Goal: Task Accomplishment & Management: Manage account settings

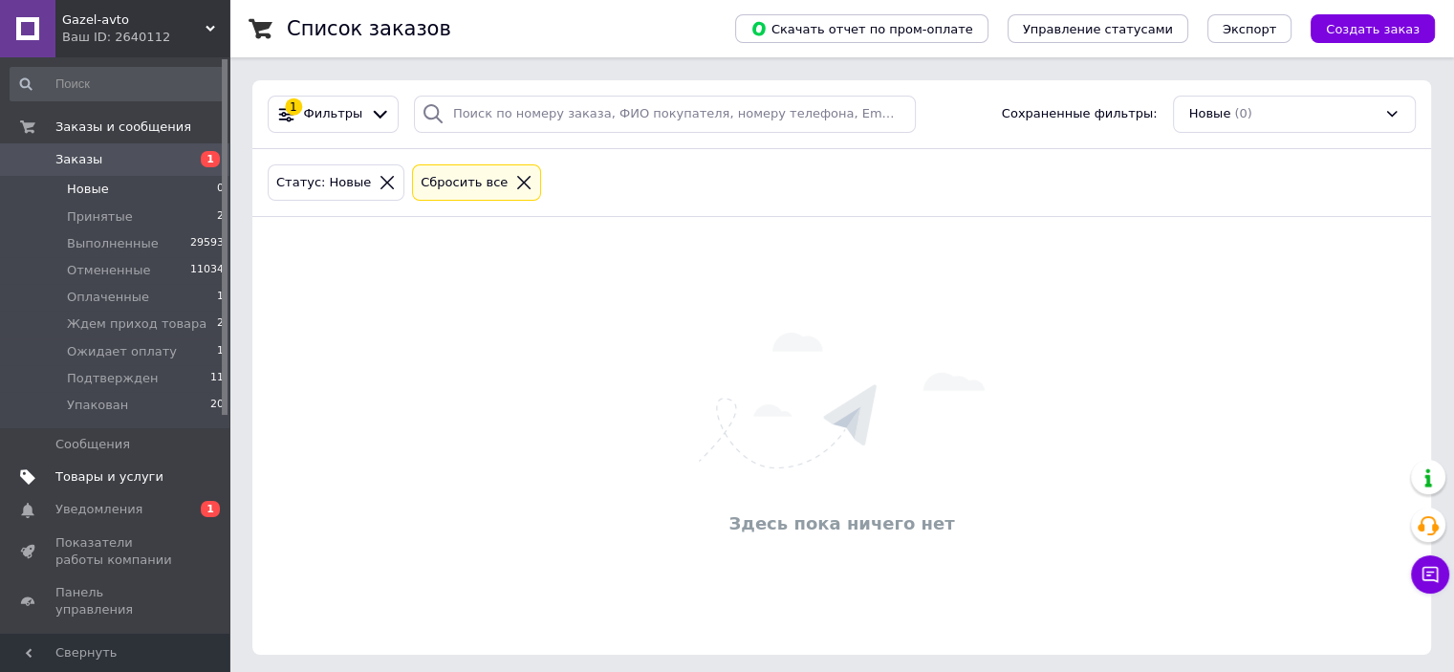
click at [95, 482] on span "Товары и услуги" at bounding box center [109, 477] width 108 height 17
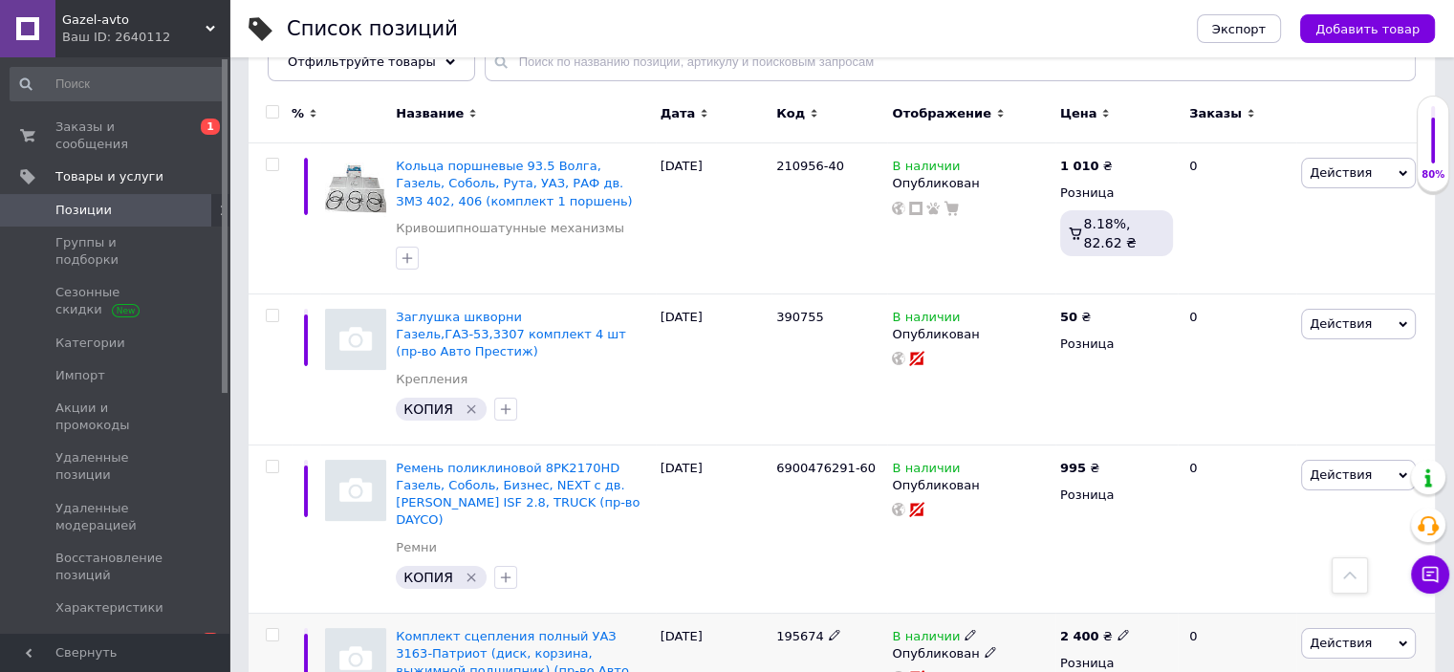
scroll to position [88, 0]
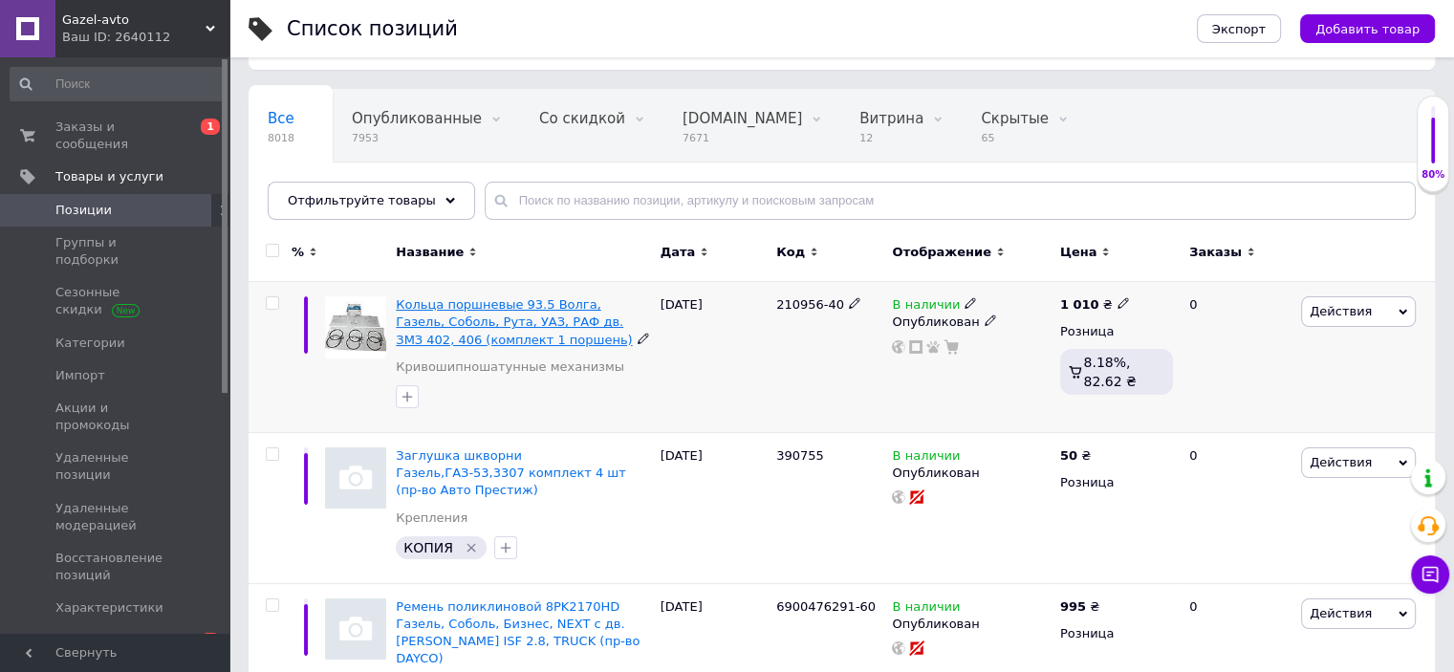
click at [459, 309] on span "Кольца поршневые 93.5 Волга, Газель, Соболь, Рута, УАЗ, РАФ дв. ЗМЗ 402, 406 (к…" at bounding box center [514, 321] width 236 height 49
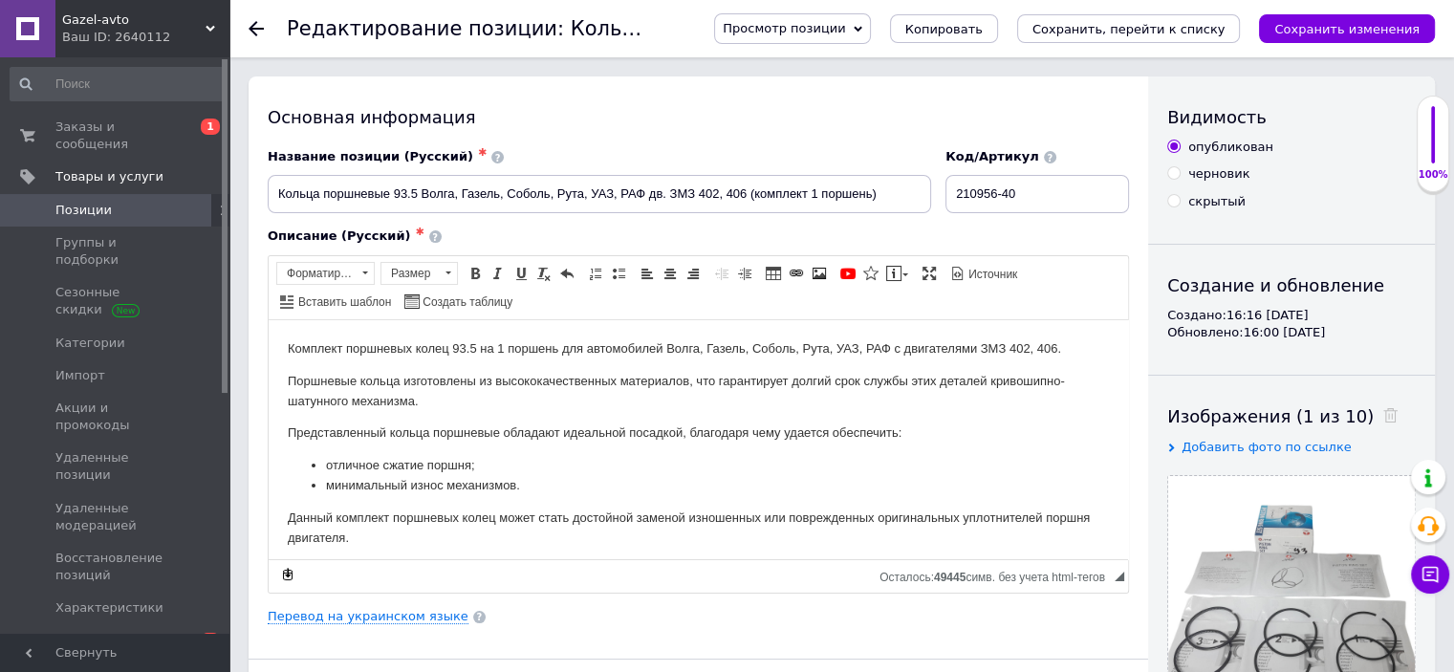
scroll to position [8, 0]
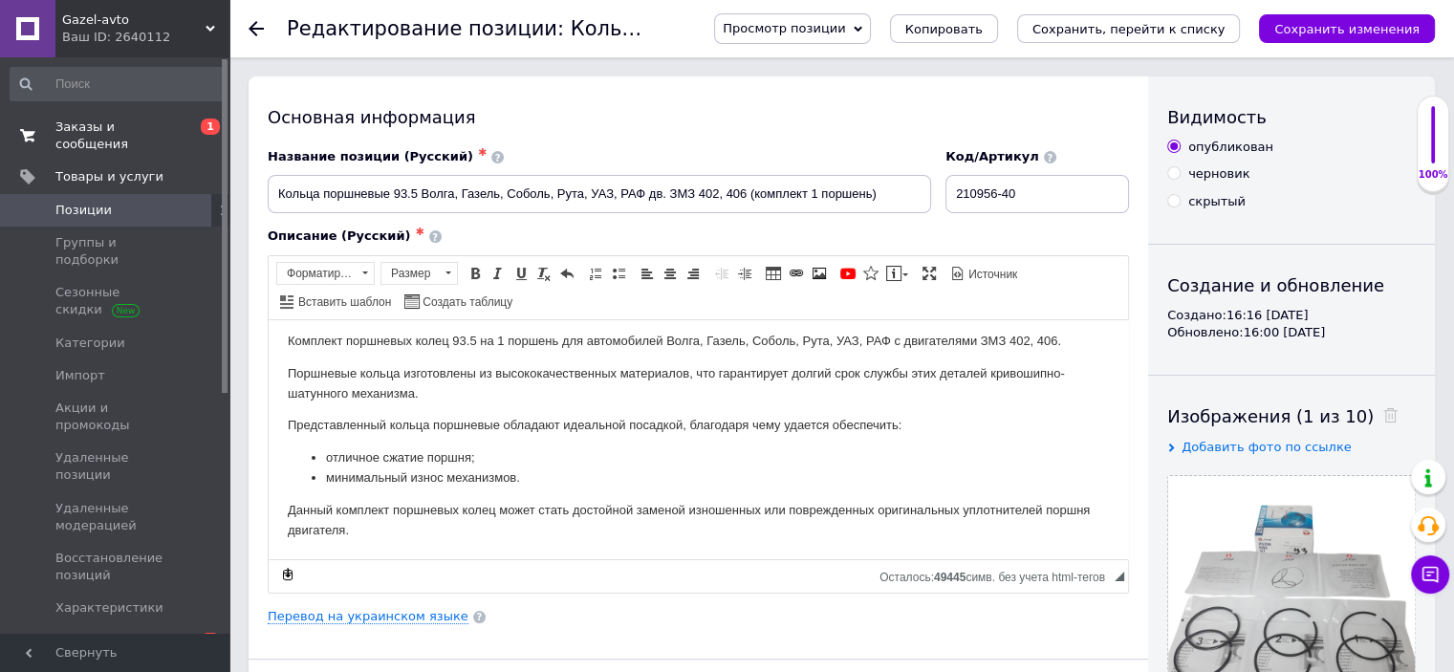
click at [105, 132] on span "Заказы и сообщения" at bounding box center [115, 136] width 121 height 34
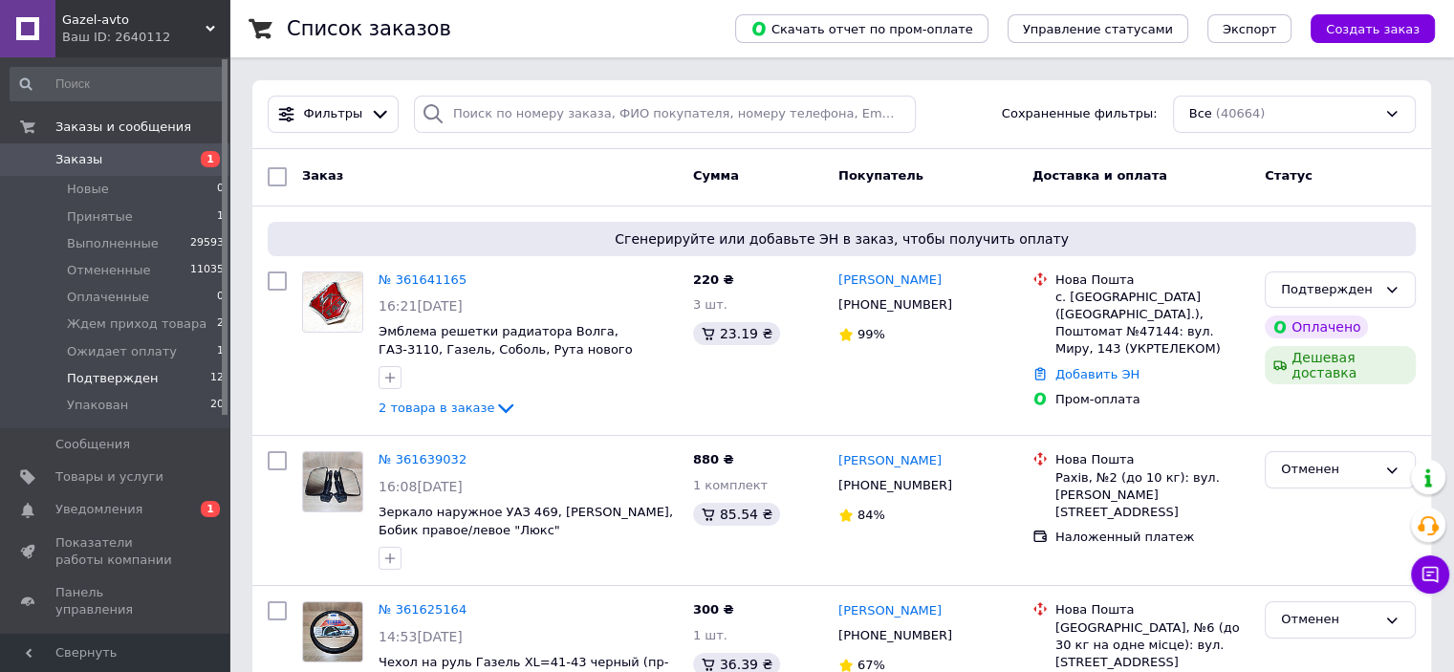
click at [110, 378] on span "Подтвержден" at bounding box center [112, 378] width 91 height 17
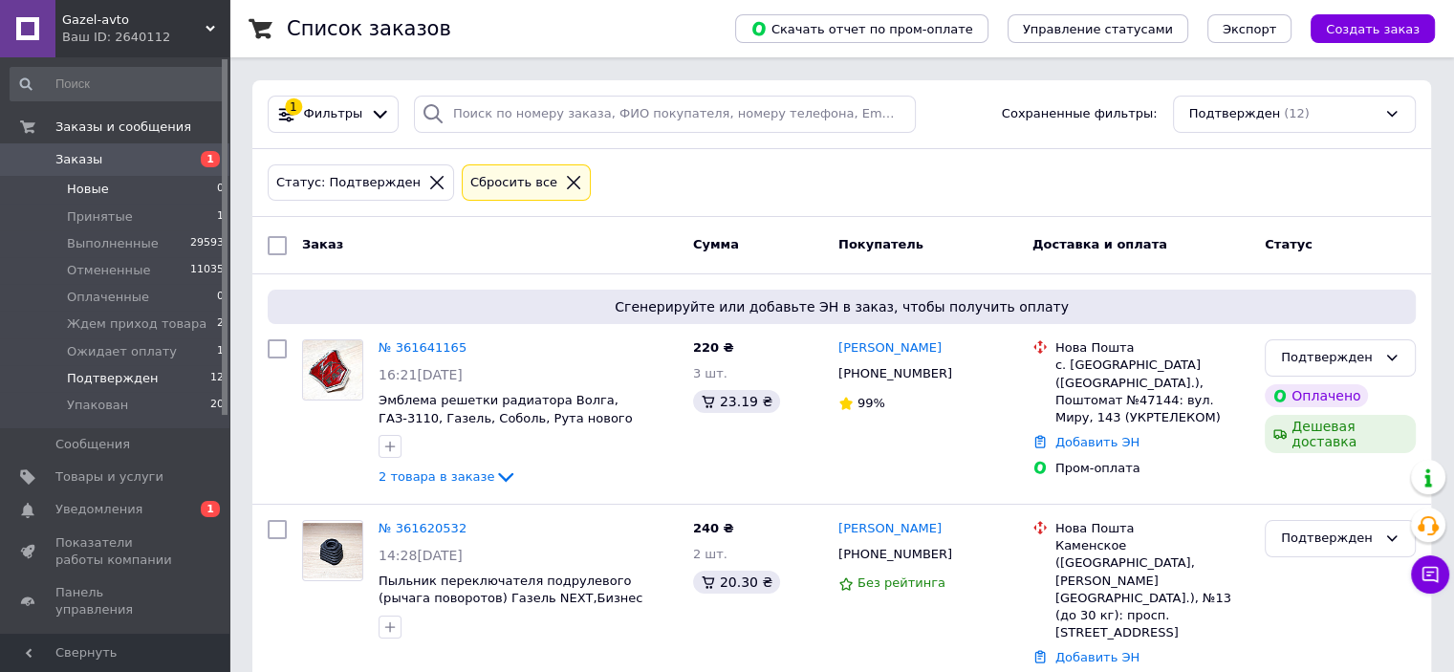
click at [84, 192] on span "Новые" at bounding box center [88, 189] width 42 height 17
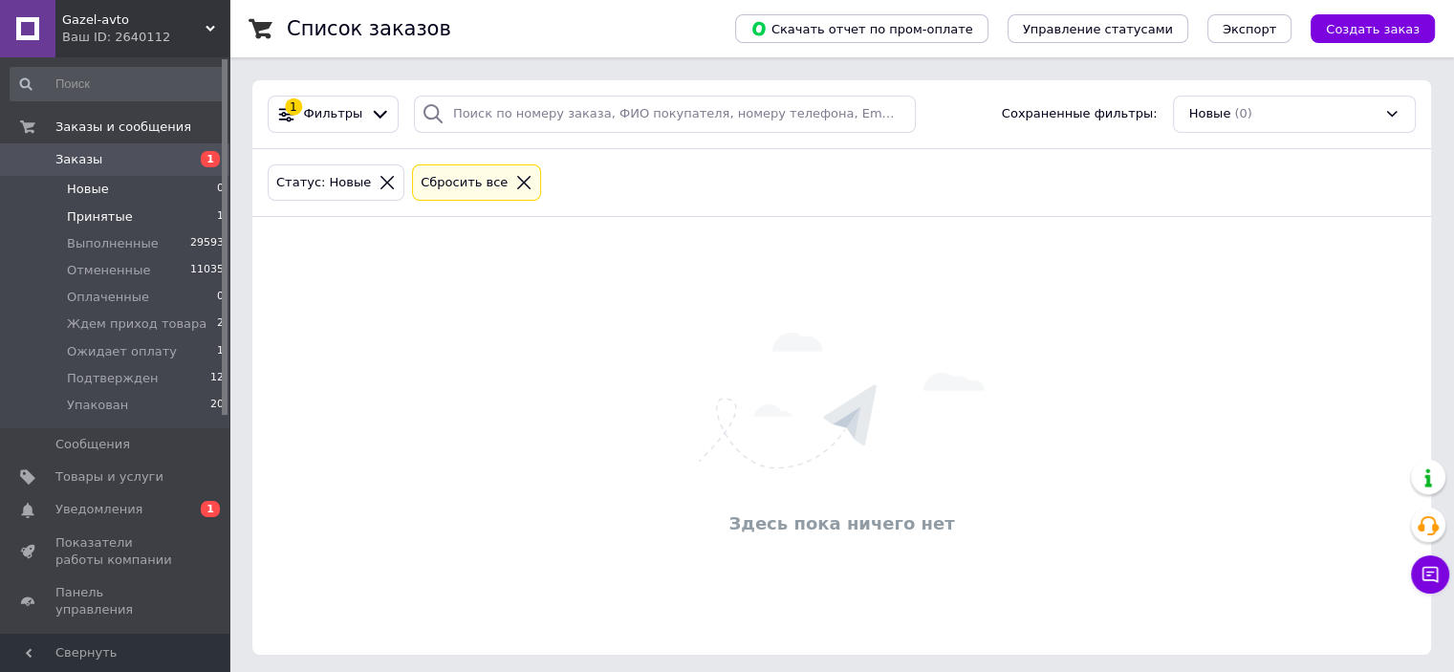
click at [95, 215] on span "Принятые" at bounding box center [100, 216] width 66 height 17
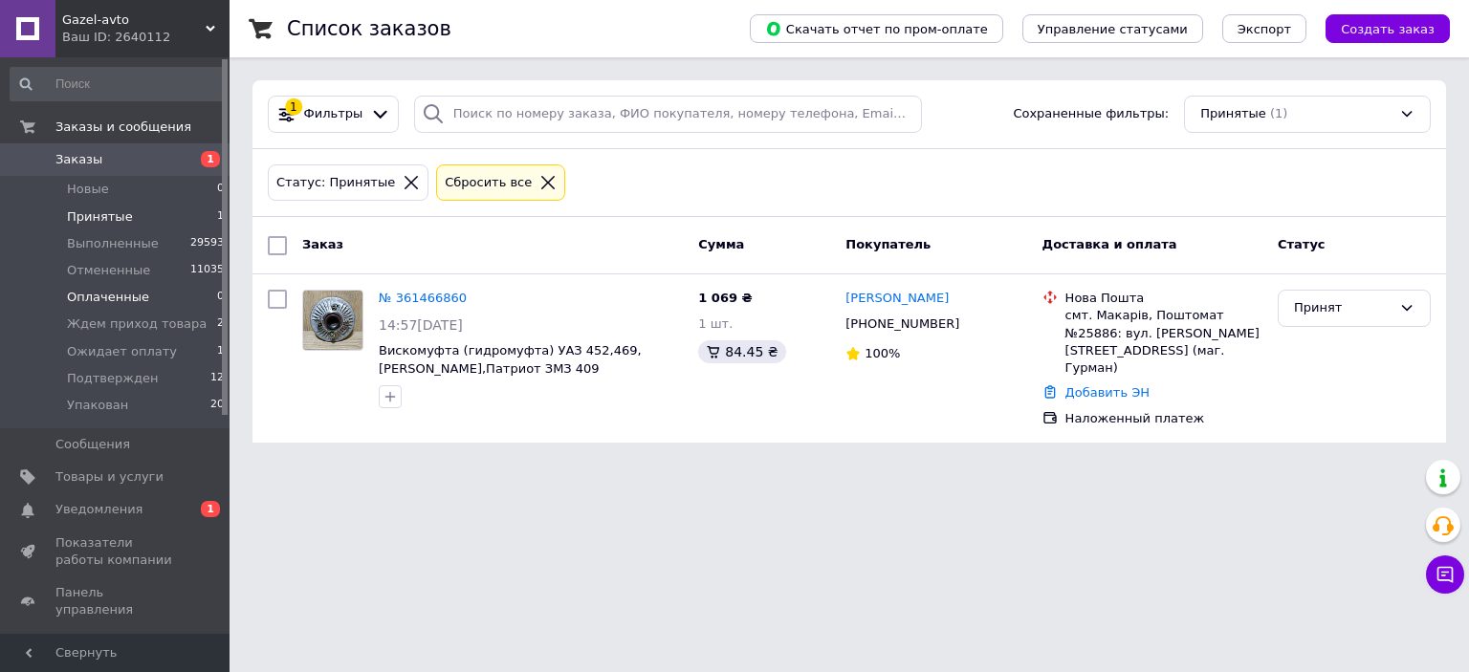
click at [119, 295] on span "Оплаченные" at bounding box center [108, 297] width 82 height 17
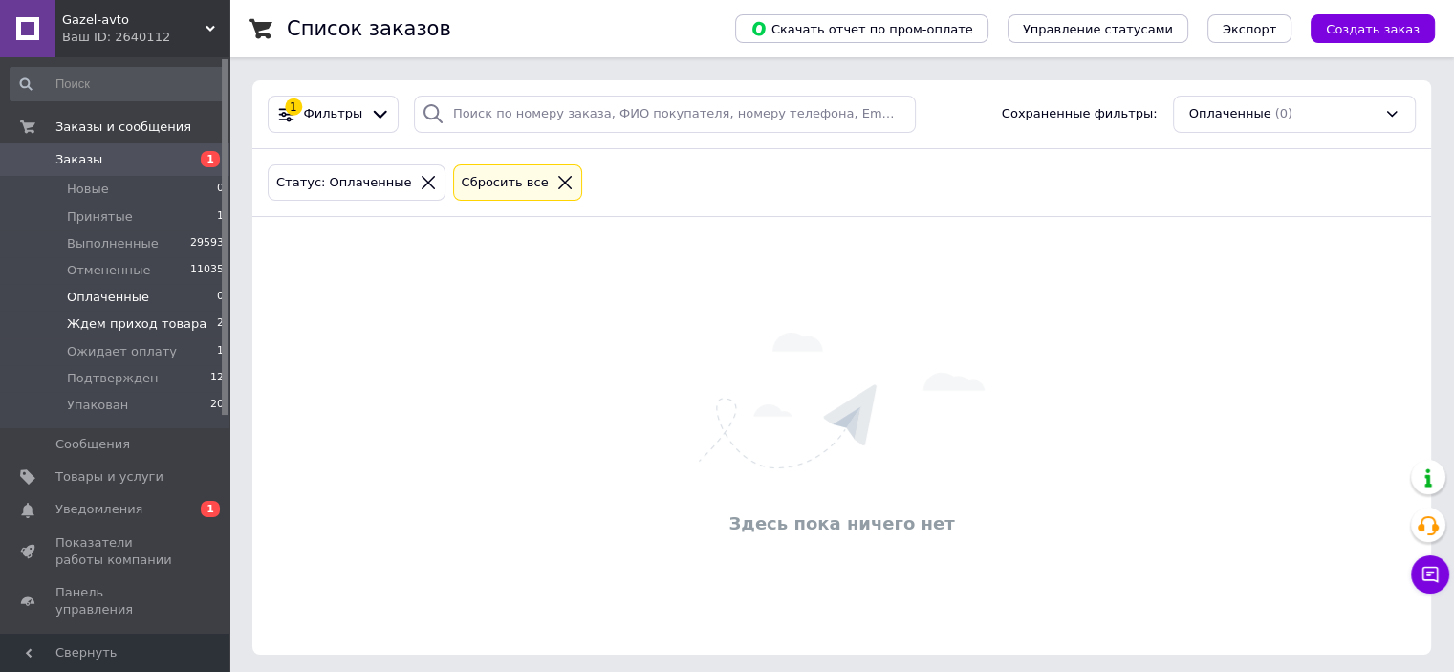
click at [139, 331] on span "Ждем приход товара" at bounding box center [137, 324] width 140 height 17
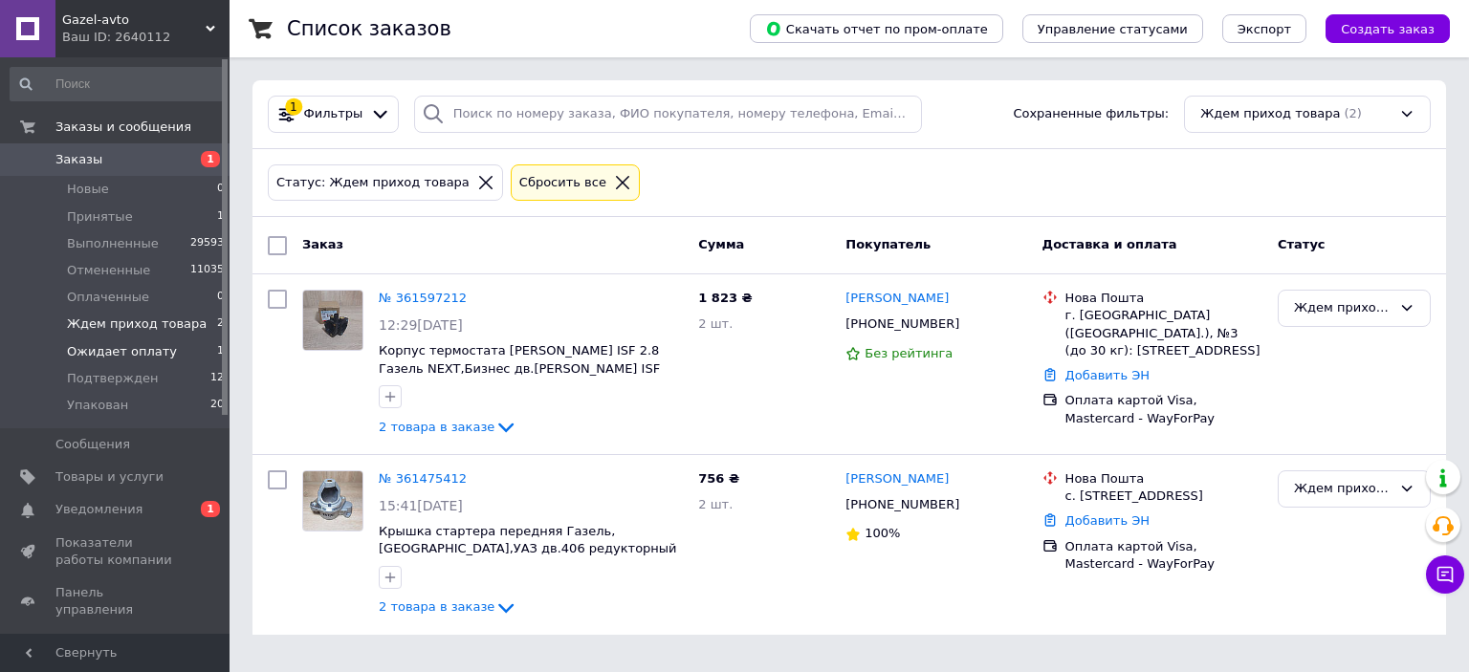
click at [98, 350] on span "Ожидает оплату" at bounding box center [122, 351] width 110 height 17
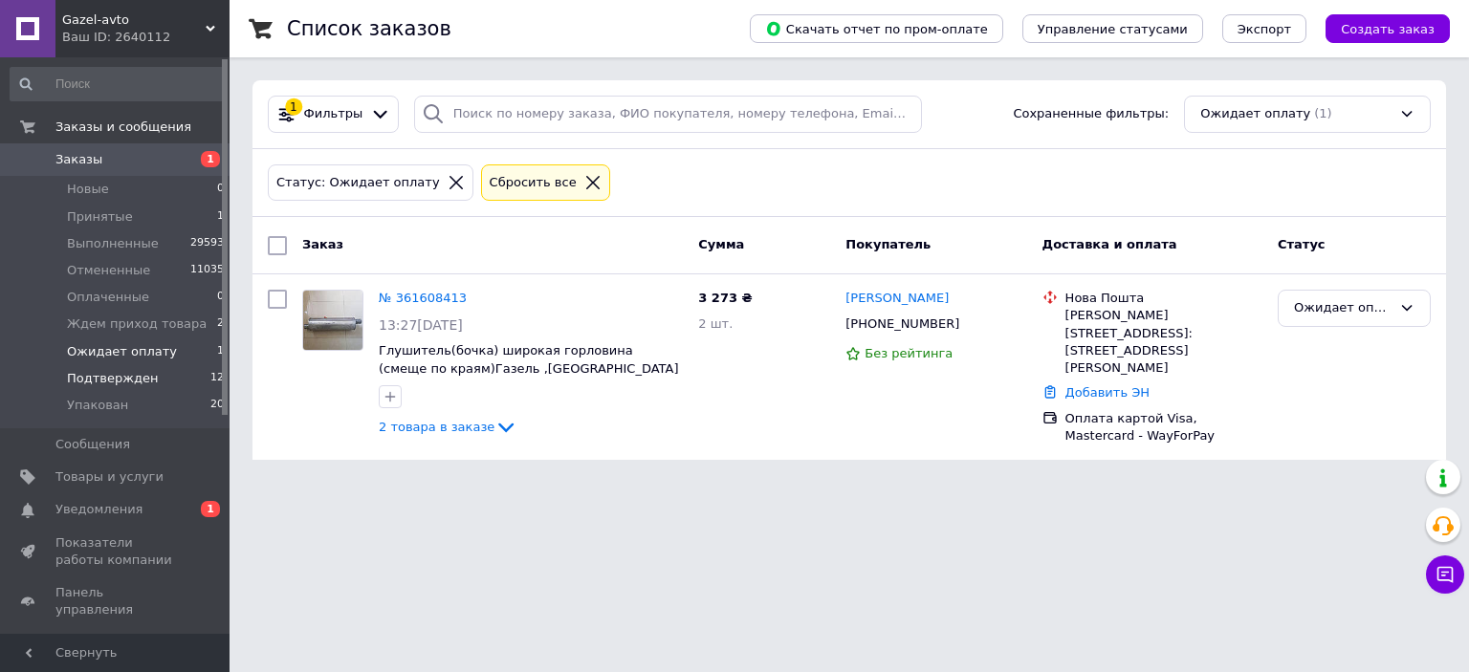
click at [99, 373] on span "Подтвержден" at bounding box center [112, 378] width 91 height 17
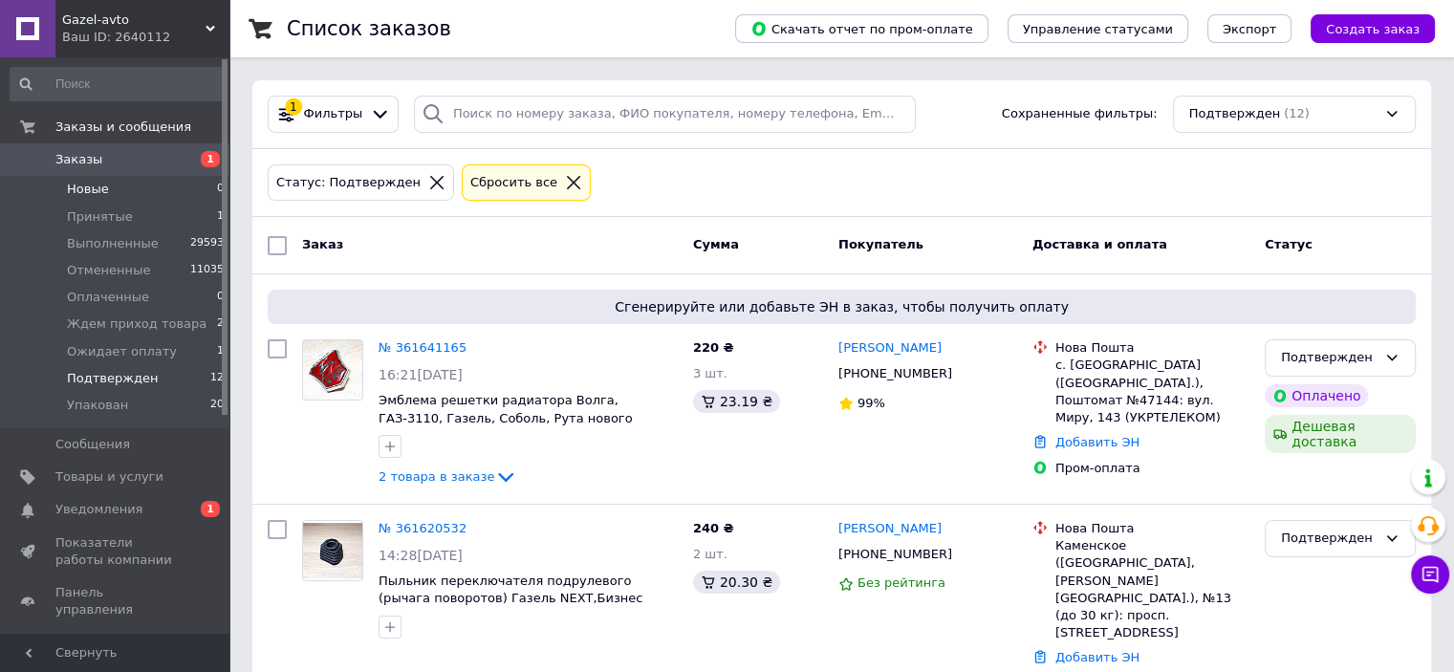
click at [69, 200] on li "Новые 0" at bounding box center [117, 189] width 235 height 27
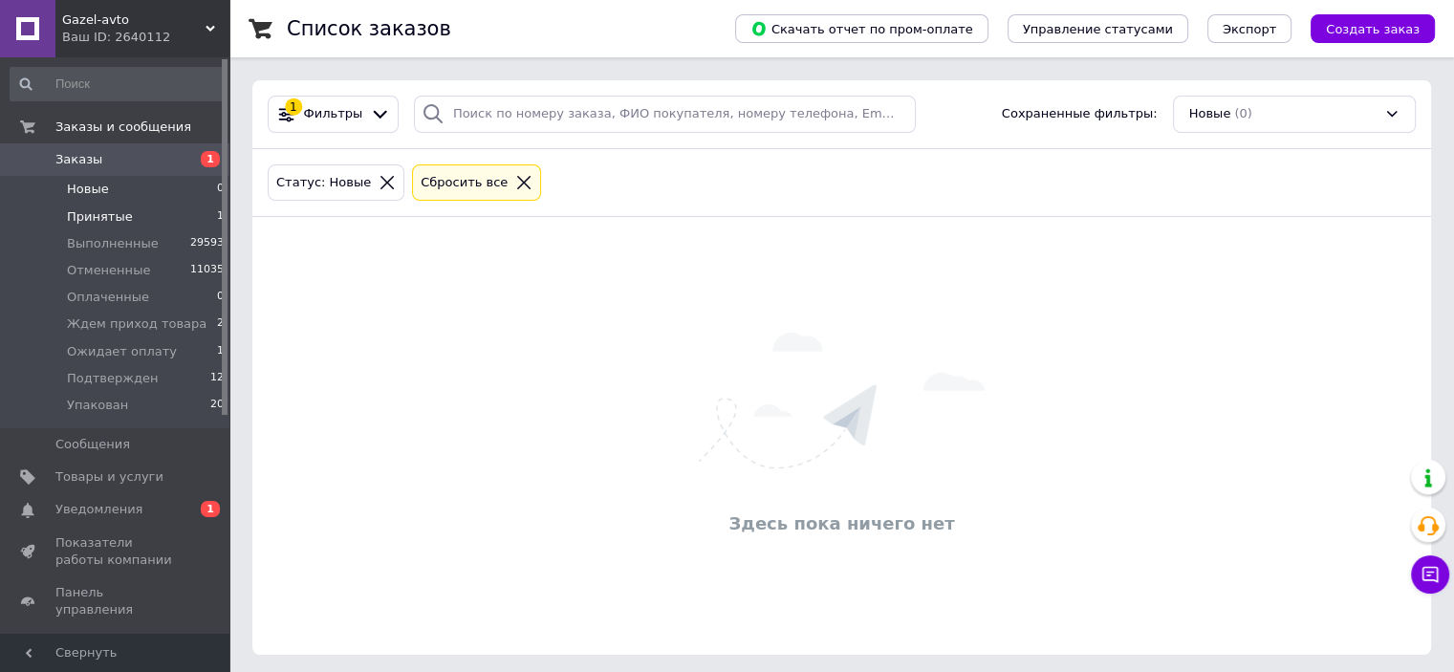
click at [134, 207] on li "Принятые 1" at bounding box center [117, 217] width 235 height 27
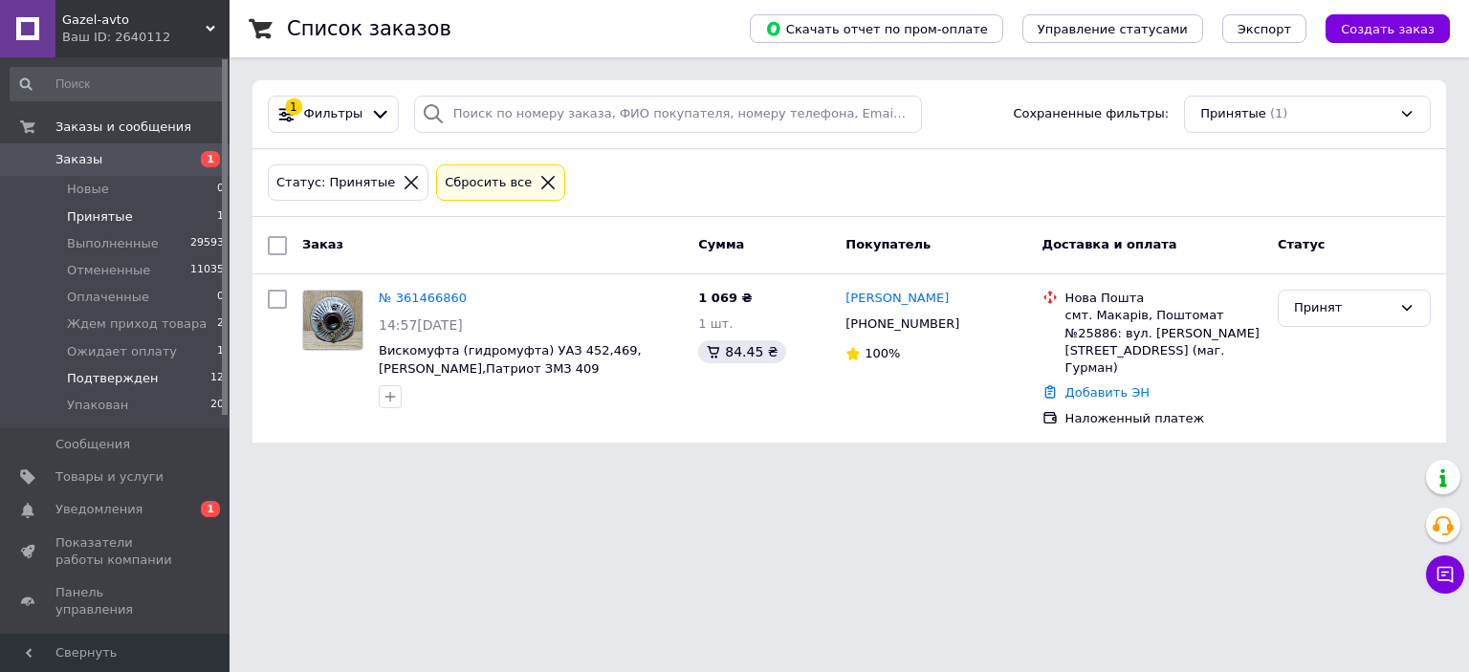
click at [161, 381] on li "Подтвержден 12" at bounding box center [117, 378] width 235 height 27
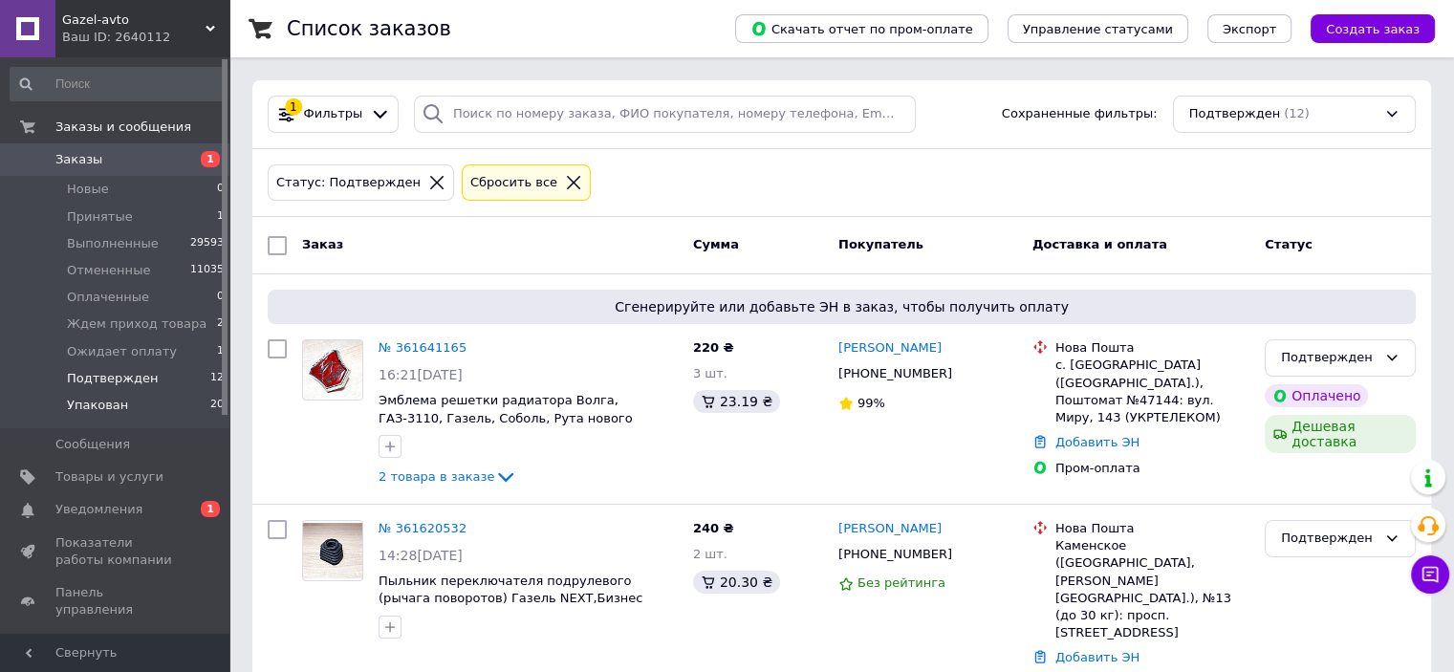
click at [116, 393] on li "Упакован 20" at bounding box center [117, 410] width 235 height 36
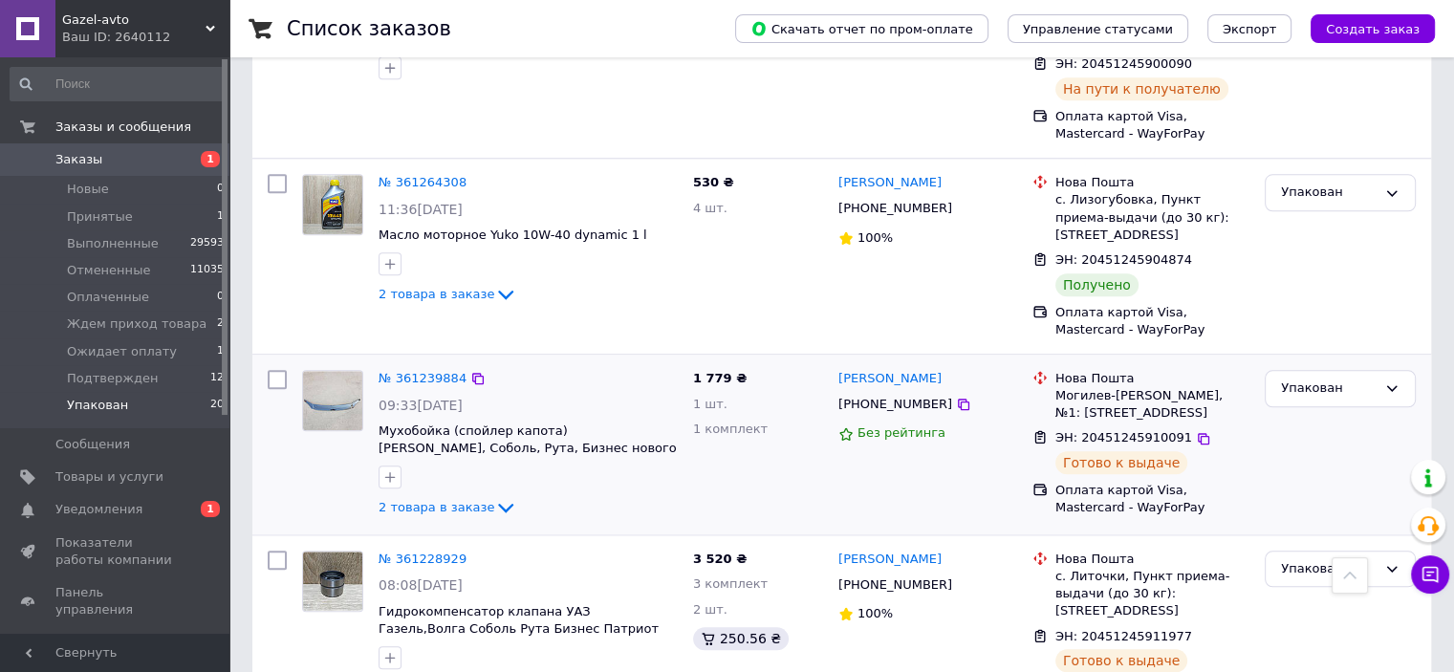
scroll to position [1817, 0]
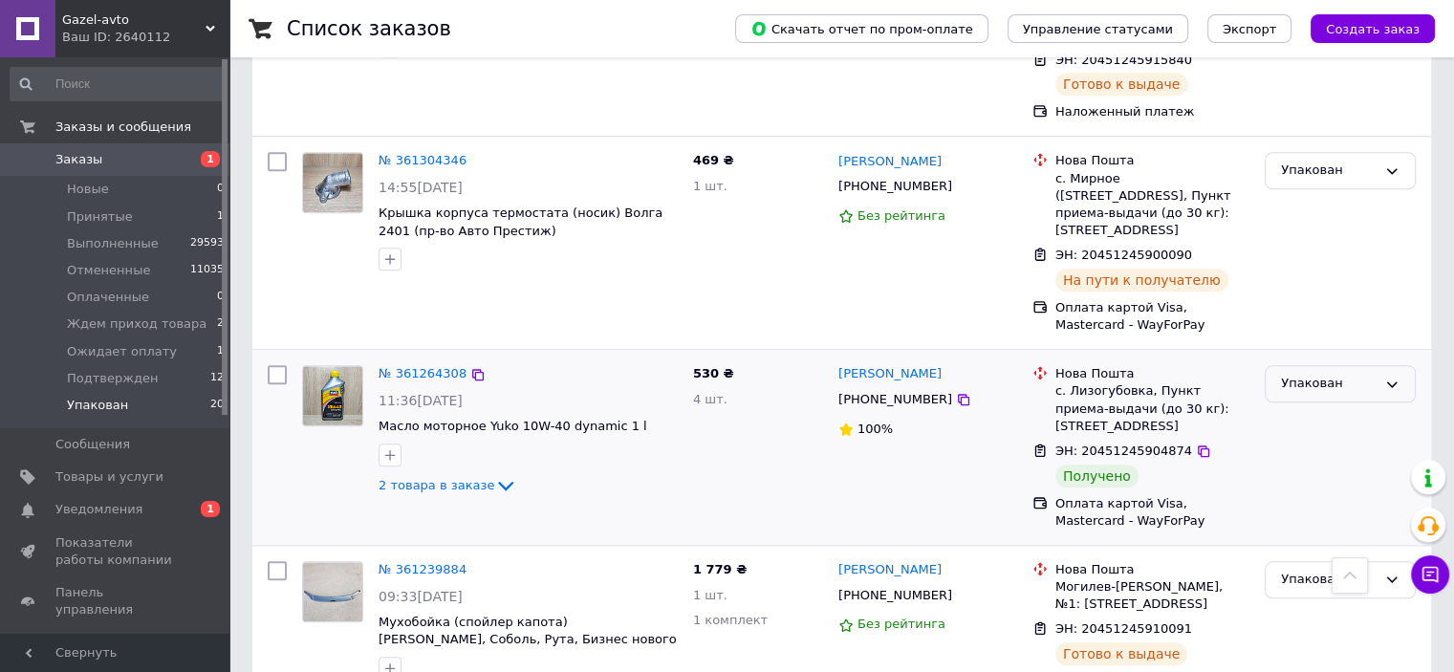
click at [1307, 365] on div "Упакован" at bounding box center [1340, 383] width 151 height 37
click at [1313, 441] on li "Выполнен" at bounding box center [1340, 458] width 149 height 35
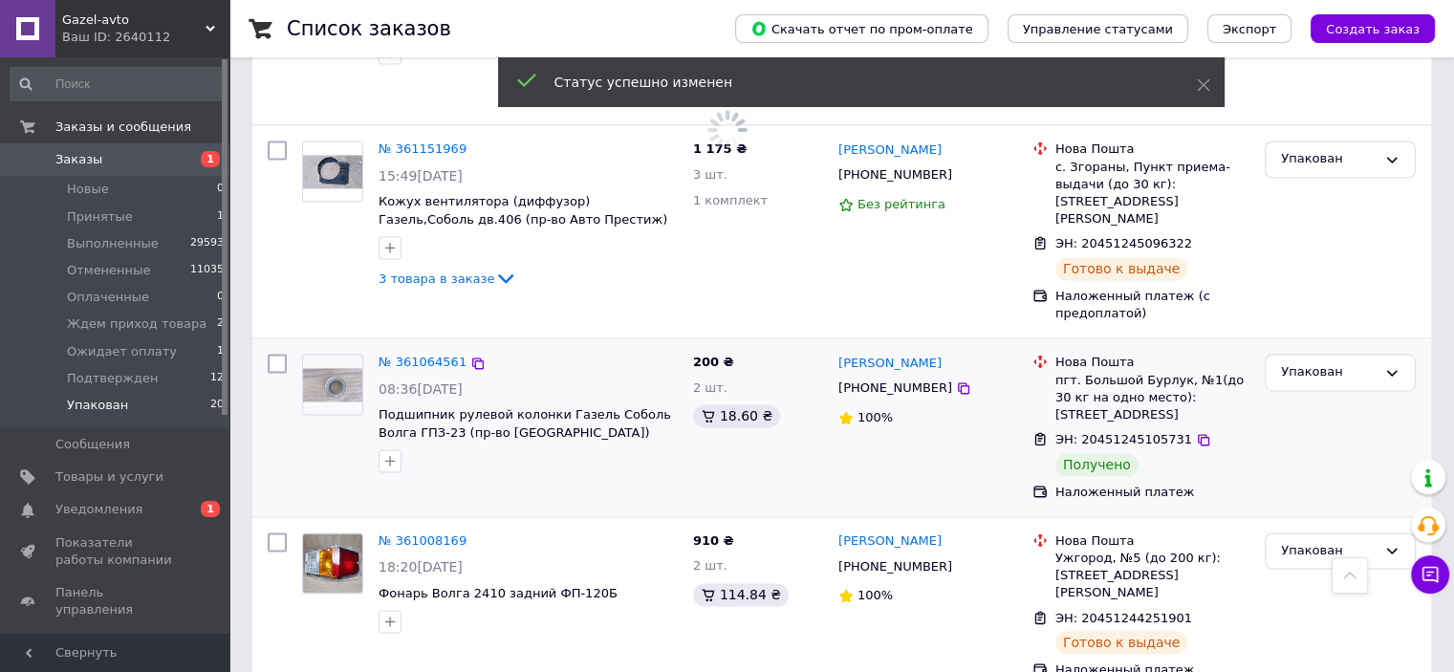
scroll to position [2773, 0]
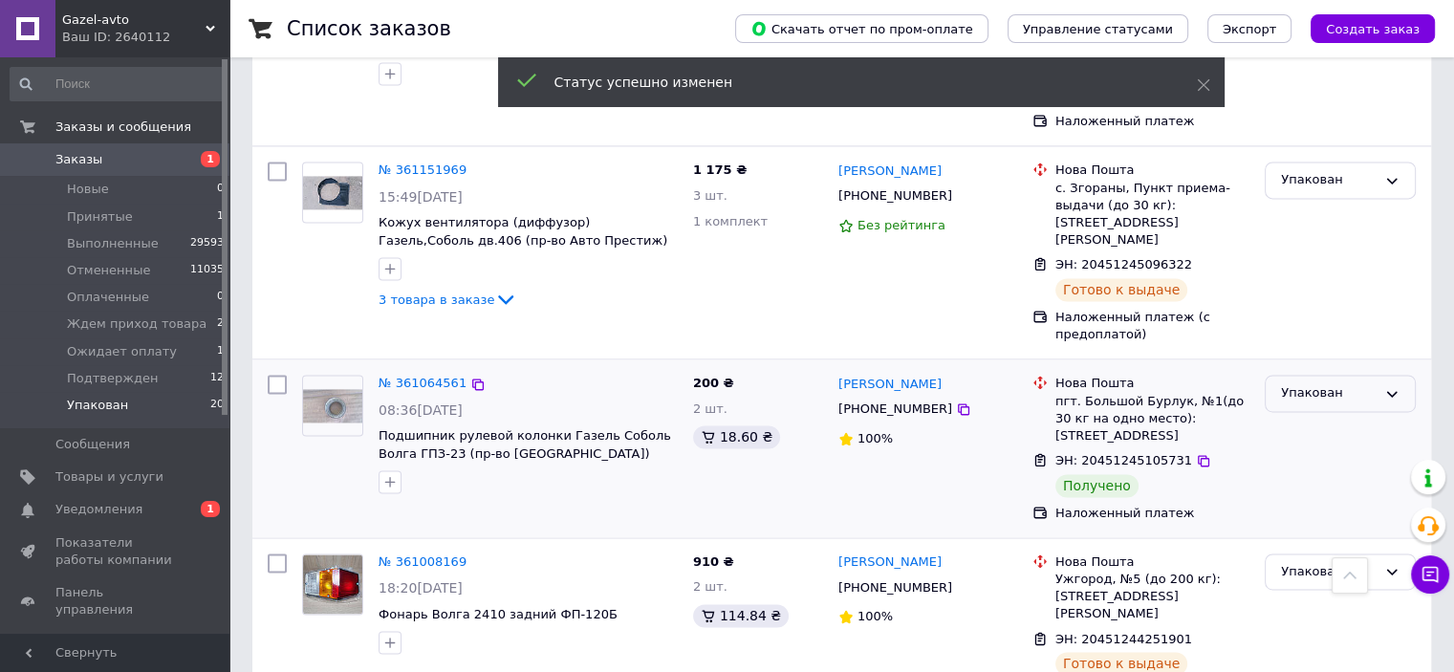
click at [1335, 383] on div "Упакован" at bounding box center [1329, 393] width 96 height 20
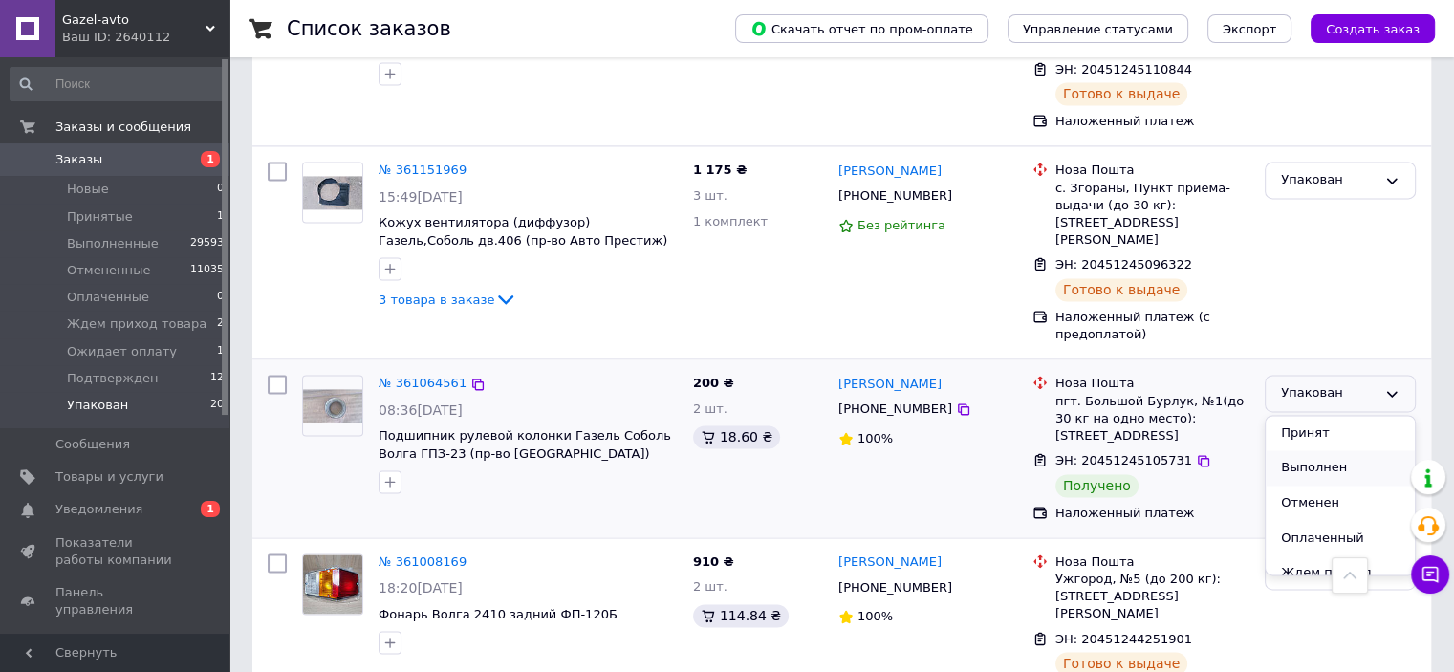
click at [1329, 450] on li "Выполнен" at bounding box center [1340, 467] width 149 height 35
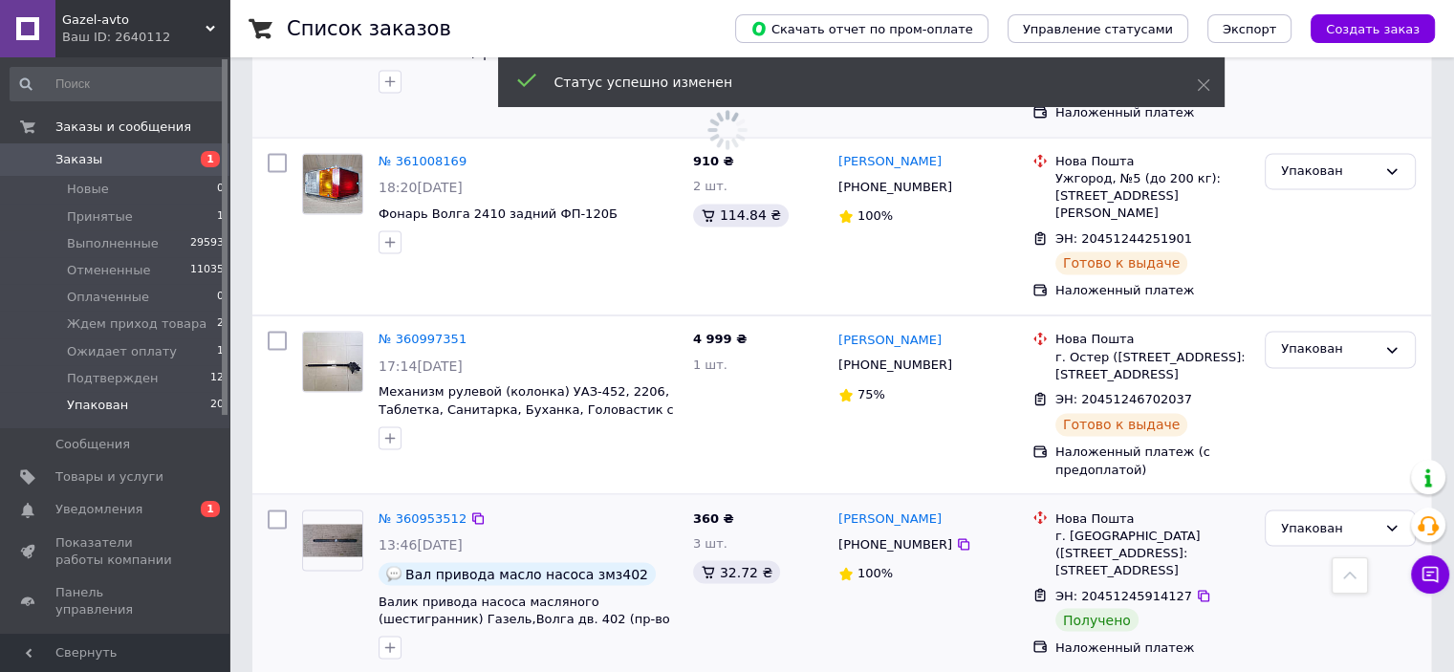
scroll to position [3182, 0]
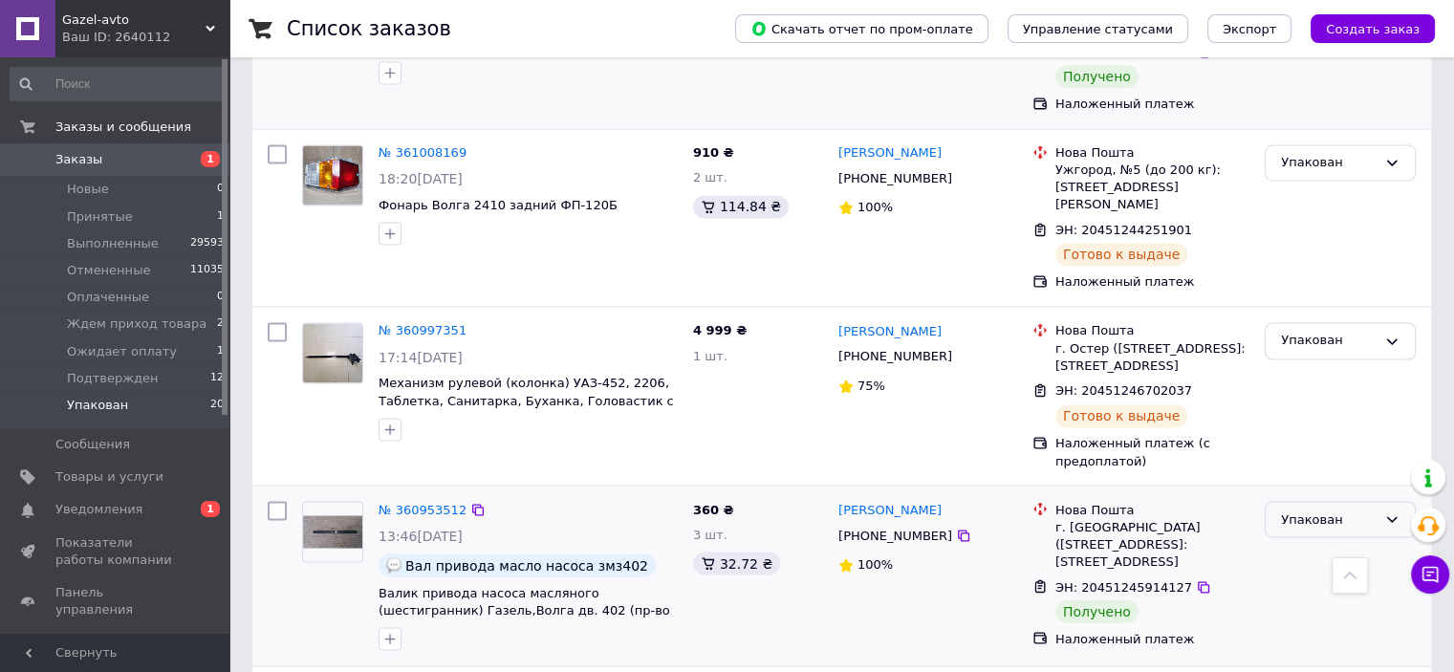
click at [1307, 510] on div "Упакован" at bounding box center [1329, 520] width 96 height 20
click at [1316, 577] on li "Выполнен" at bounding box center [1340, 594] width 149 height 35
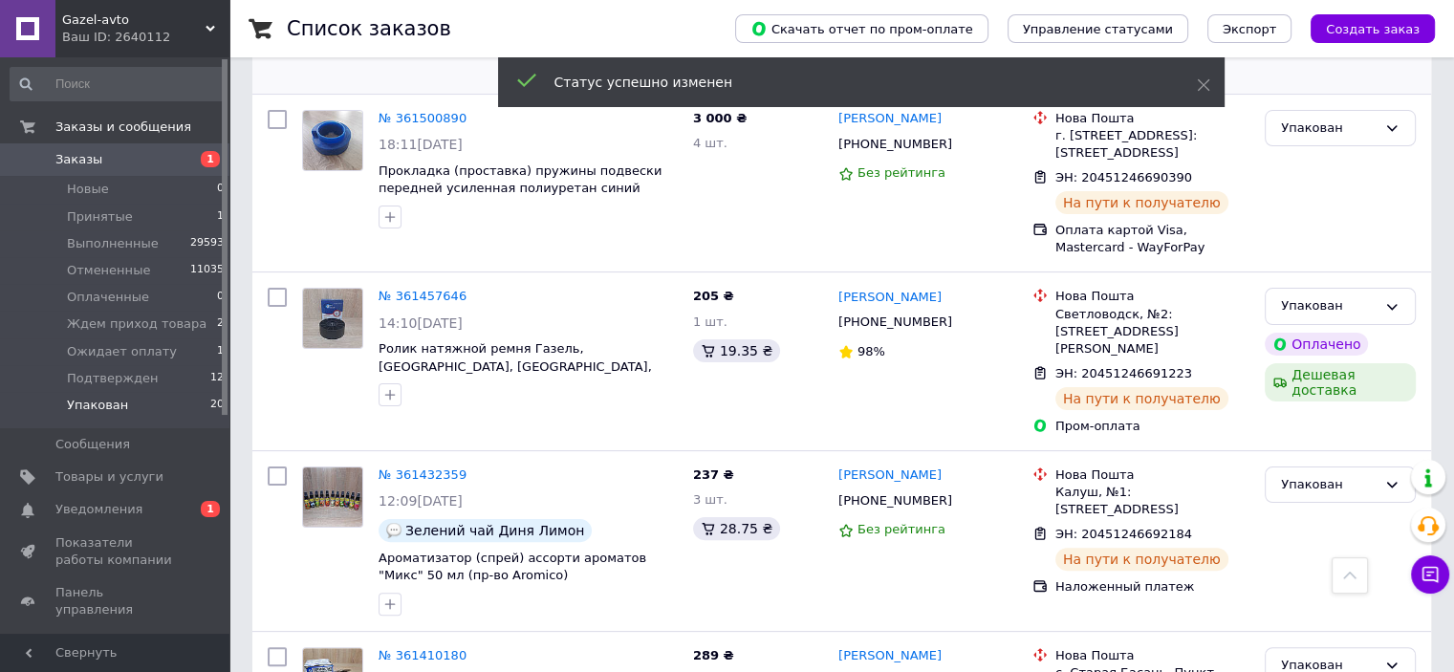
scroll to position [0, 0]
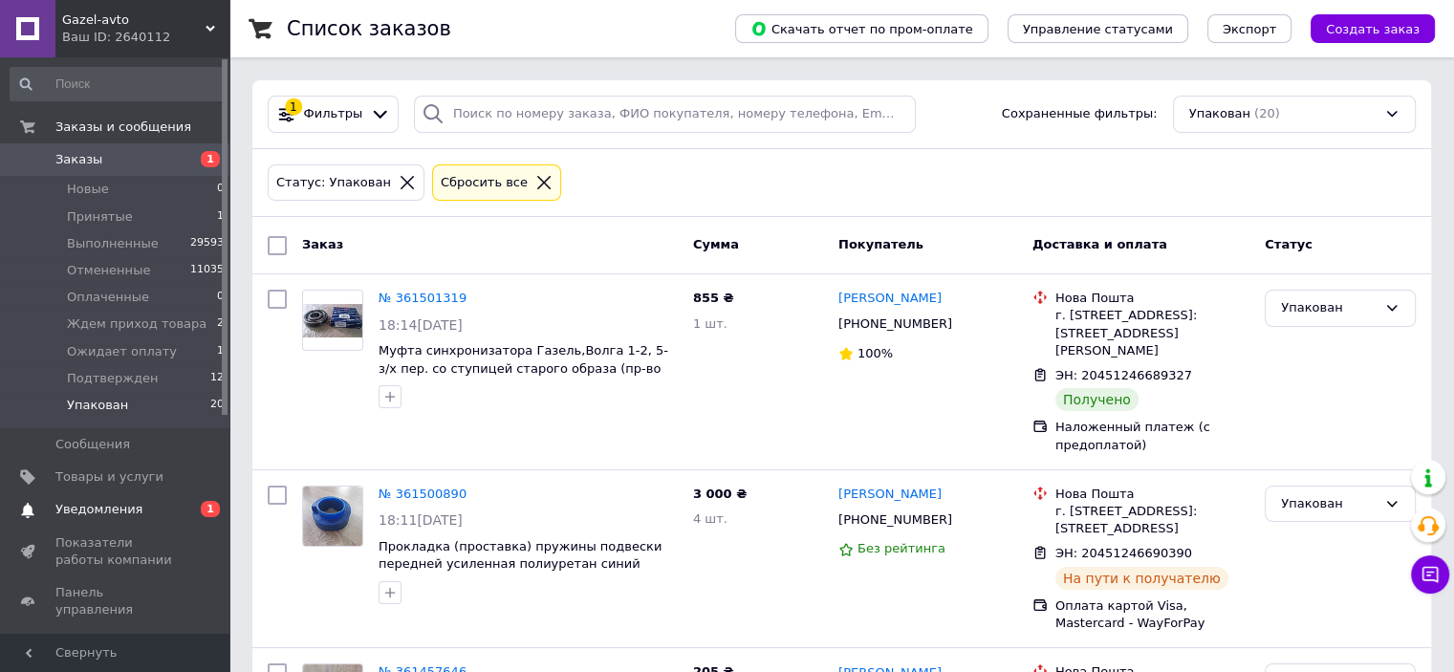
click at [99, 511] on span "Уведомления" at bounding box center [98, 509] width 87 height 17
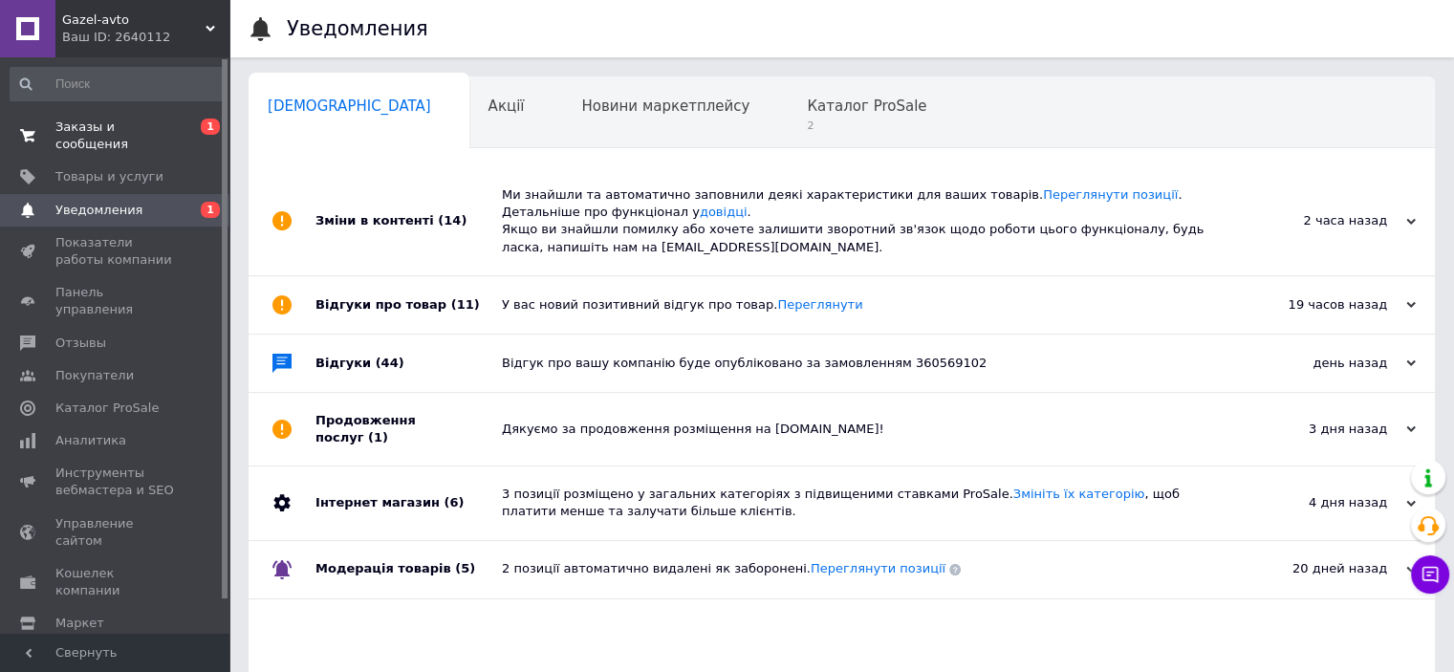
click at [61, 120] on span "Заказы и сообщения" at bounding box center [115, 136] width 121 height 34
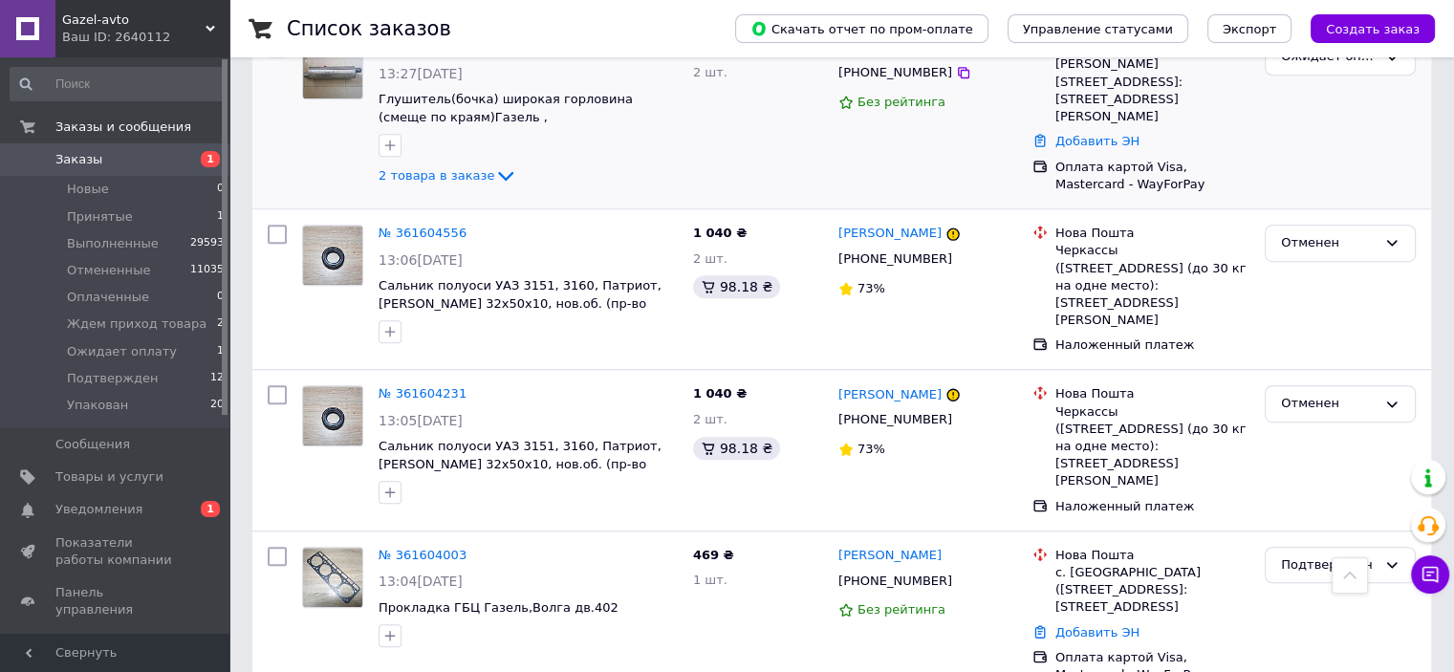
scroll to position [1626, 0]
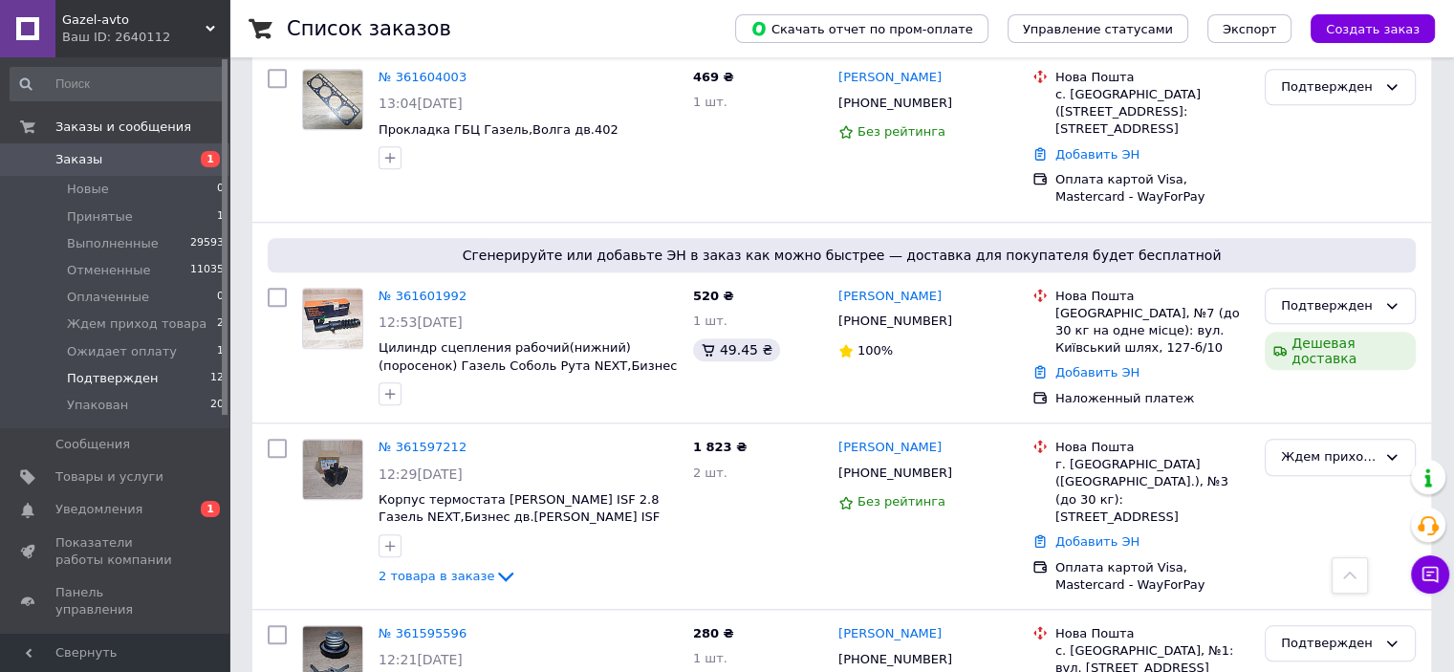
click at [119, 365] on li "Подтвержден 12" at bounding box center [117, 378] width 235 height 27
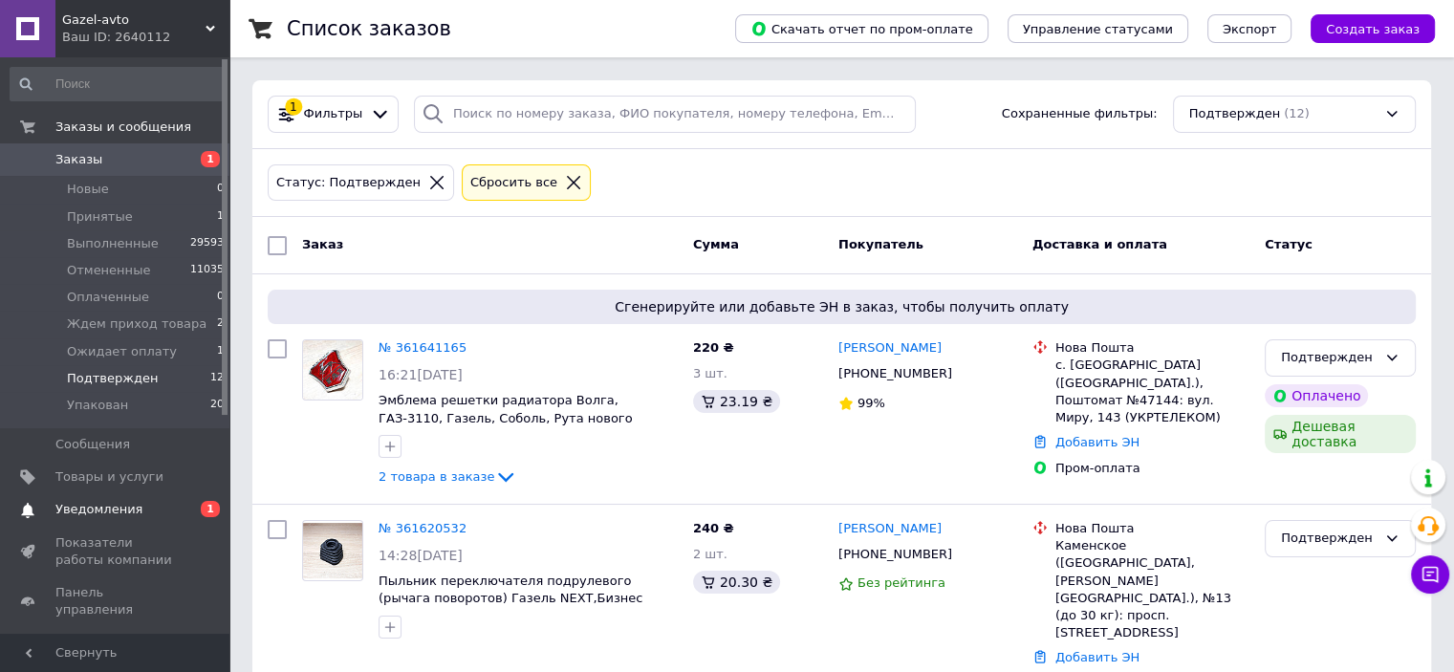
click at [36, 515] on span at bounding box center [27, 509] width 55 height 17
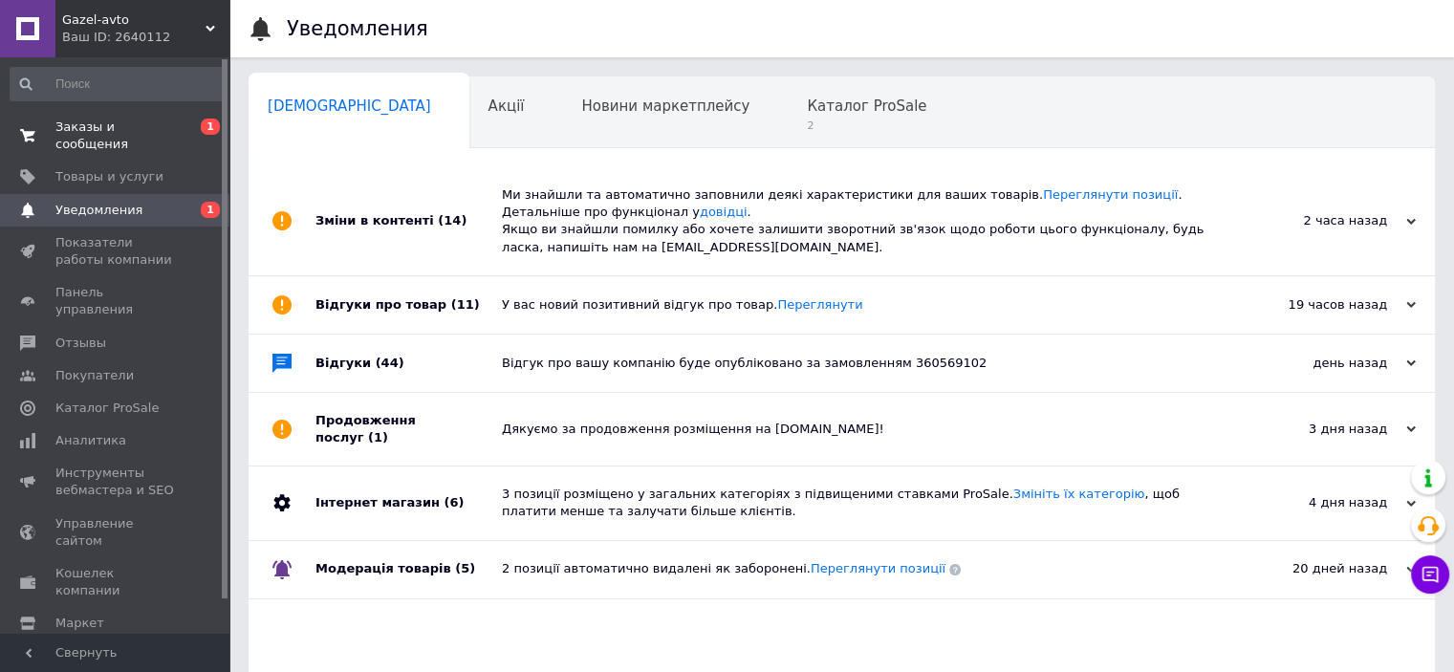
click at [115, 131] on span "Заказы и сообщения" at bounding box center [115, 136] width 121 height 34
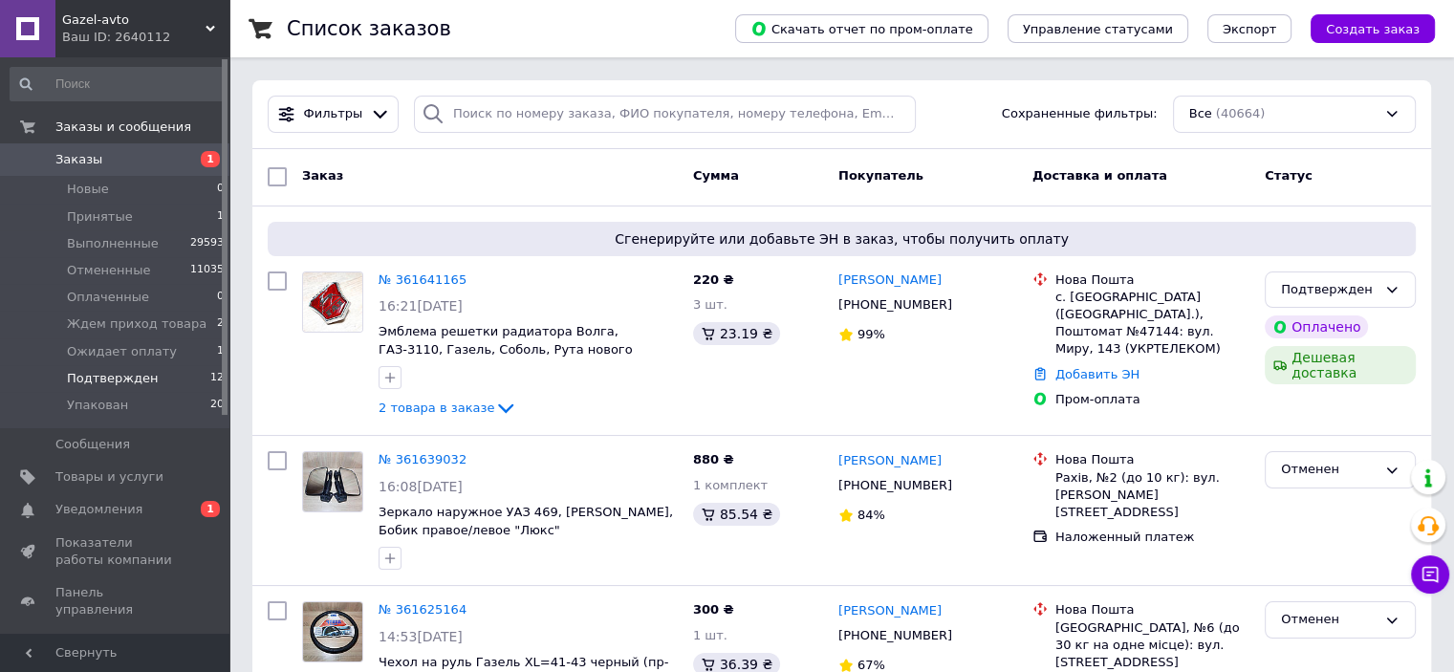
click at [126, 366] on li "Подтвержден 12" at bounding box center [117, 378] width 235 height 27
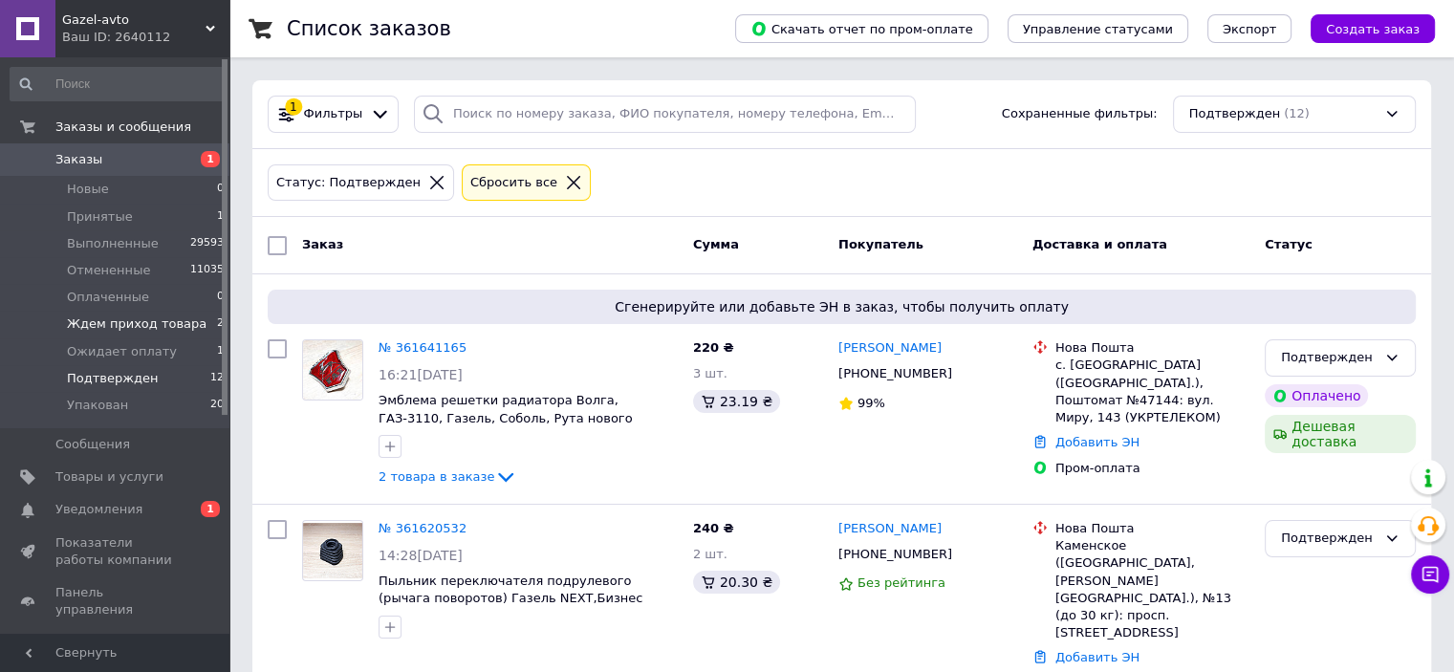
click at [138, 326] on span "Ждем приход товара" at bounding box center [137, 324] width 140 height 17
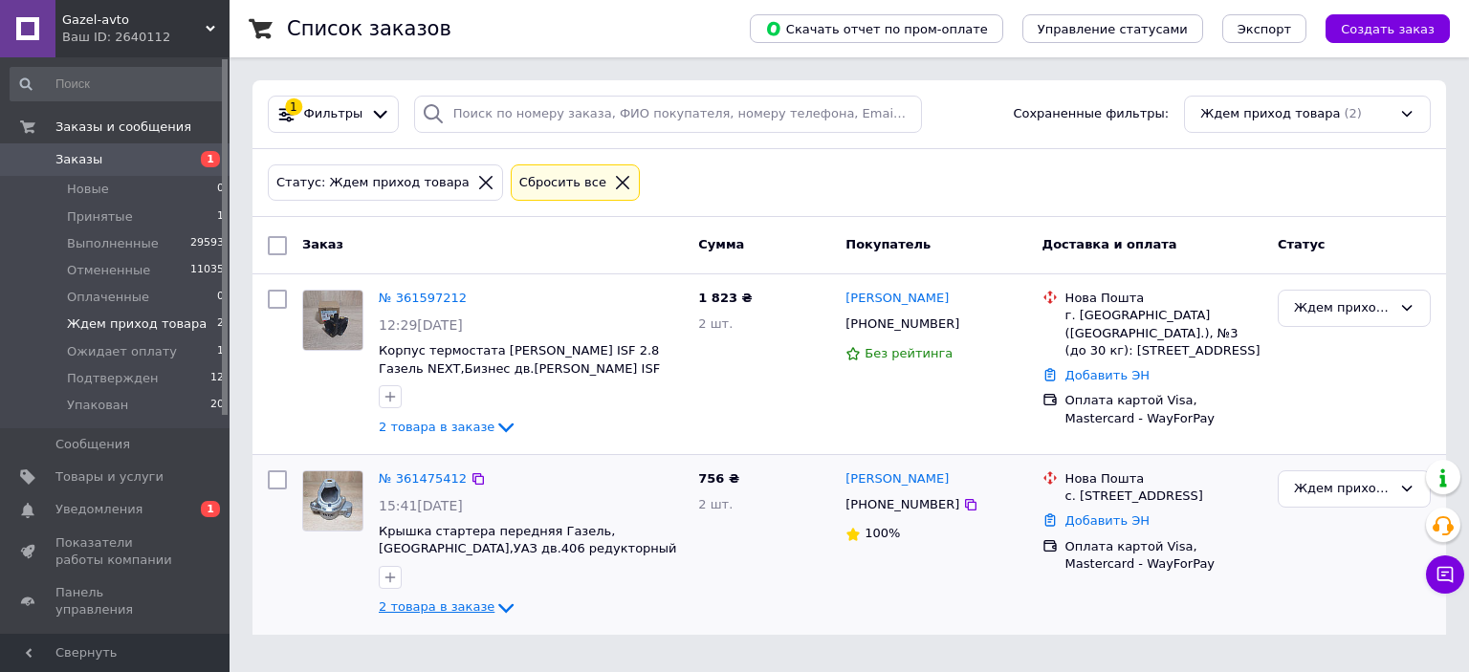
click at [437, 604] on span "2 товара в заказе" at bounding box center [437, 608] width 116 height 14
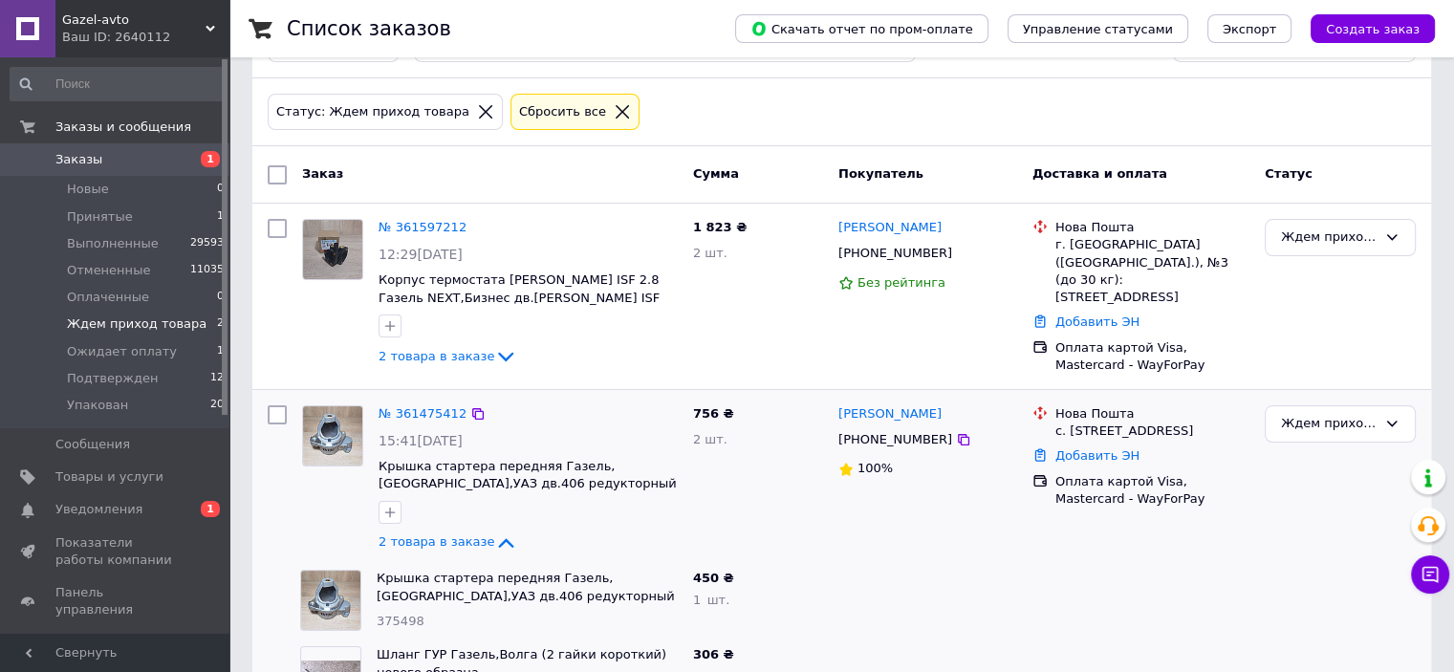
scroll to position [138, 0]
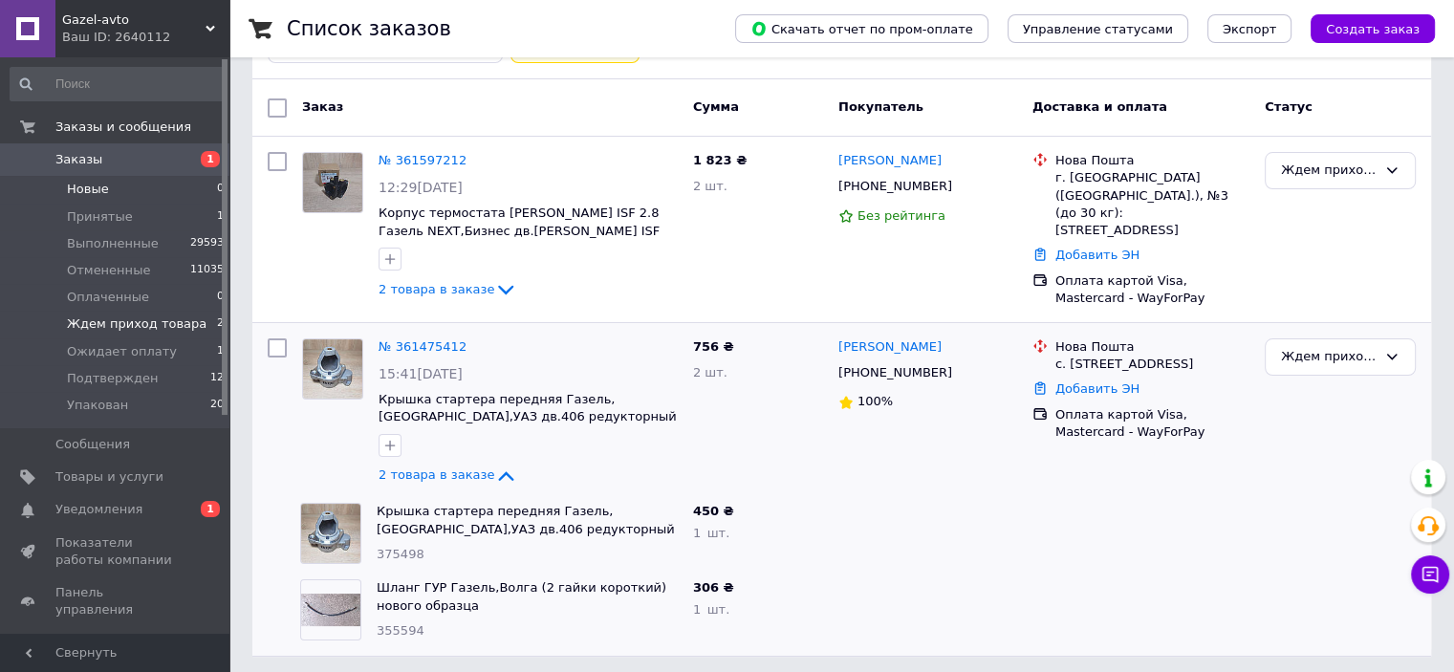
click at [98, 186] on span "Новые" at bounding box center [88, 189] width 42 height 17
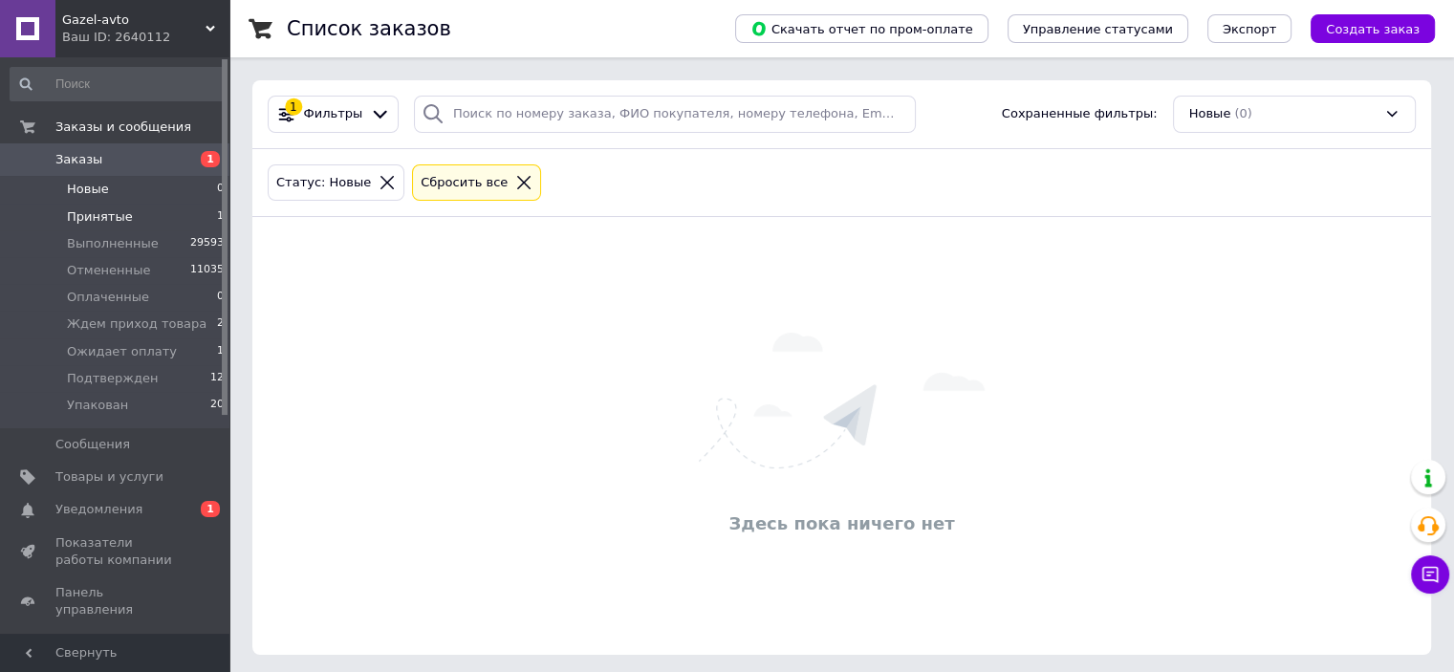
click at [126, 223] on li "Принятые 1" at bounding box center [117, 217] width 235 height 27
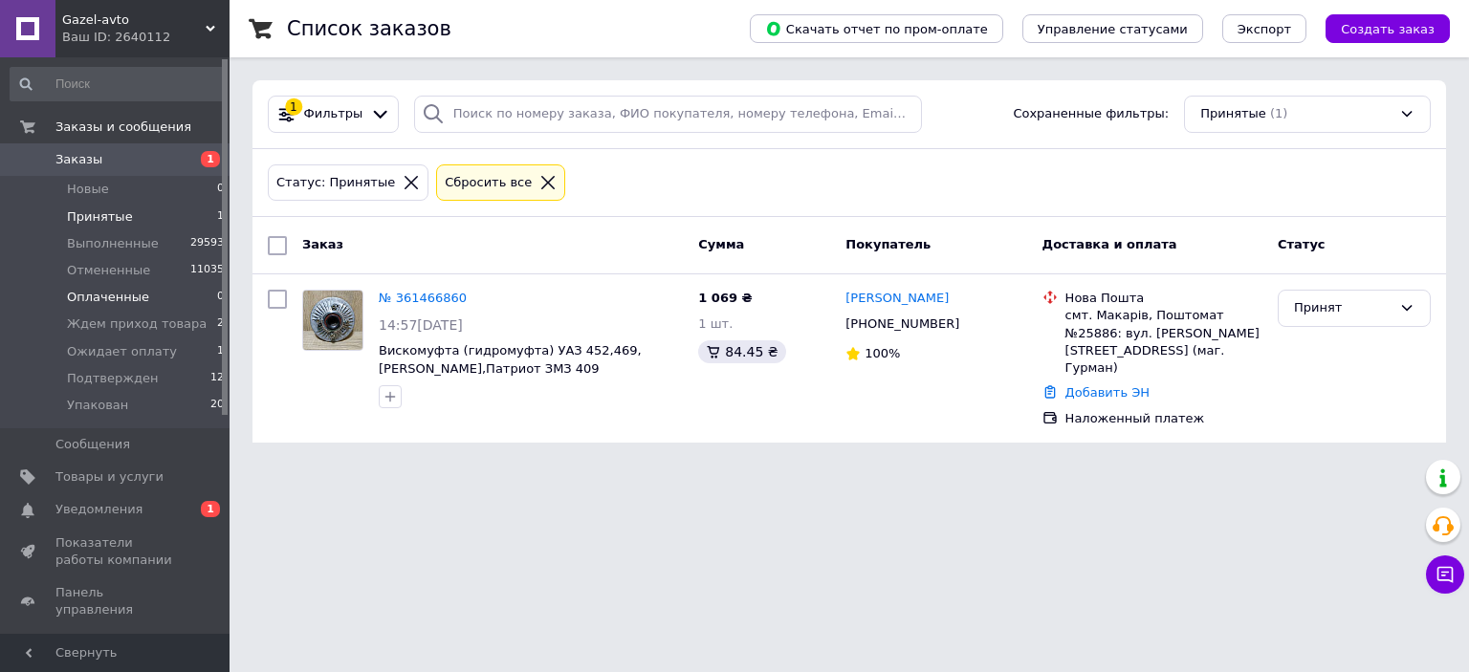
click at [86, 303] on span "Оплаченные" at bounding box center [108, 297] width 82 height 17
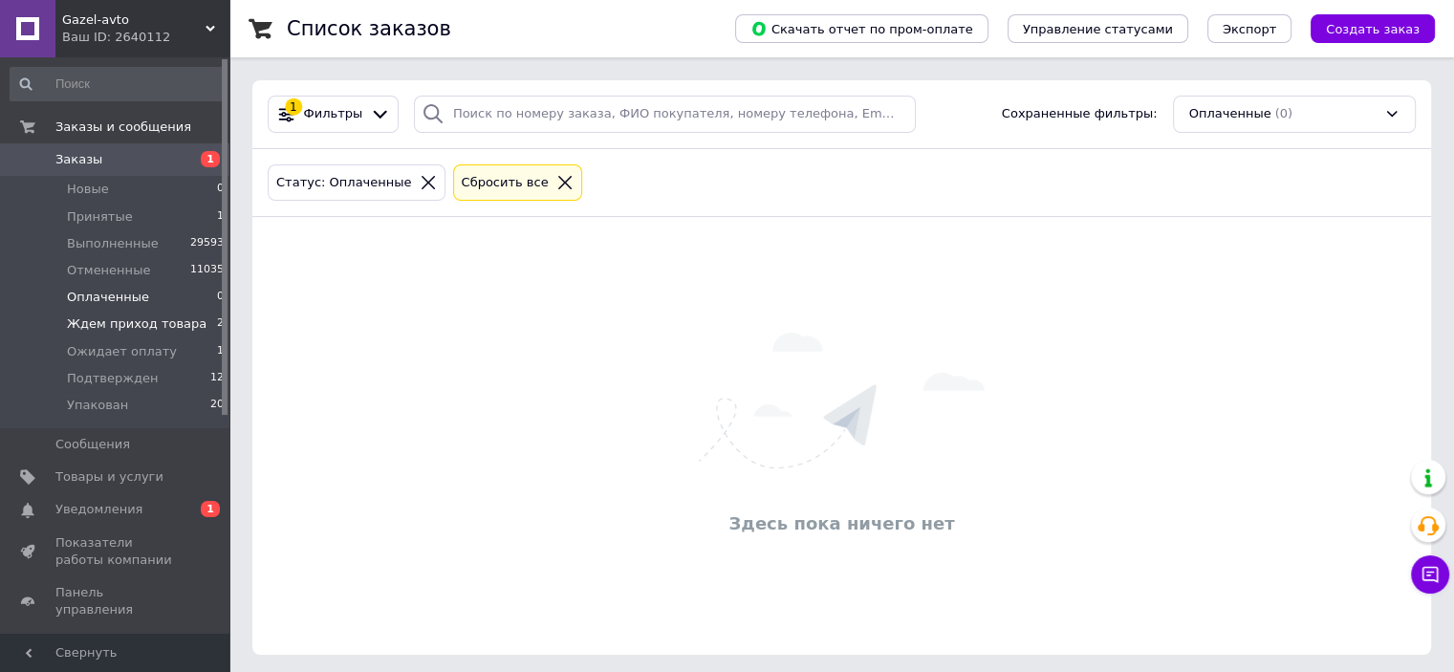
click at [94, 331] on span "Ждем приход товара" at bounding box center [137, 324] width 140 height 17
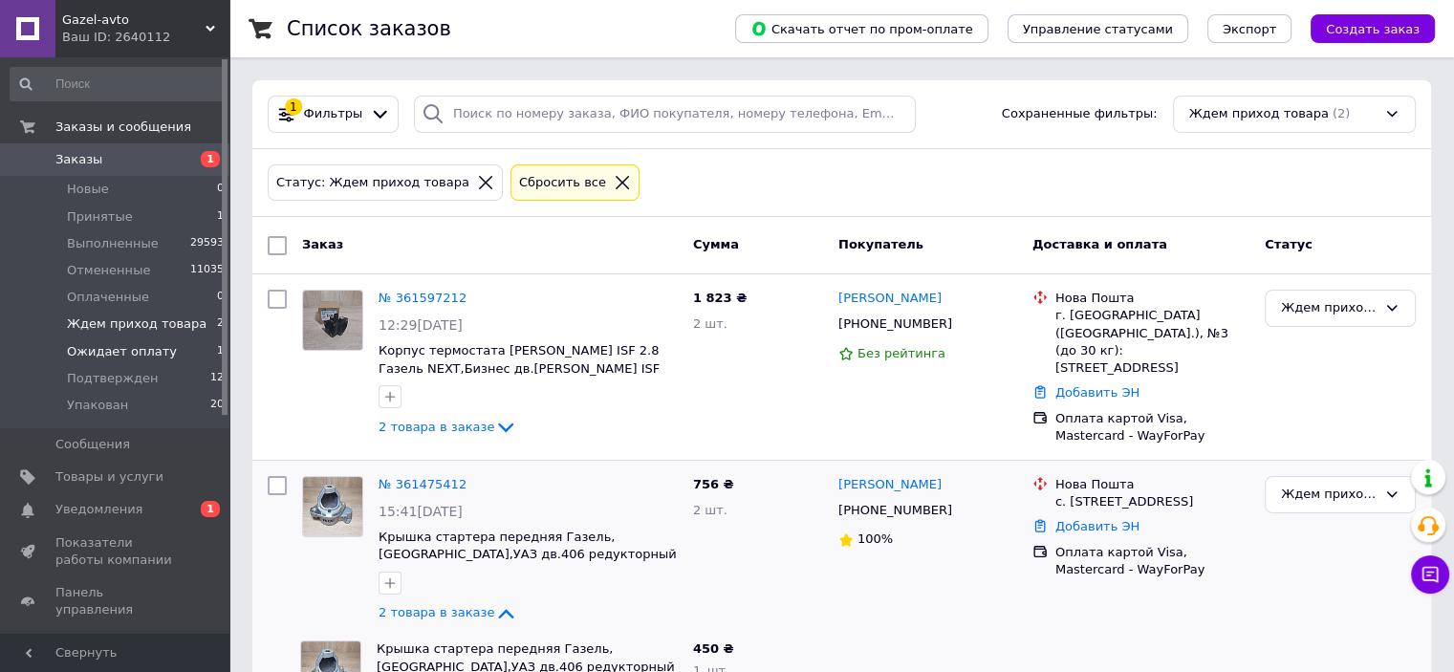
click at [104, 356] on span "Ожидает оплату" at bounding box center [122, 351] width 110 height 17
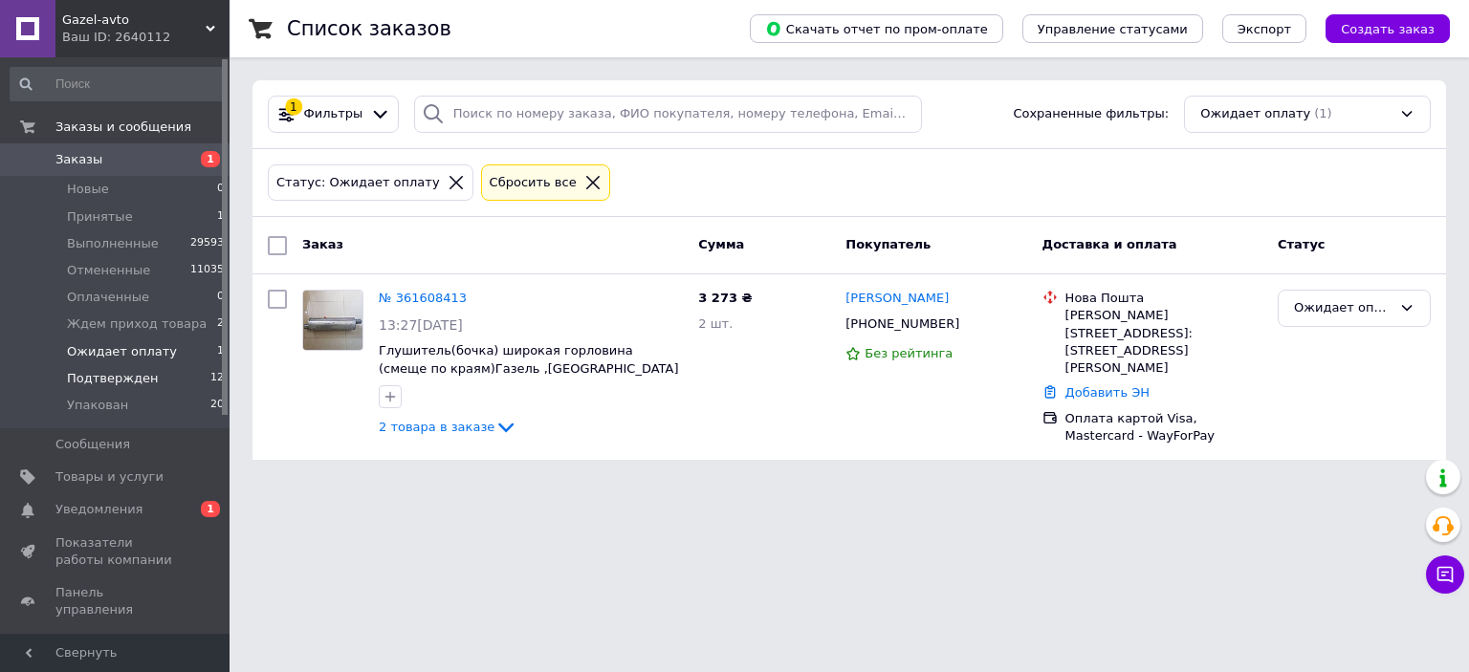
click at [115, 380] on span "Подтвержден" at bounding box center [112, 378] width 91 height 17
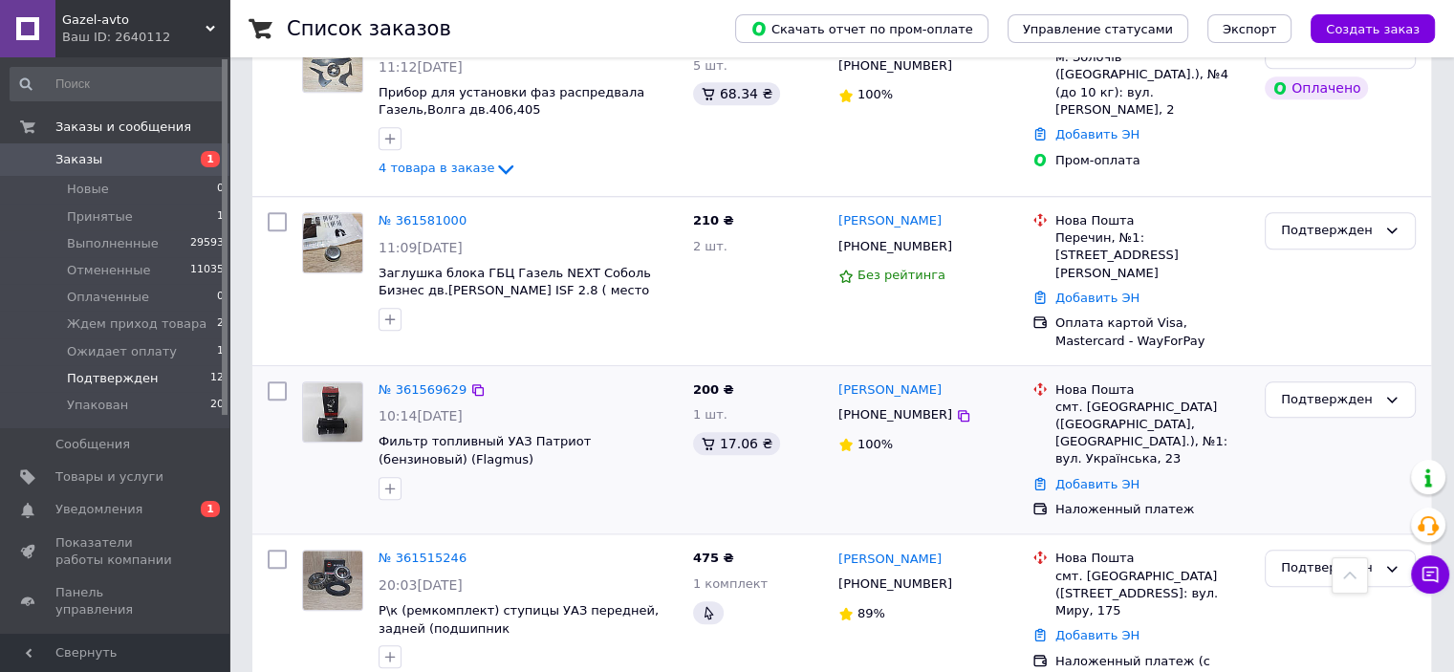
scroll to position [1805, 0]
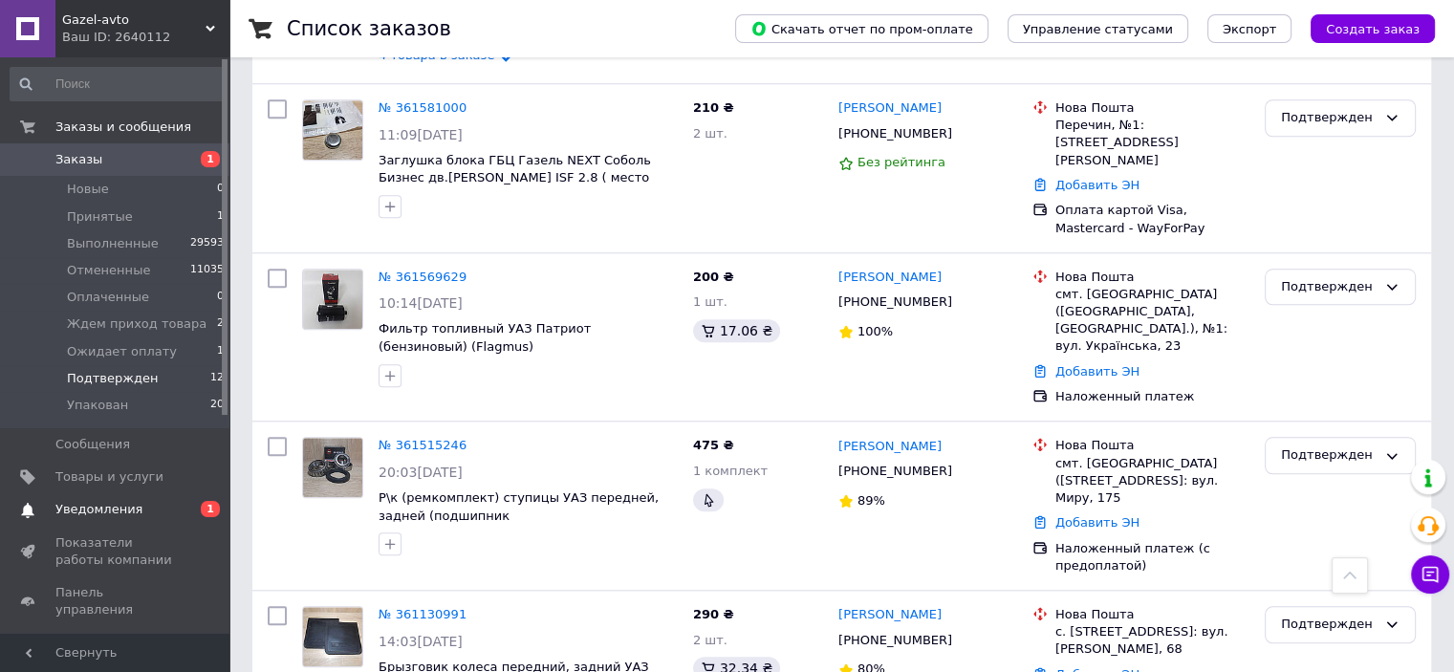
click at [107, 514] on span "Уведомления" at bounding box center [98, 509] width 87 height 17
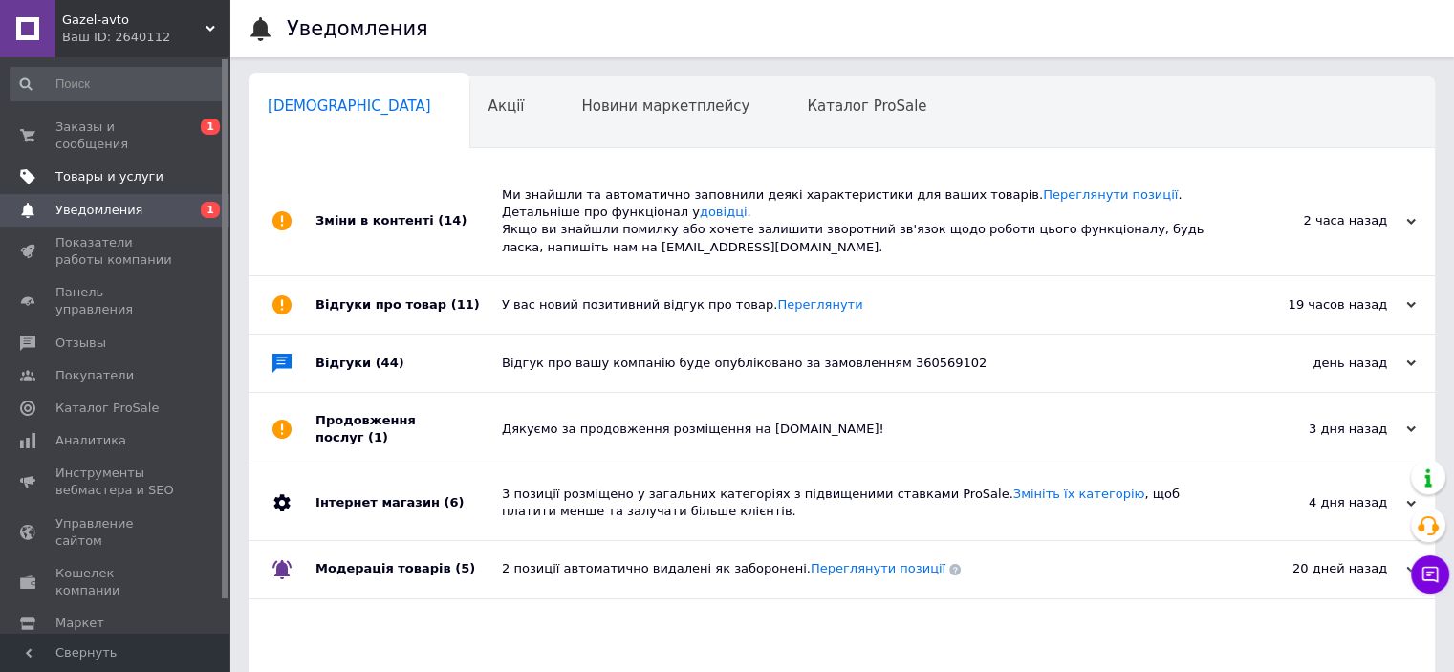
click at [124, 168] on link "Товары и услуги" at bounding box center [117, 177] width 235 height 33
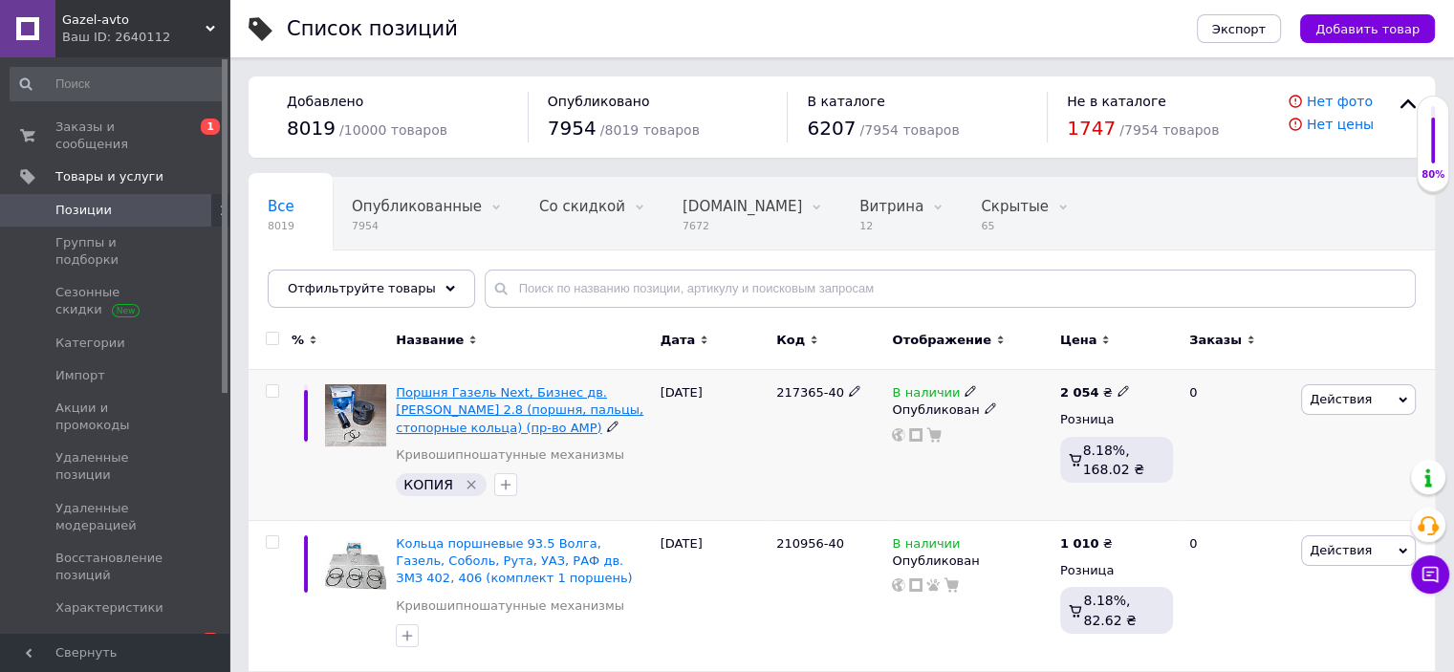
click at [470, 412] on span "Поршня Газель Next, Бизнес дв. [PERSON_NAME] 2.8 (поршня, пальцы, стопорные кол…" at bounding box center [520, 409] width 248 height 49
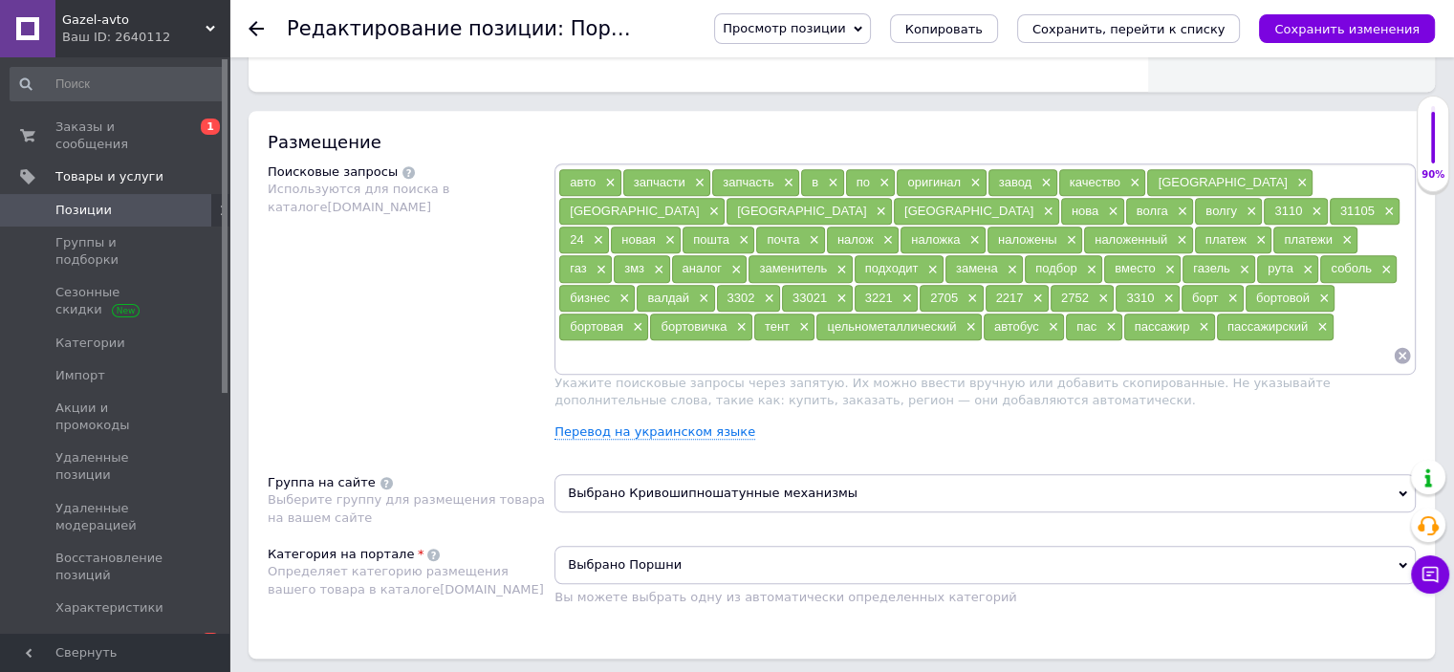
scroll to position [382, 0]
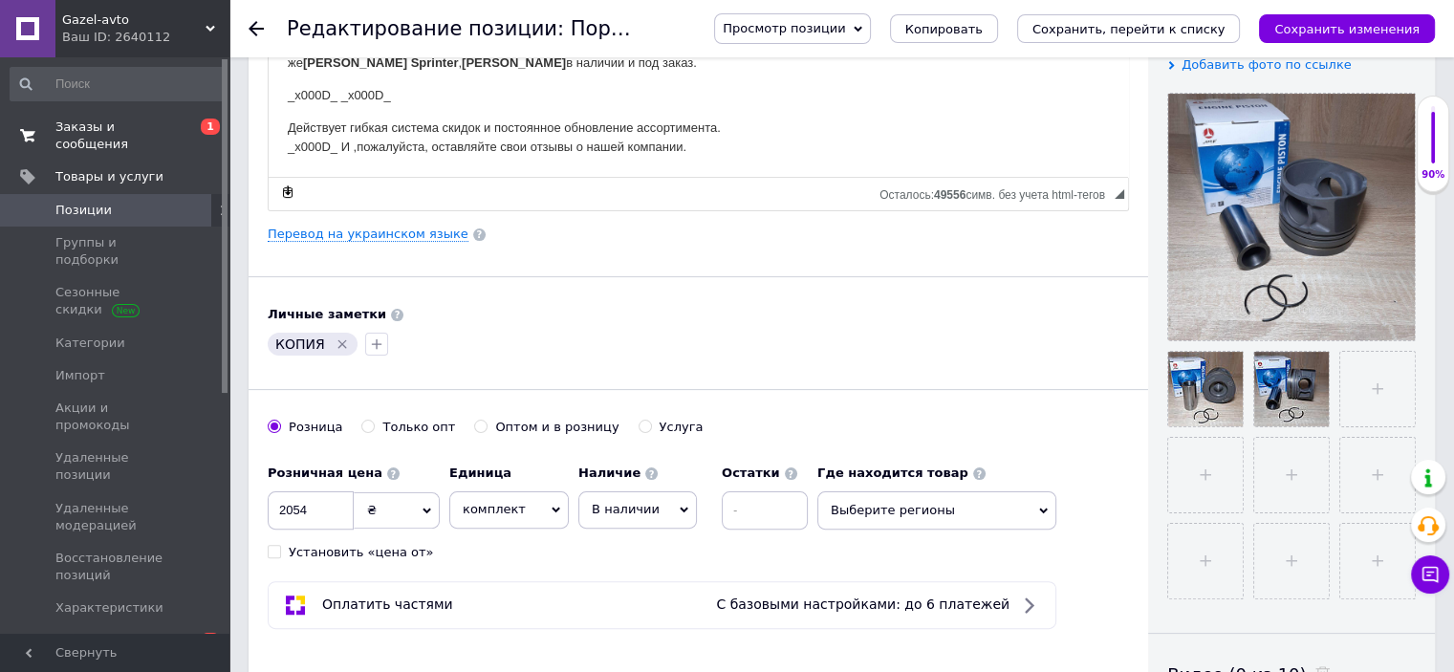
click at [106, 137] on link "Заказы и сообщения 0 1" at bounding box center [117, 136] width 235 height 50
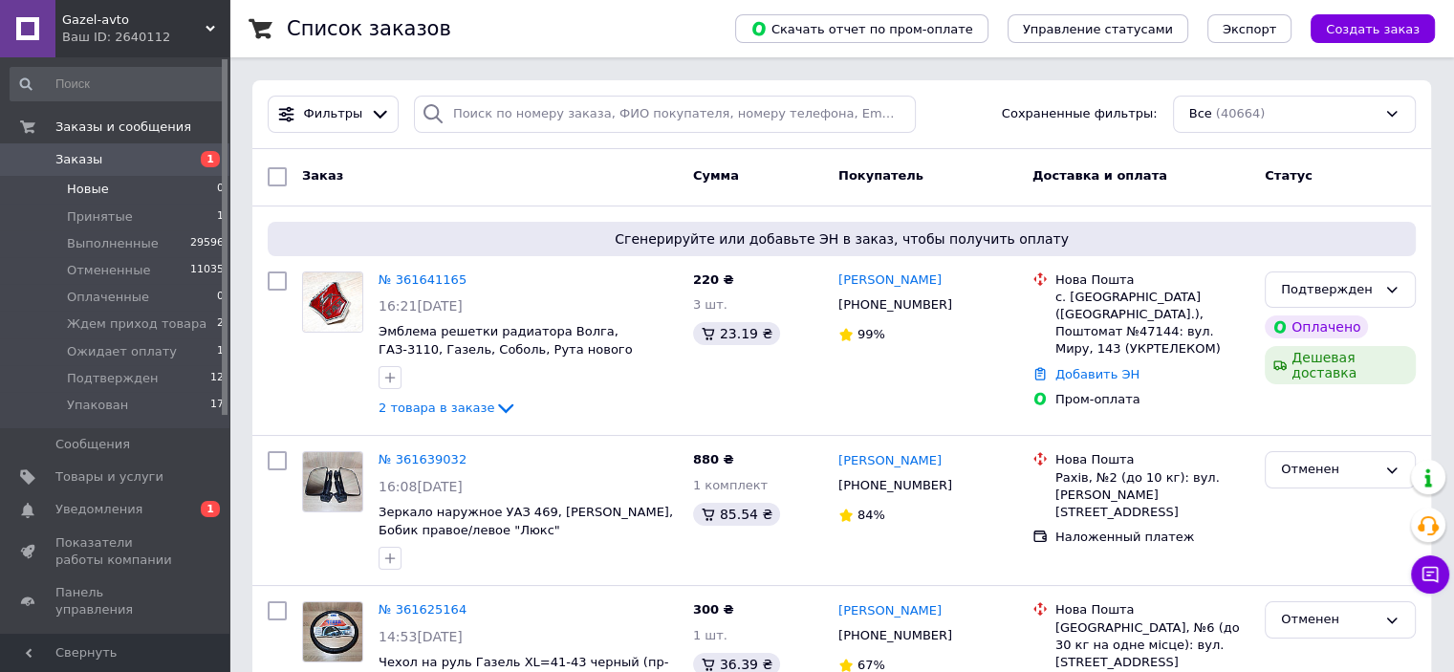
click at [92, 192] on span "Новые" at bounding box center [88, 189] width 42 height 17
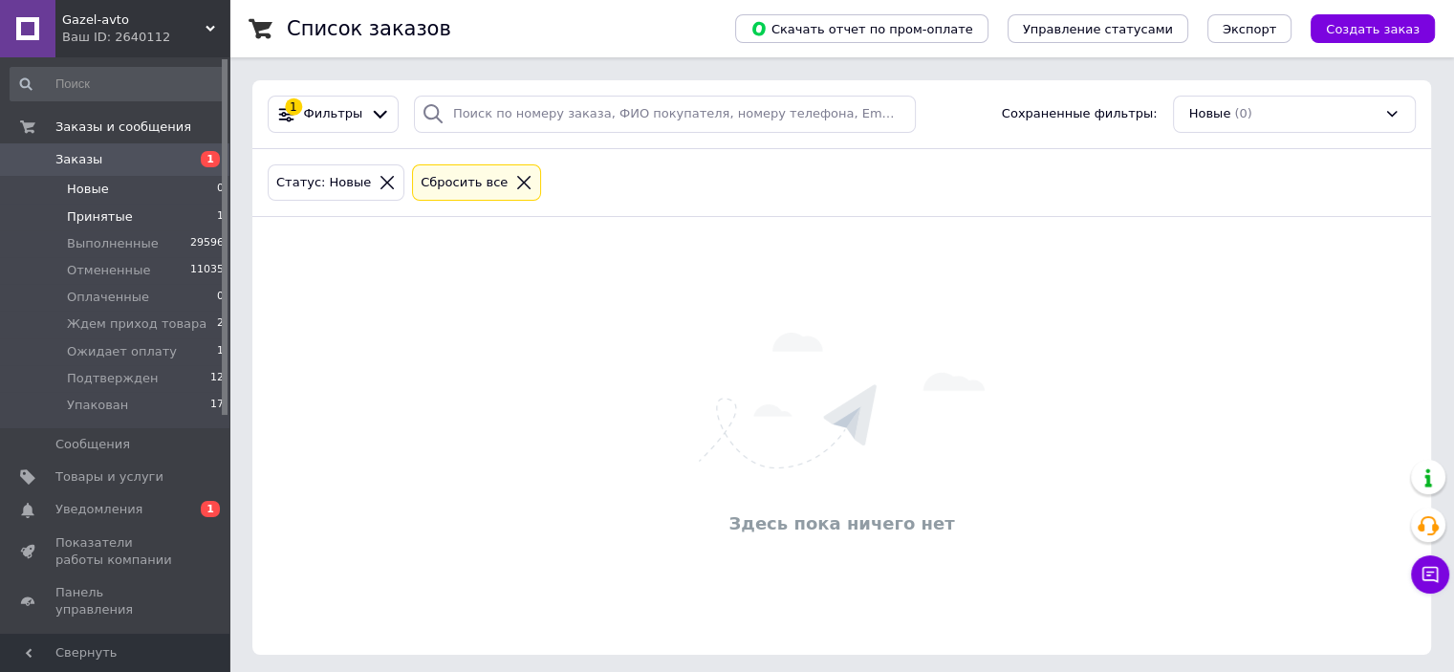
click at [91, 213] on span "Принятые" at bounding box center [100, 216] width 66 height 17
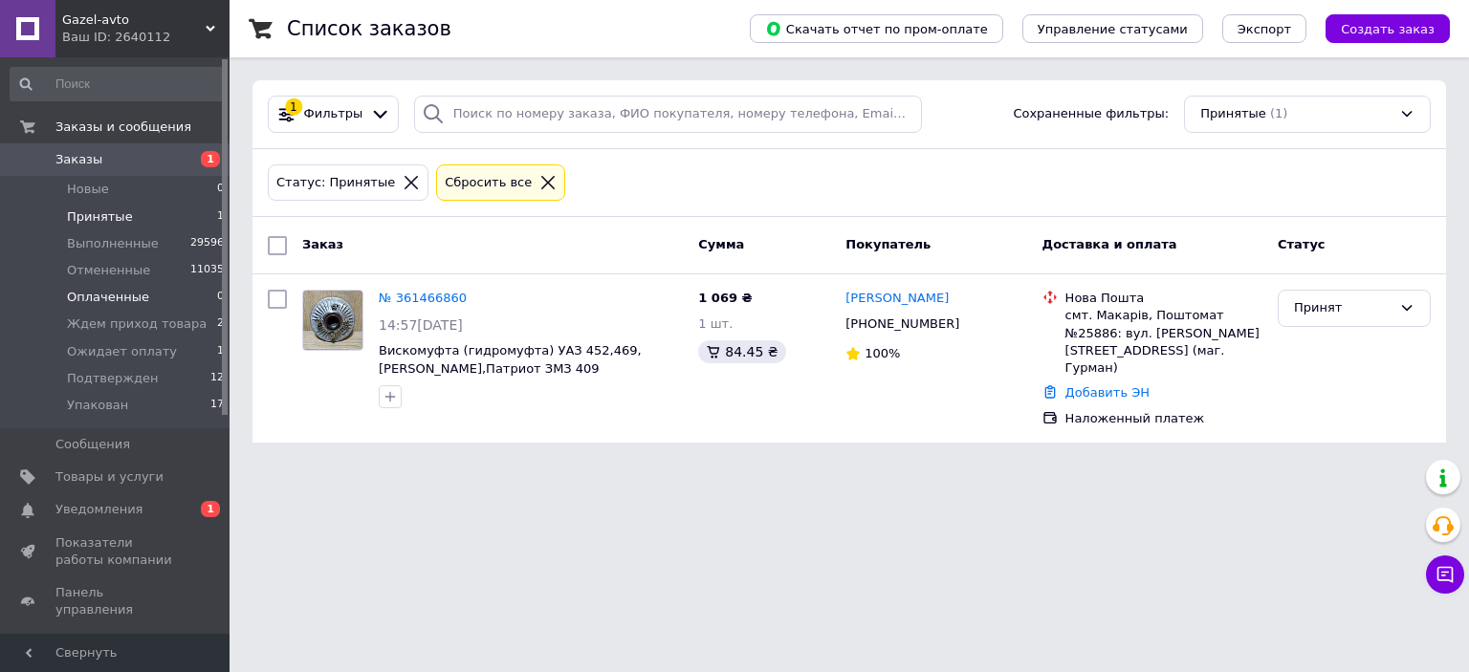
click at [92, 297] on span "Оплаченные" at bounding box center [108, 297] width 82 height 17
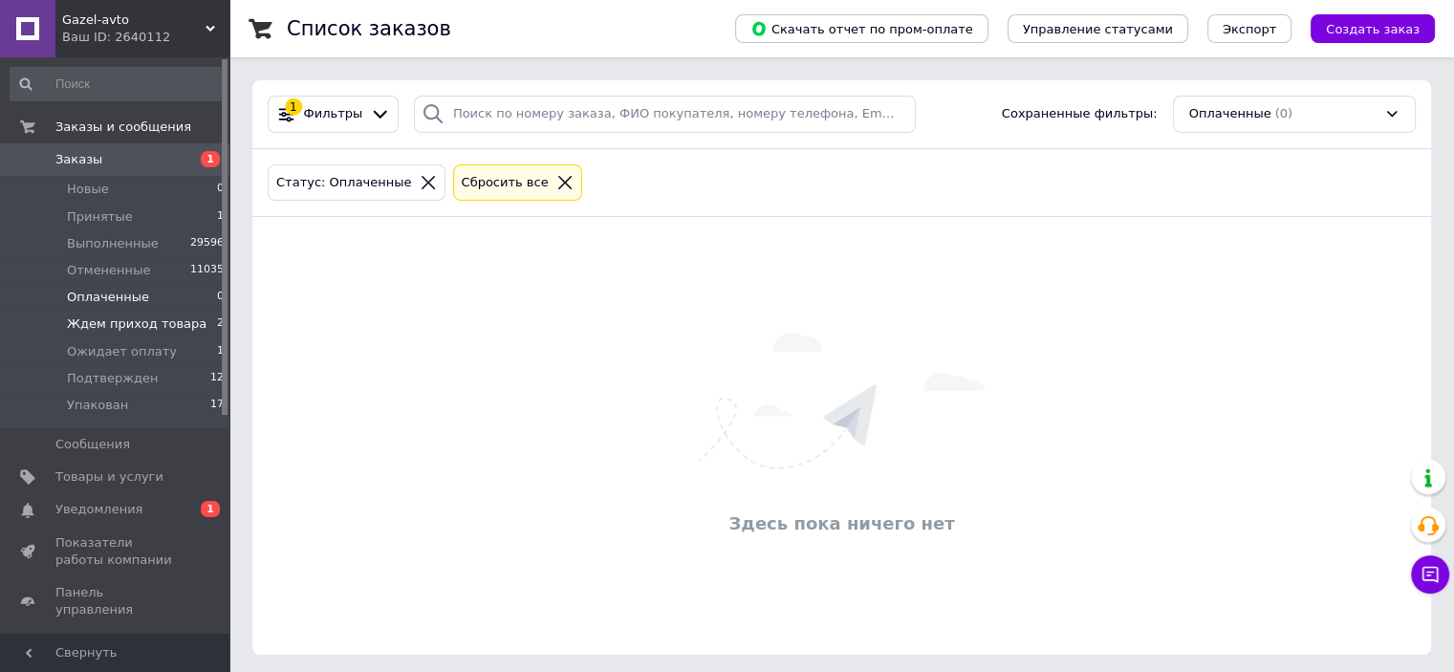
click at [112, 315] on li "Ждем приход товара 2" at bounding box center [117, 324] width 235 height 27
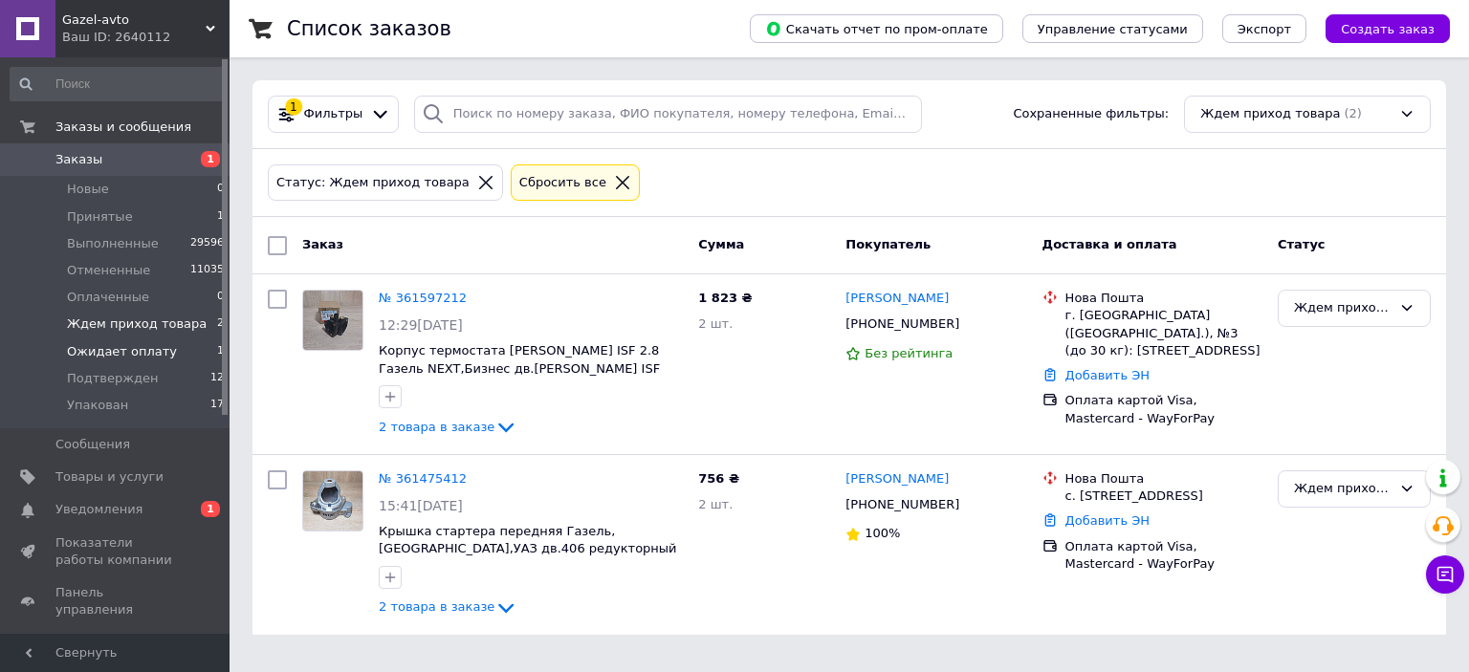
click at [126, 355] on span "Ожидает оплату" at bounding box center [122, 351] width 110 height 17
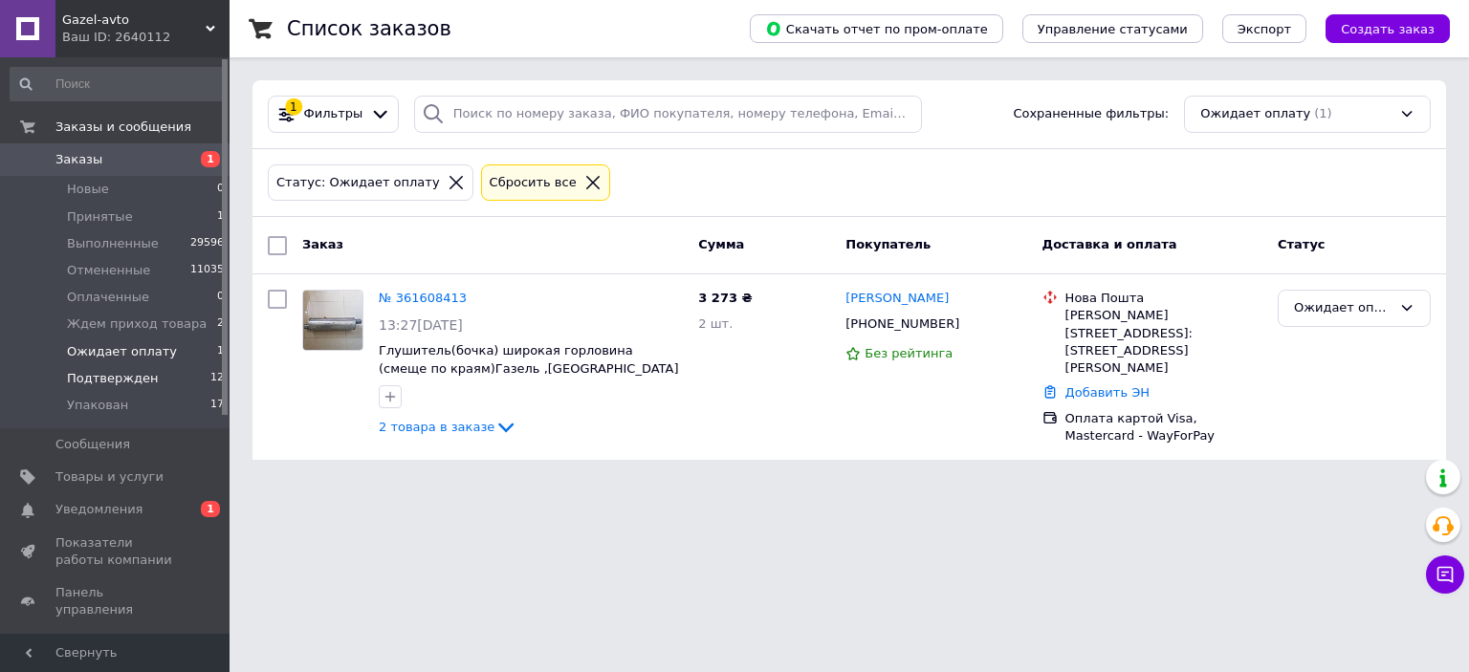
click at [114, 382] on span "Подтвержден" at bounding box center [112, 378] width 91 height 17
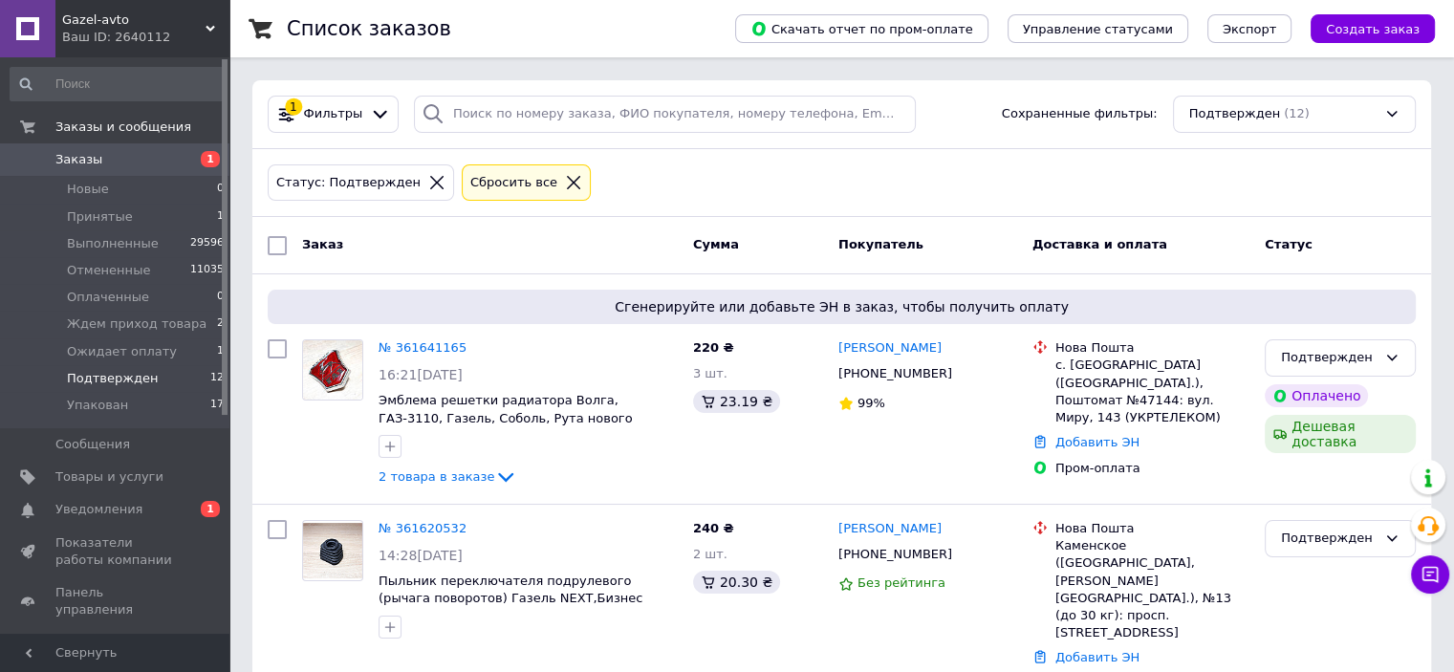
click at [55, 505] on span "Уведомления" at bounding box center [98, 509] width 87 height 17
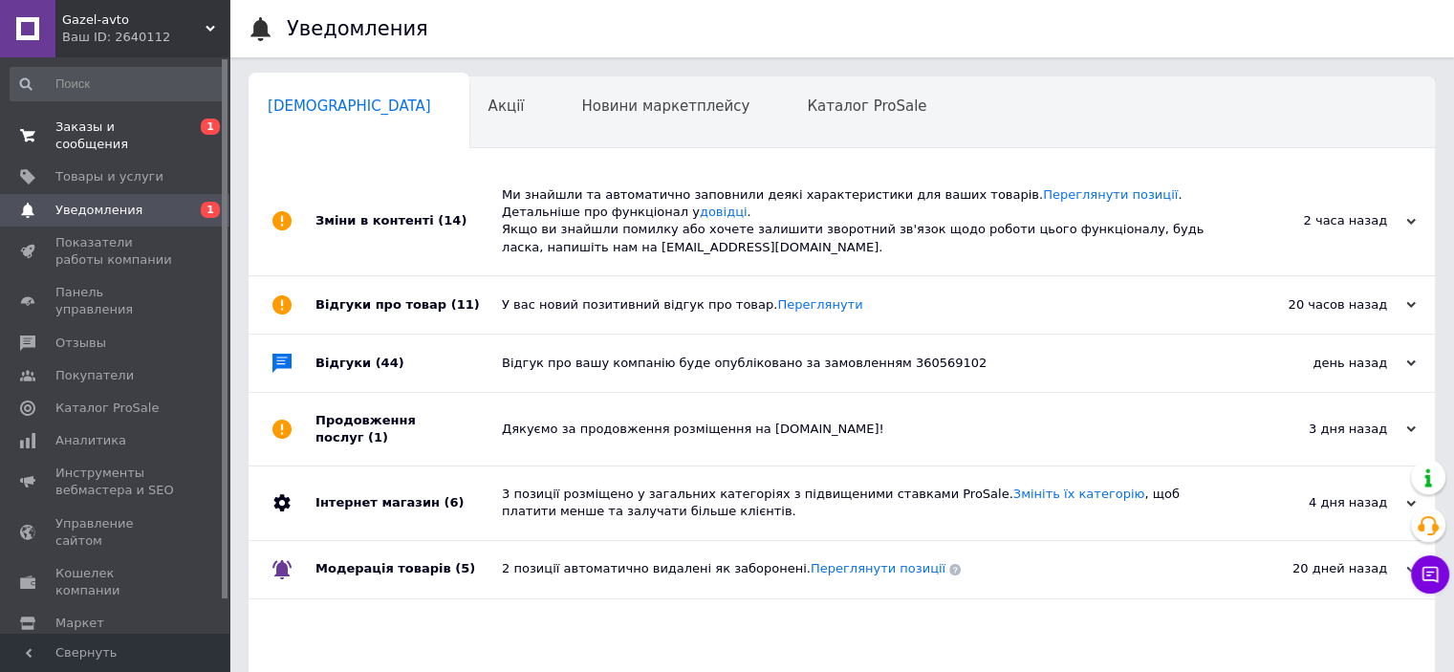
click at [114, 128] on span "Заказы и сообщения" at bounding box center [115, 136] width 121 height 34
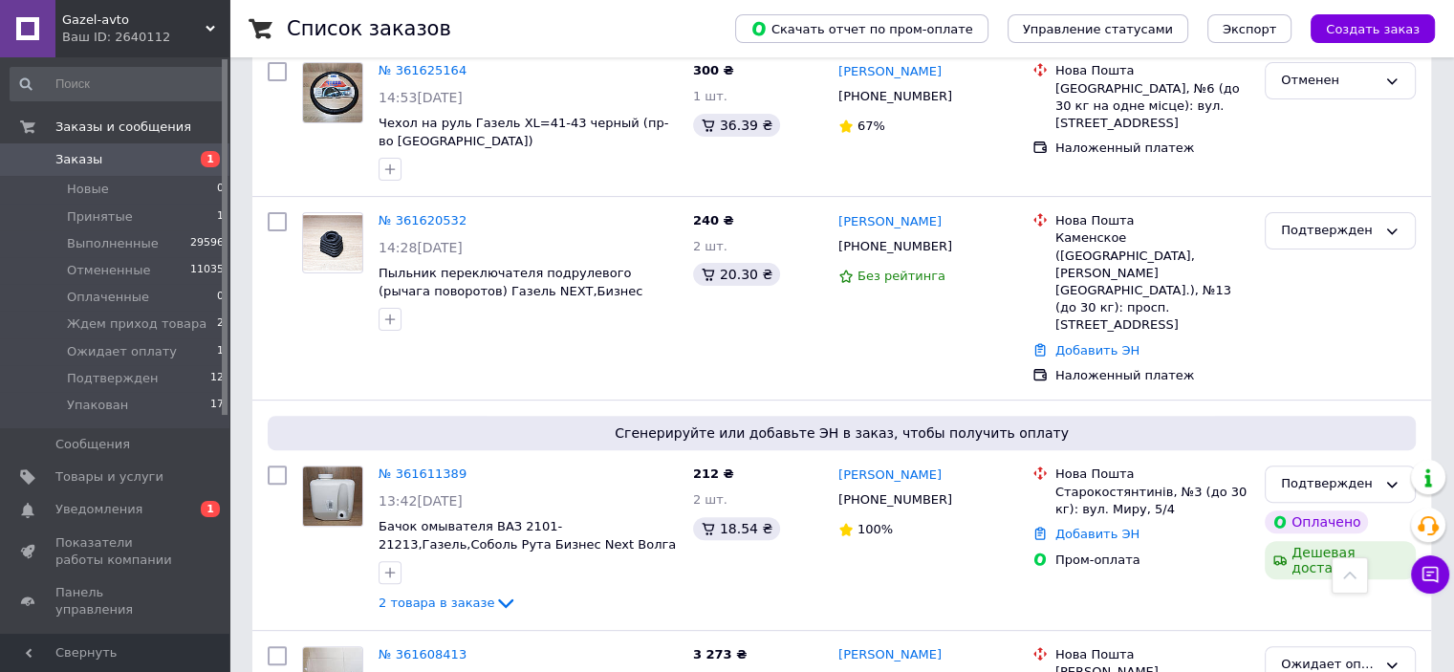
scroll to position [1147, 0]
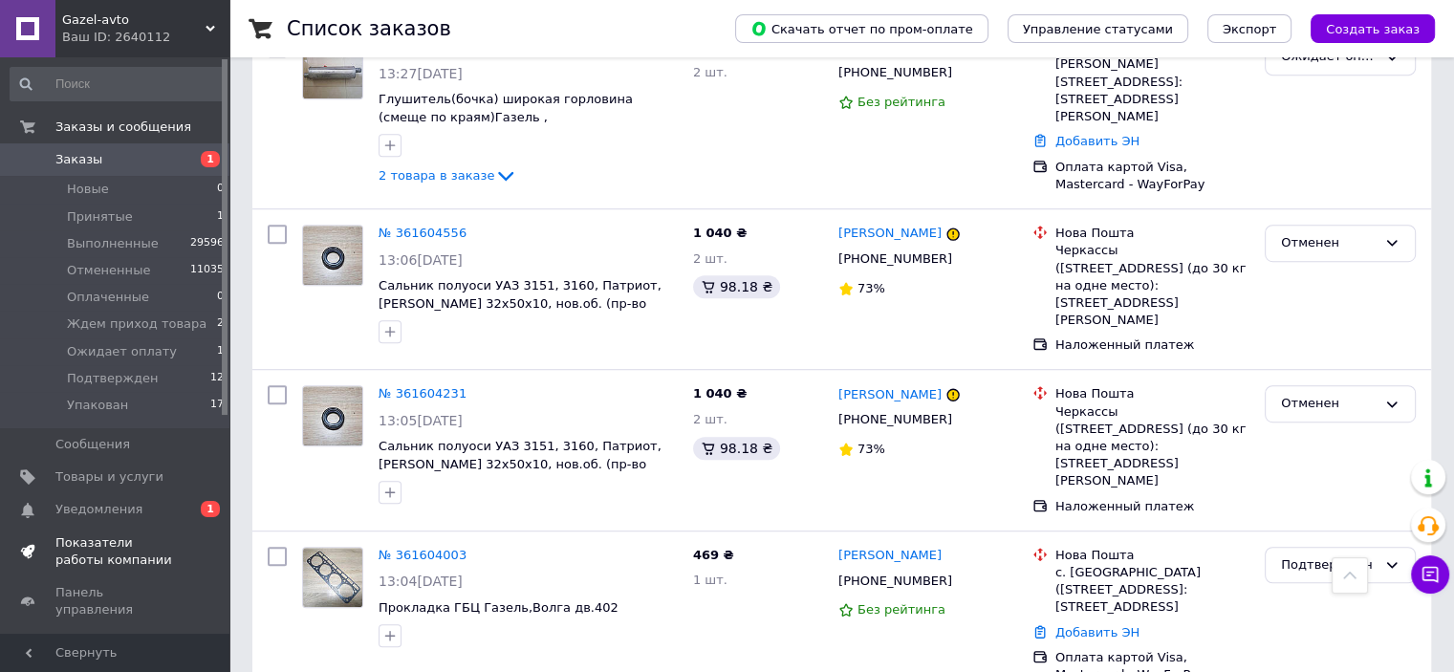
click at [98, 549] on span "Показатели работы компании" at bounding box center [115, 552] width 121 height 34
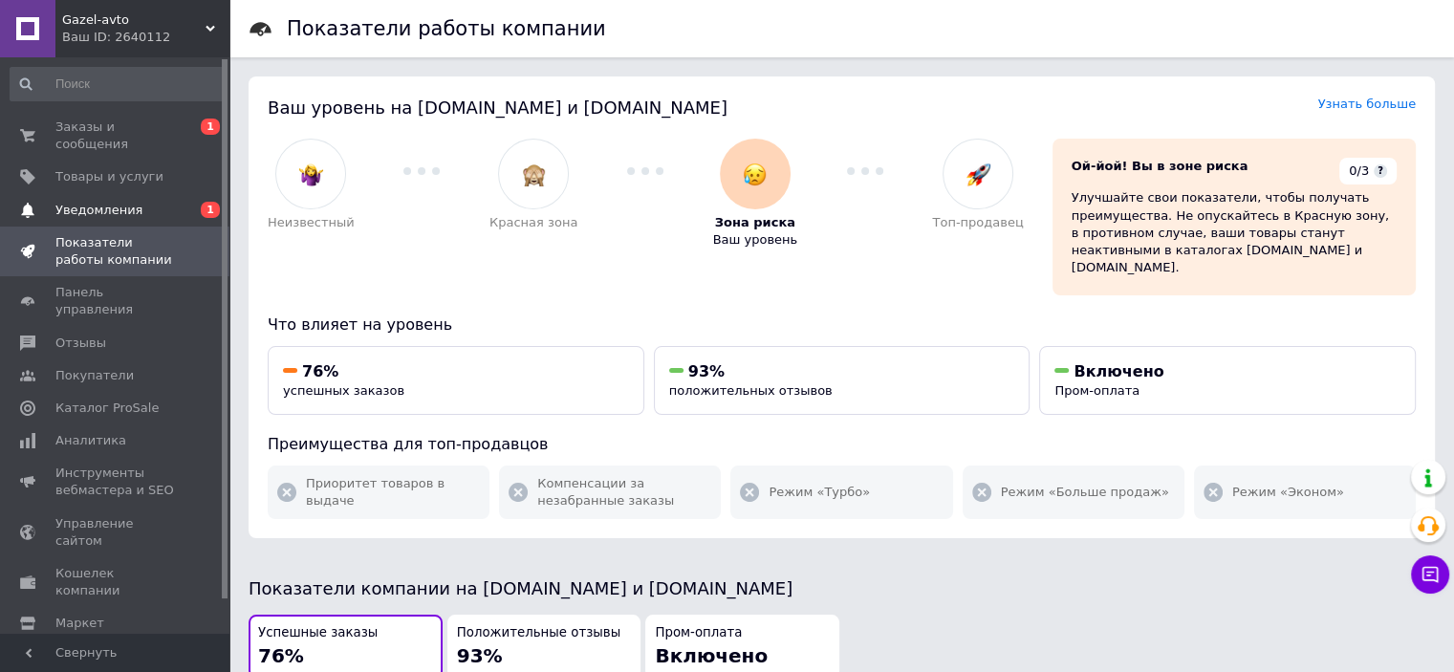
click at [90, 202] on span "Уведомления" at bounding box center [98, 210] width 87 height 17
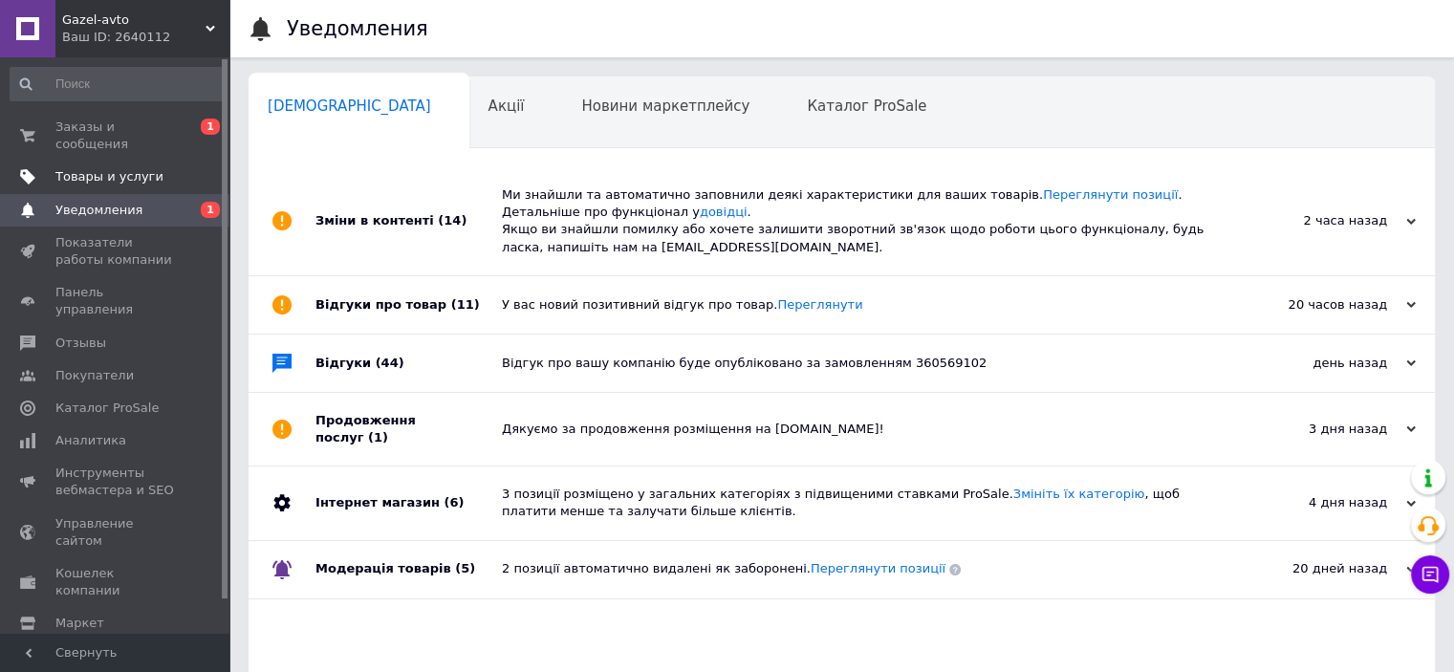
click at [114, 161] on link "Товары и услуги" at bounding box center [117, 177] width 235 height 33
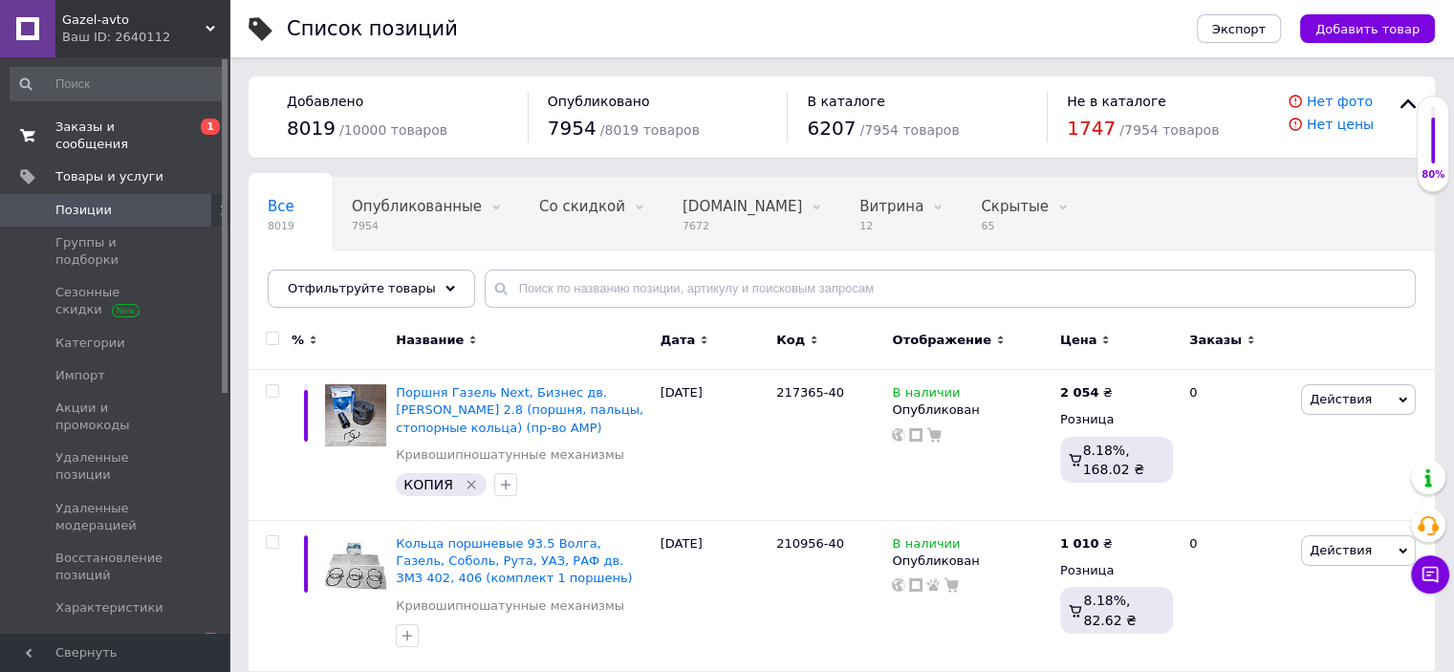
click at [77, 136] on link "Заказы и сообщения 0 1" at bounding box center [117, 136] width 235 height 50
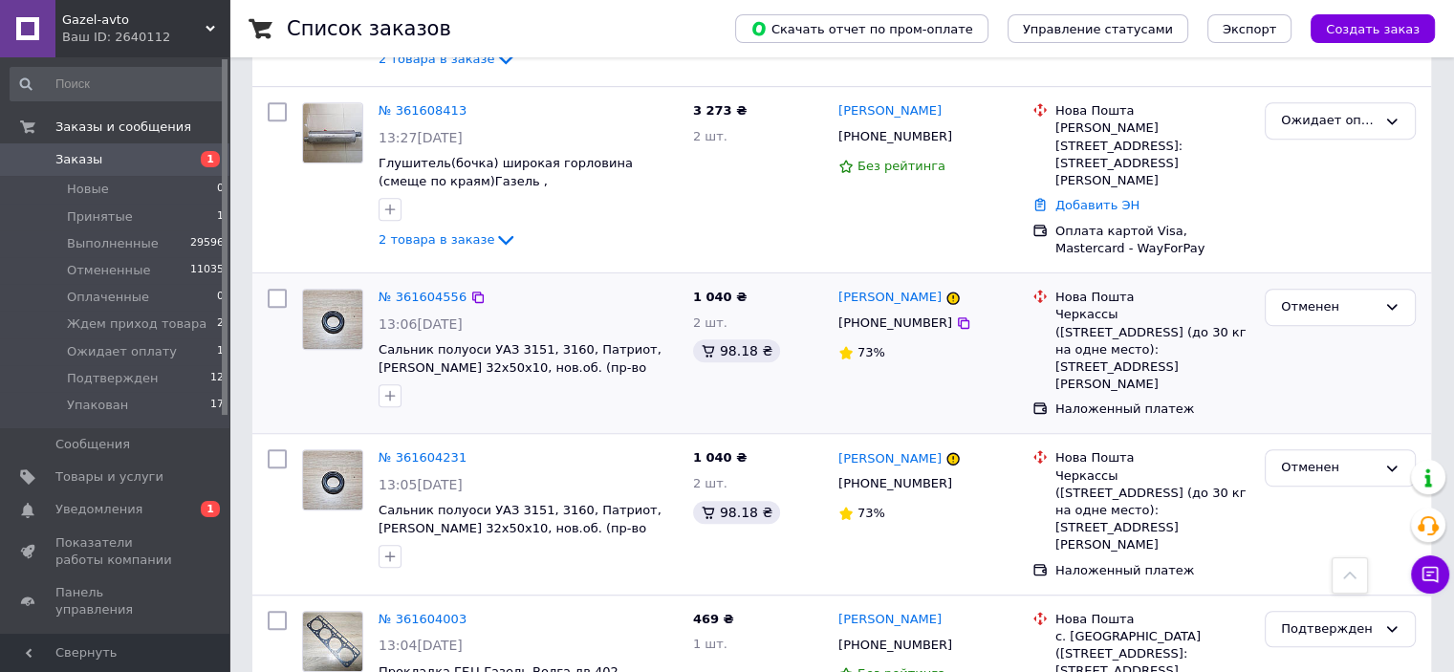
scroll to position [1339, 0]
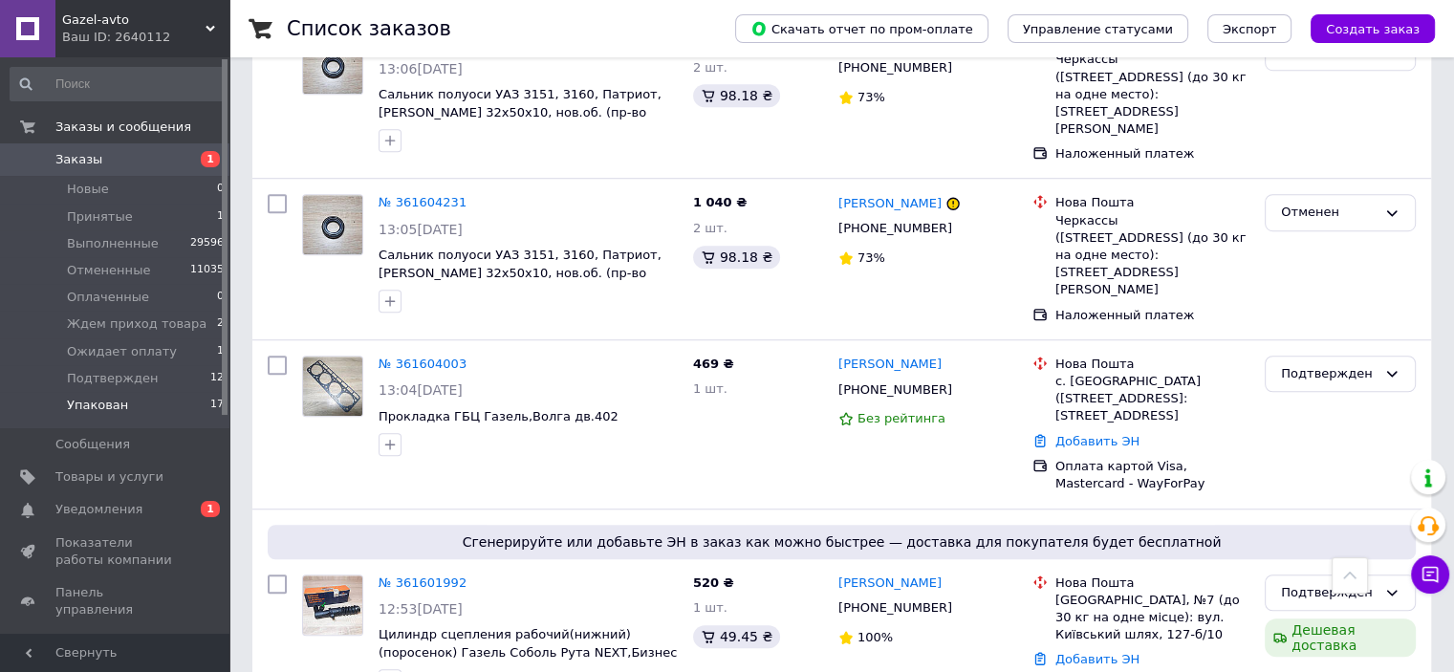
click at [110, 405] on span "Упакован" at bounding box center [97, 405] width 61 height 17
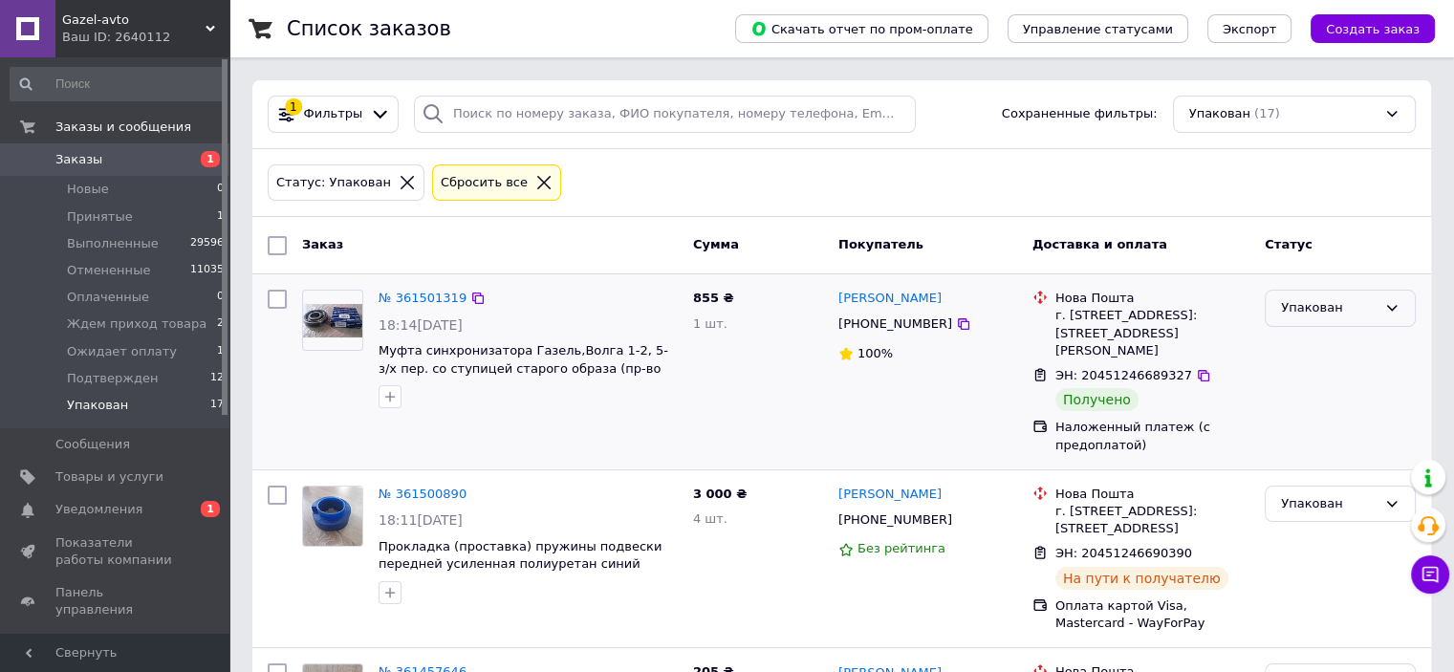
click at [1353, 301] on div "Упакован" at bounding box center [1329, 308] width 96 height 20
click at [1331, 382] on li "Выполнен" at bounding box center [1340, 382] width 149 height 35
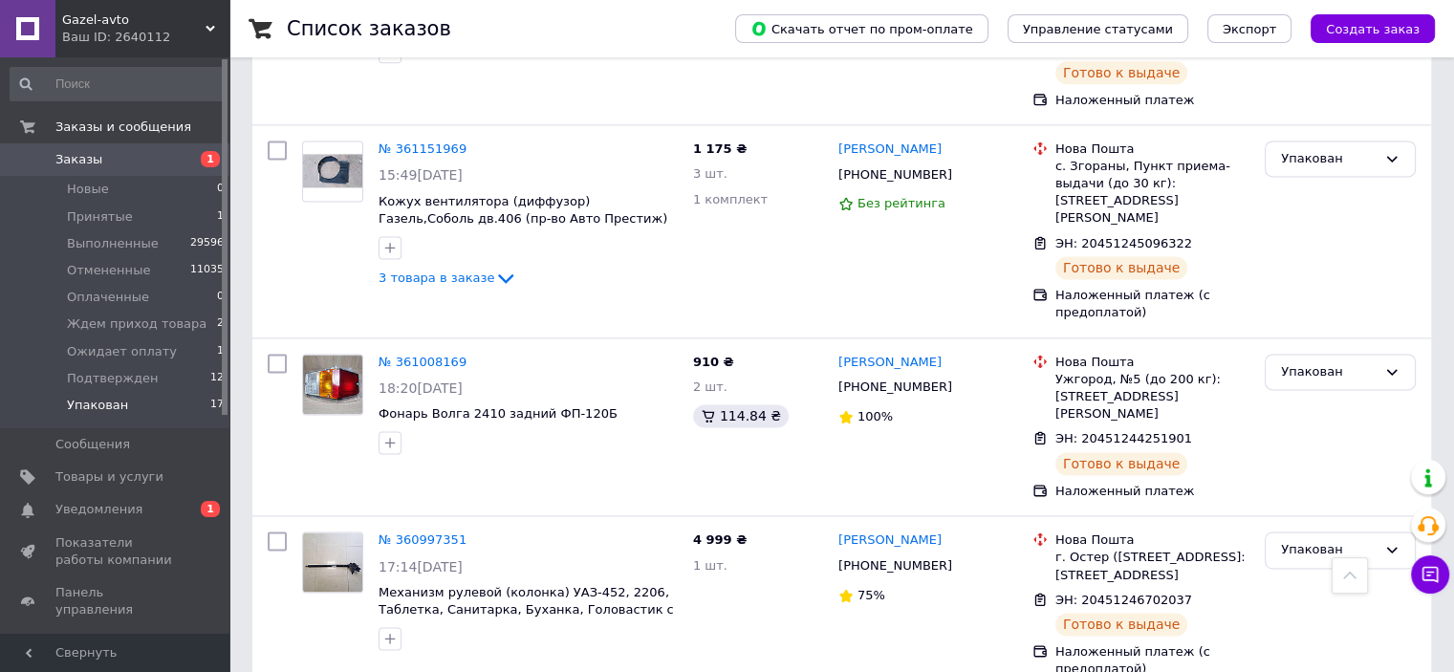
scroll to position [2646, 0]
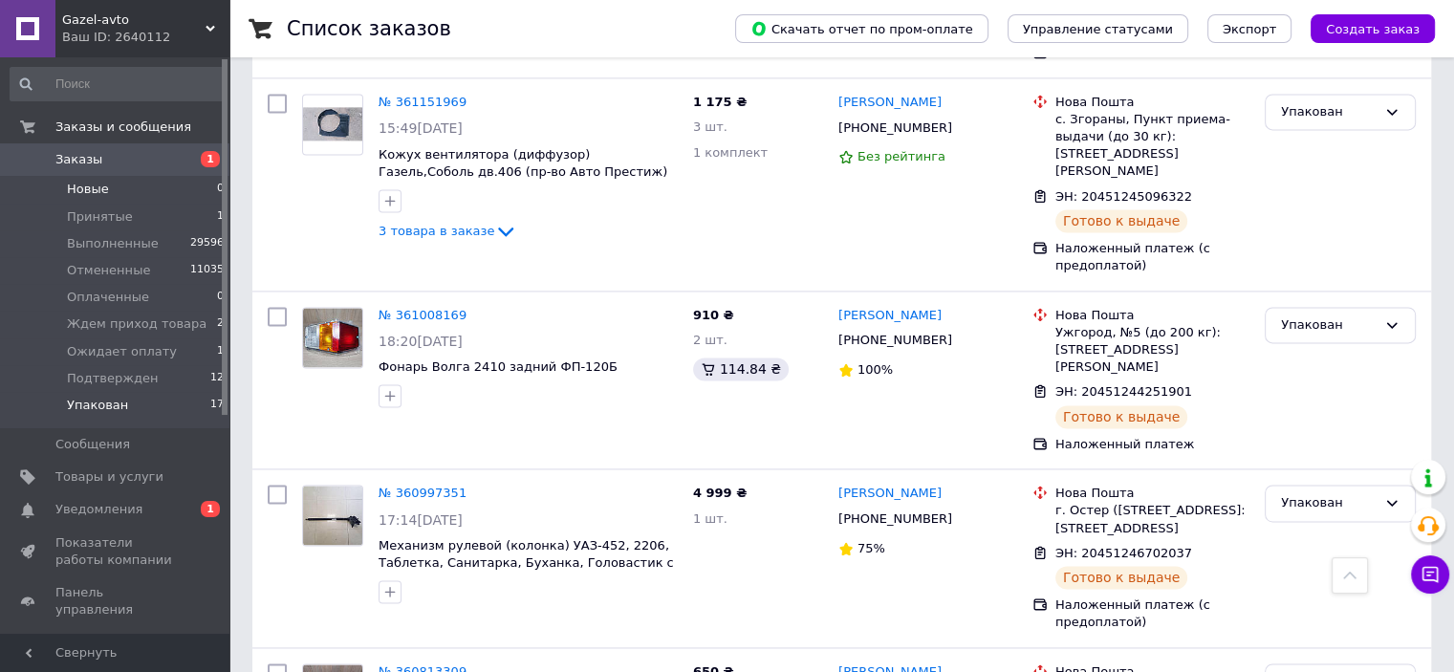
click at [105, 186] on li "Новые 0" at bounding box center [117, 189] width 235 height 27
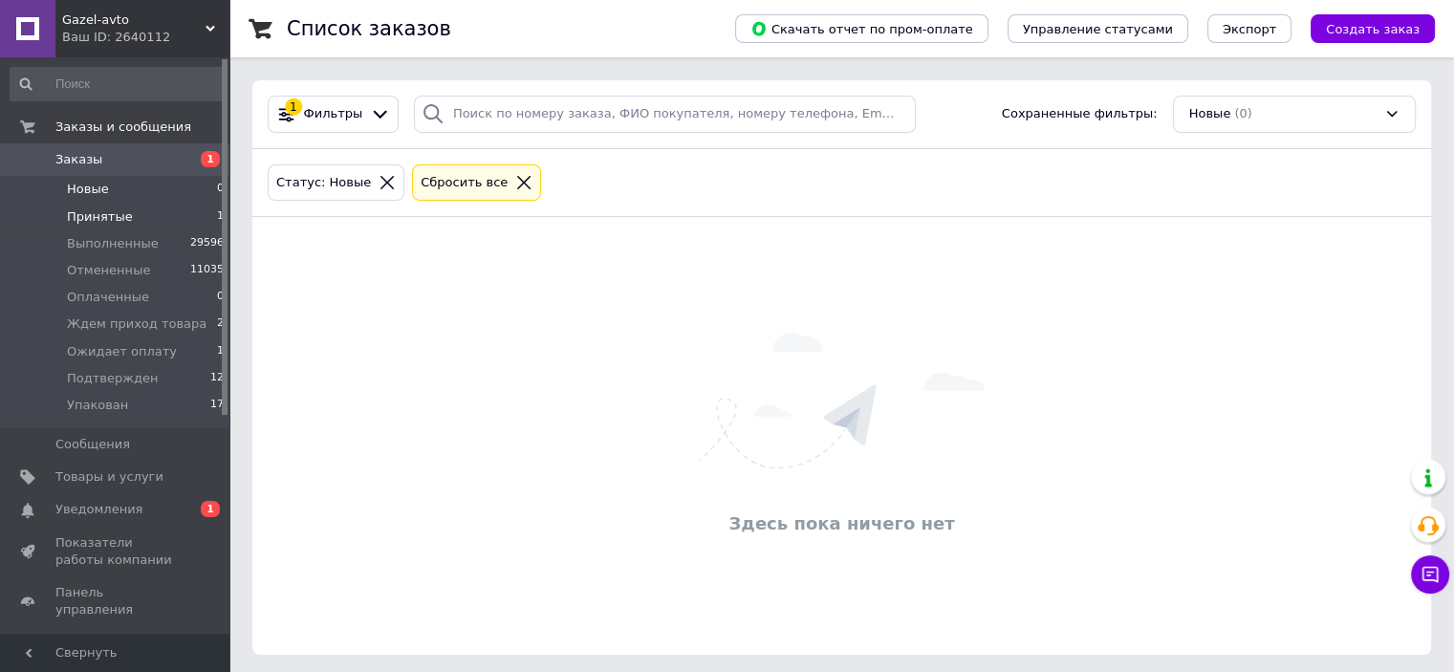
click at [107, 211] on span "Принятые" at bounding box center [100, 216] width 66 height 17
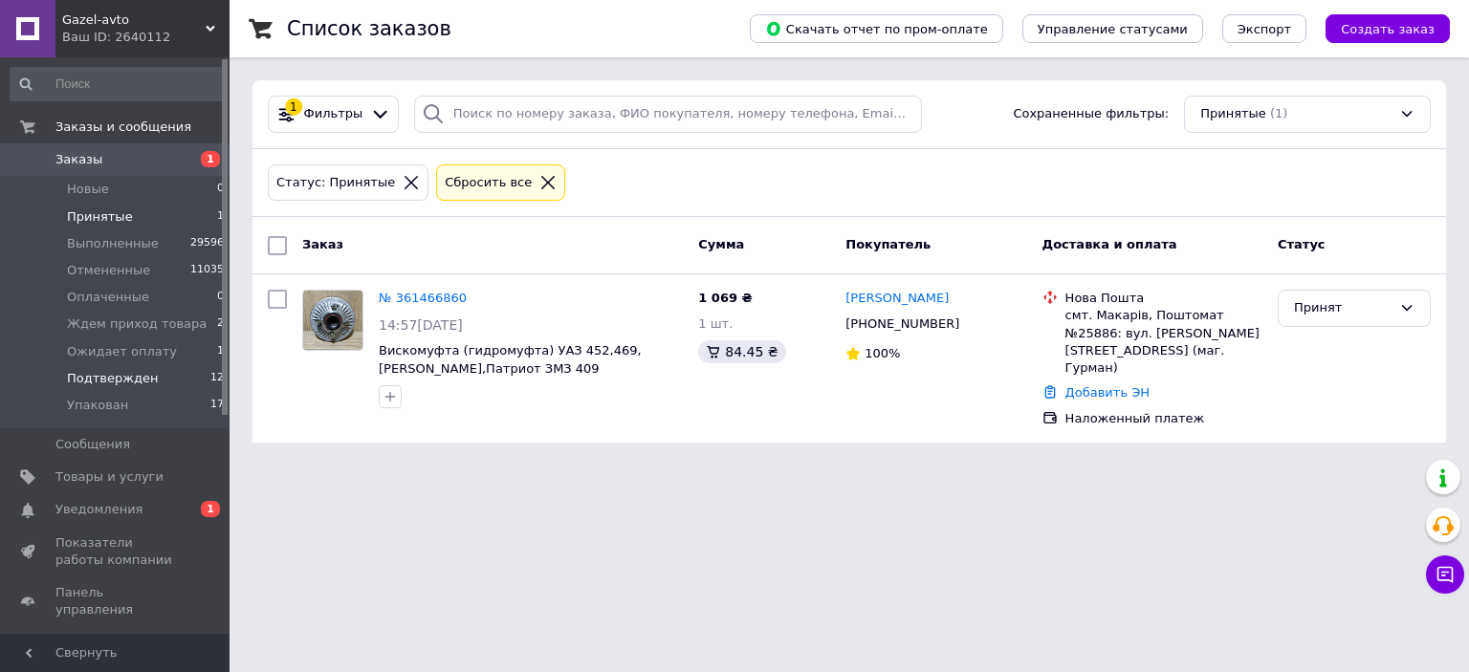
click at [118, 386] on span "Подтвержден" at bounding box center [112, 378] width 91 height 17
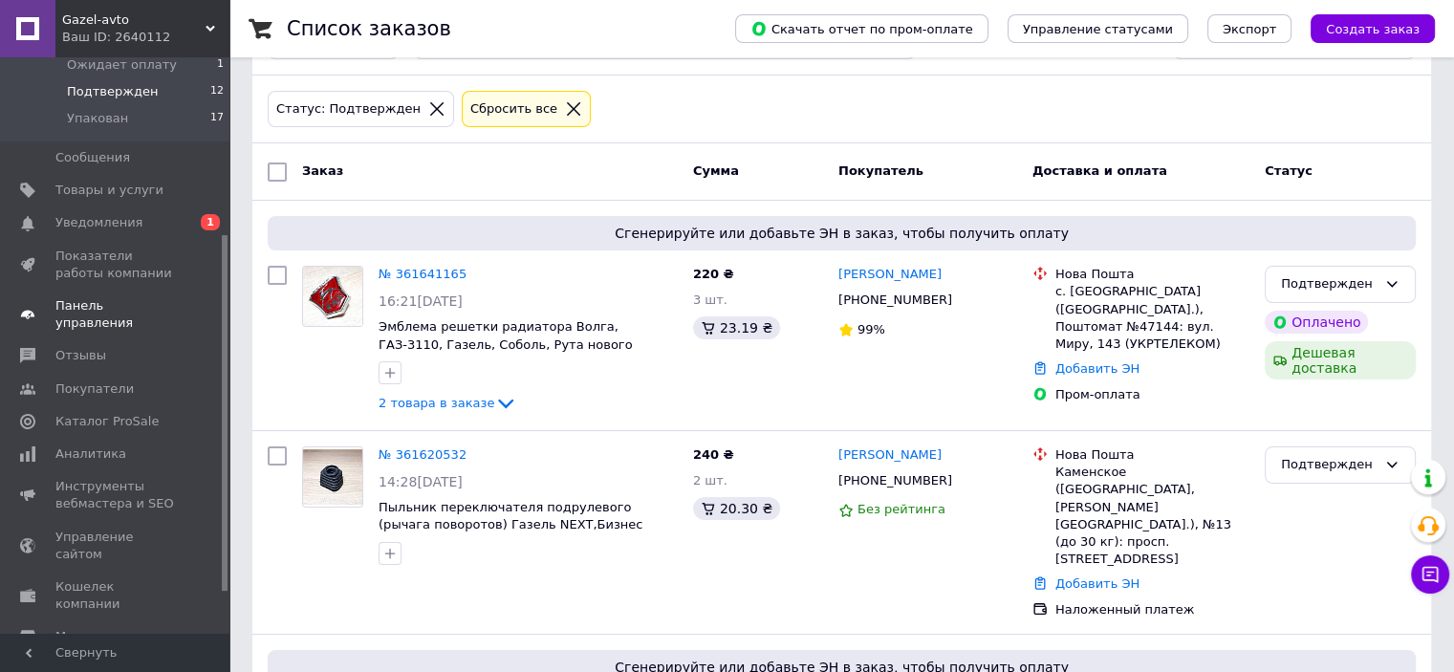
scroll to position [191, 0]
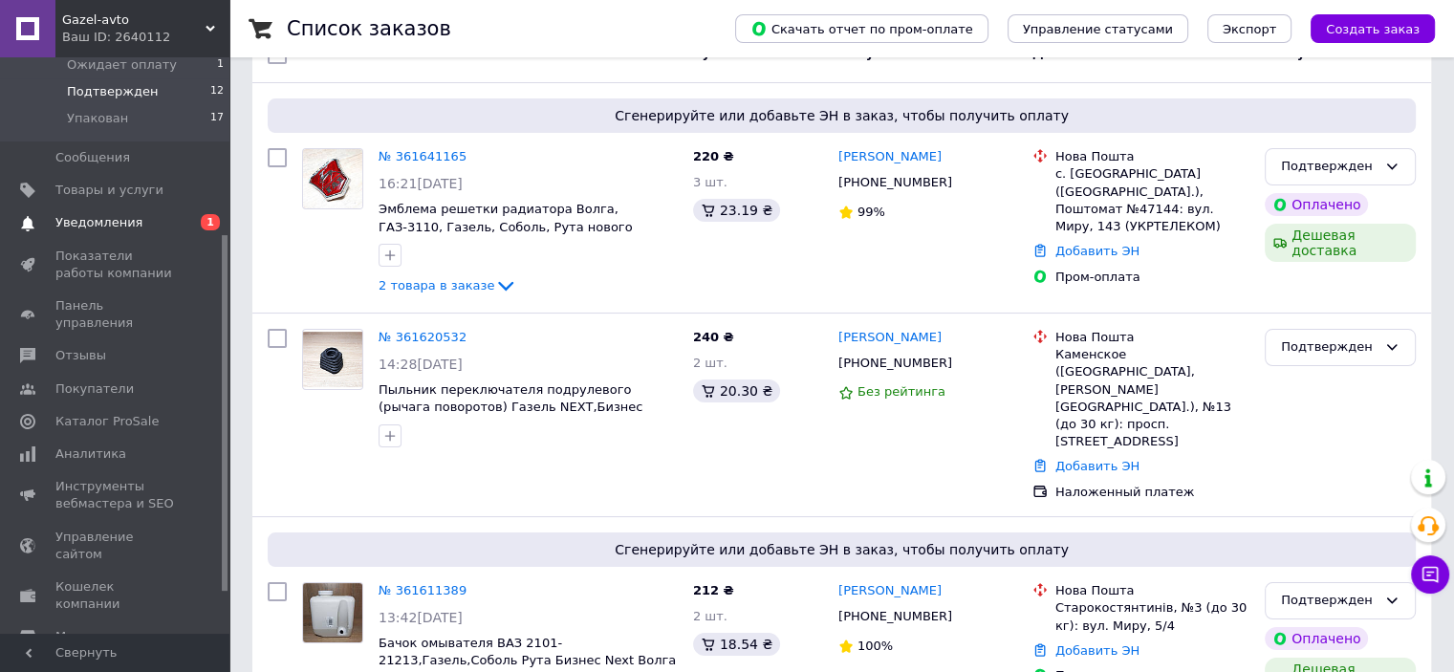
click at [73, 232] on link "Уведомления 0 1" at bounding box center [117, 223] width 235 height 33
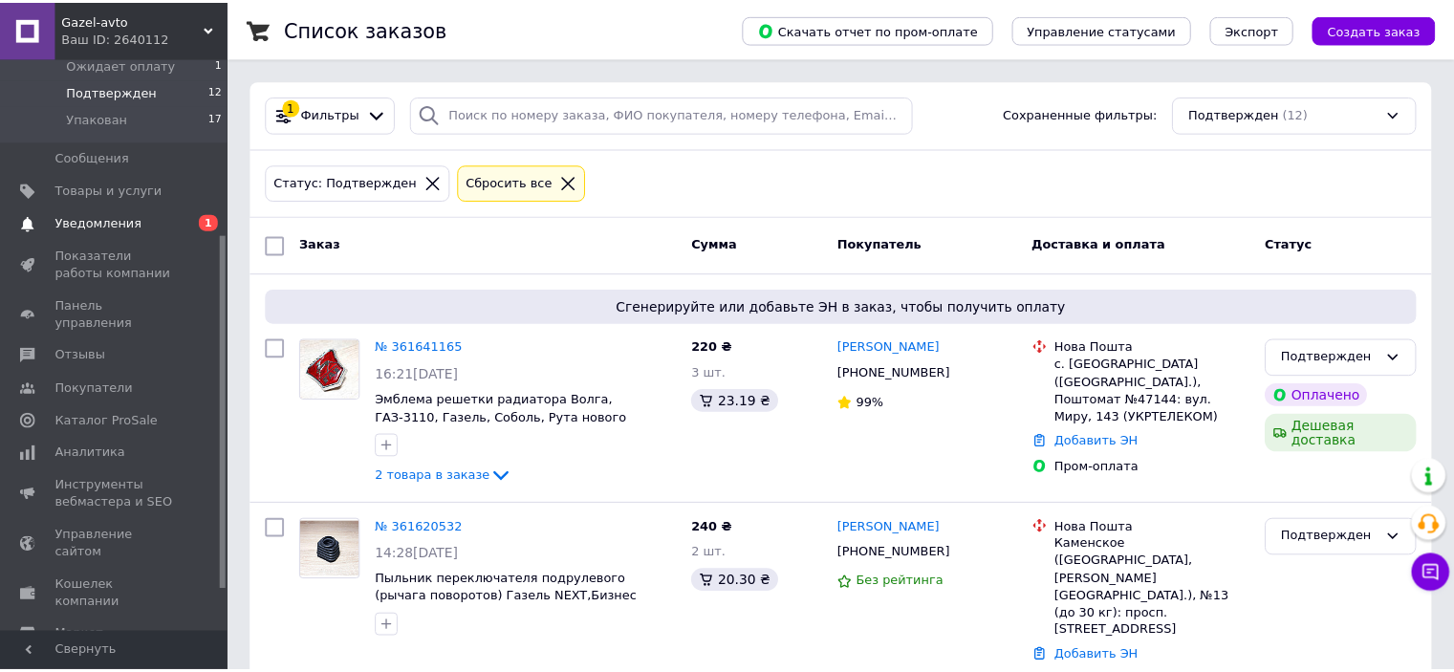
scroll to position [35, 0]
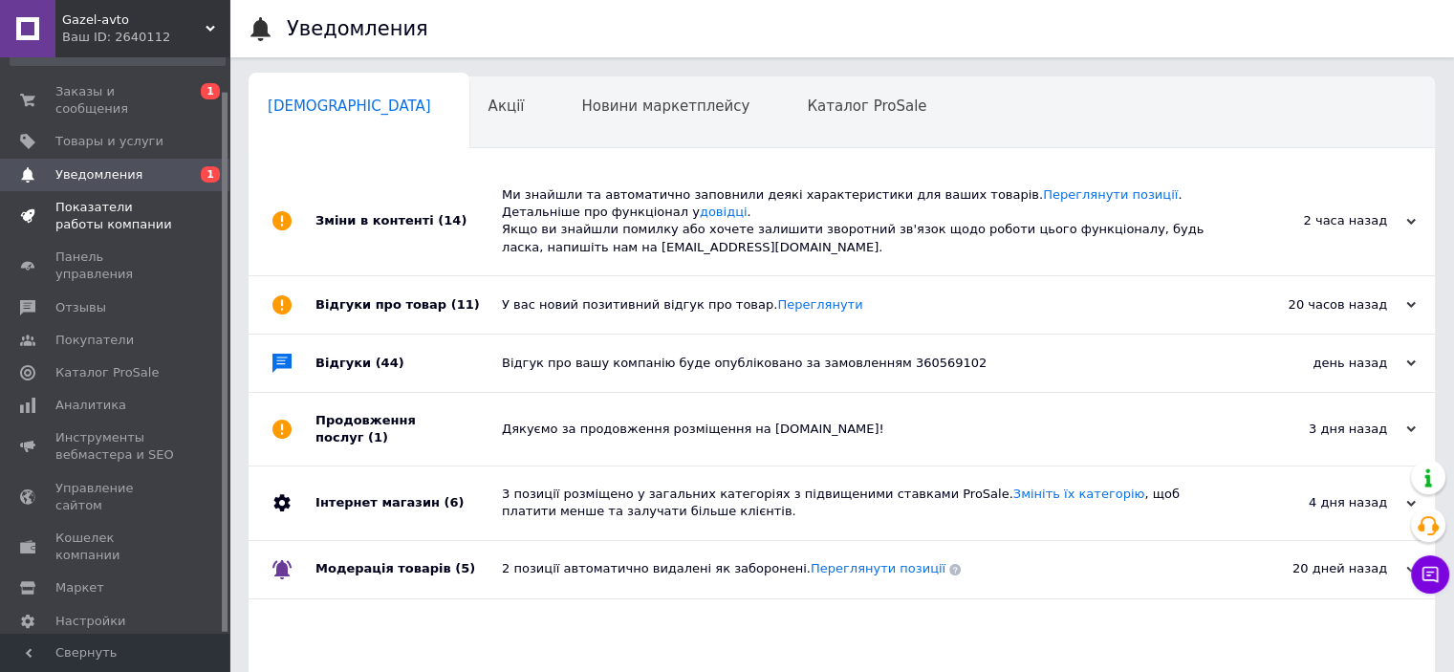
click at [105, 201] on span "Показатели работы компании" at bounding box center [115, 216] width 121 height 34
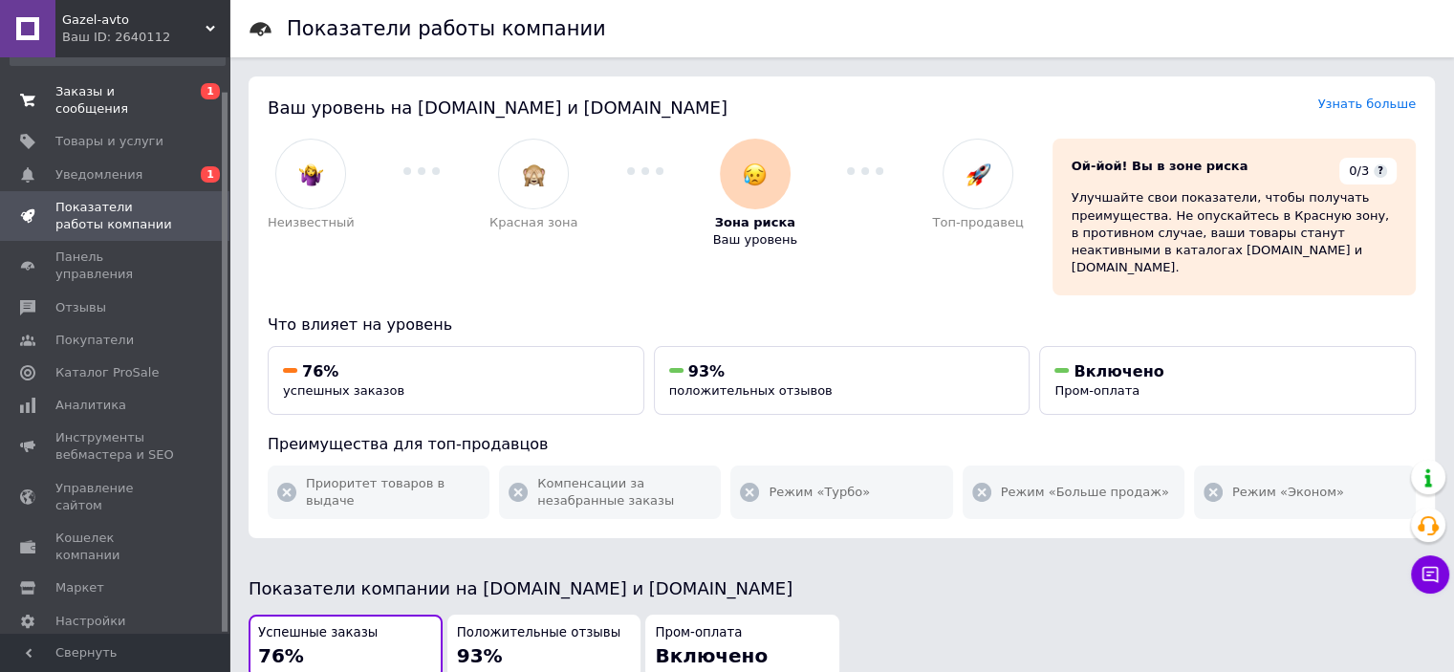
click at [93, 91] on span "Заказы и сообщения" at bounding box center [115, 100] width 121 height 34
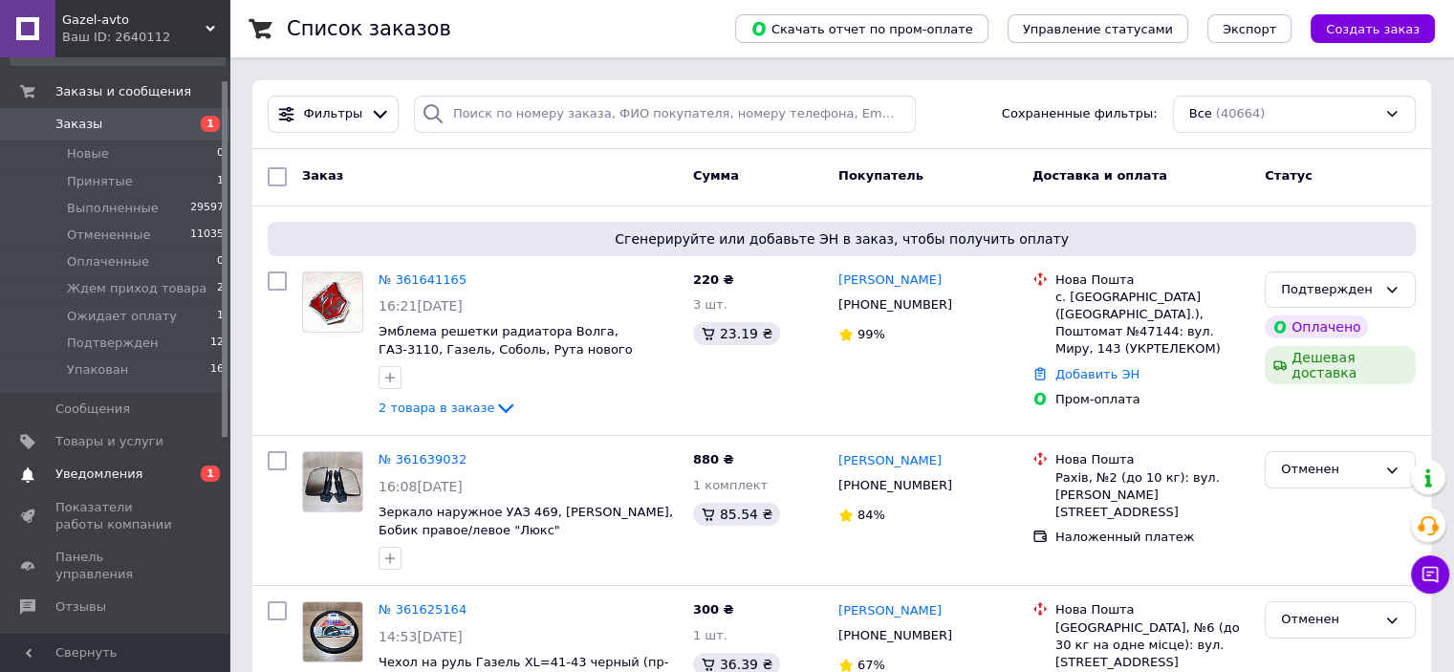
click at [114, 460] on link "Уведомления 0 1" at bounding box center [117, 474] width 235 height 33
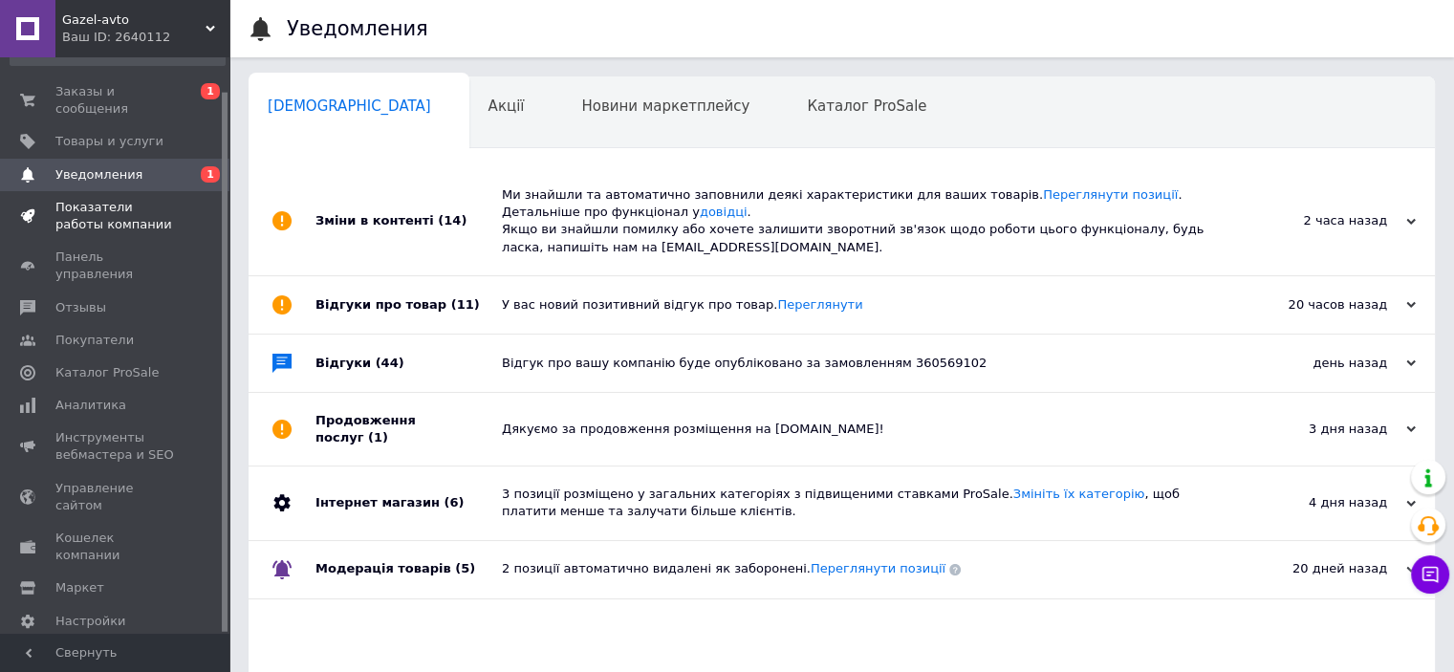
click at [73, 199] on span "Показатели работы компании" at bounding box center [115, 216] width 121 height 34
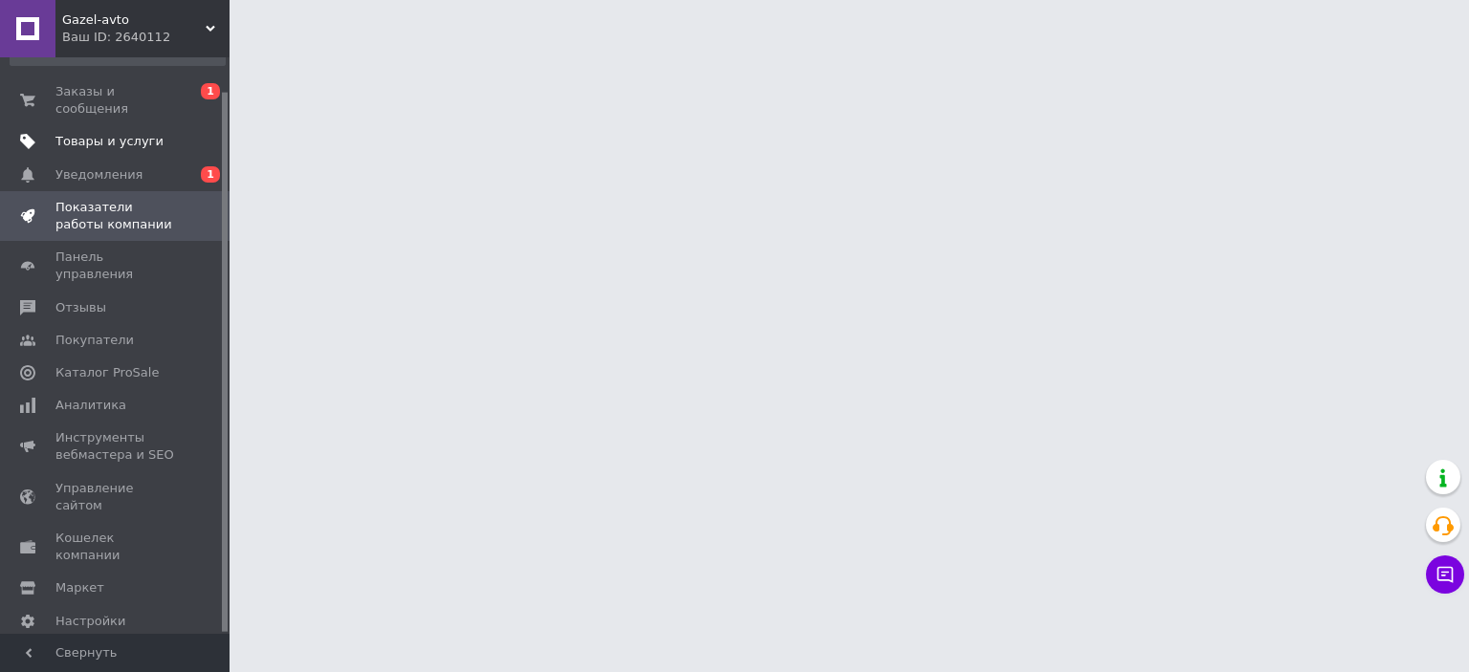
click at [98, 133] on span "Товары и услуги" at bounding box center [109, 141] width 108 height 17
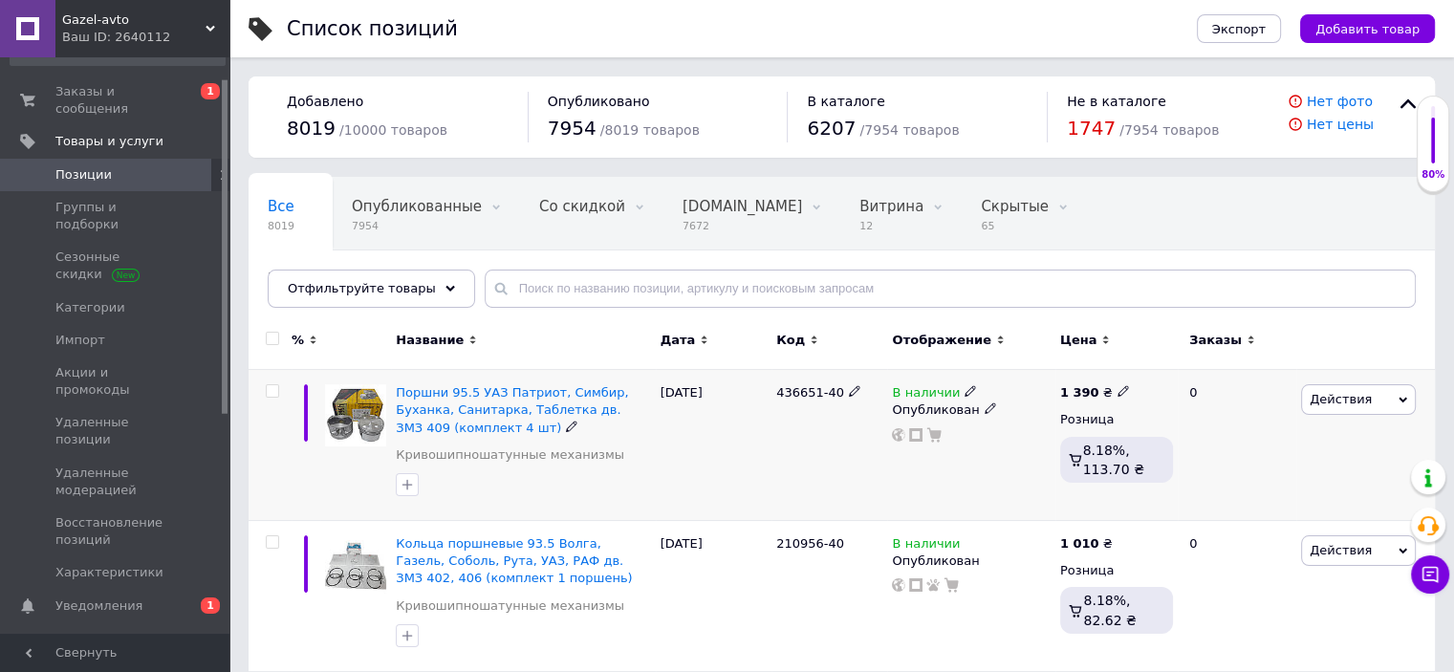
click at [375, 418] on img at bounding box center [355, 414] width 61 height 61
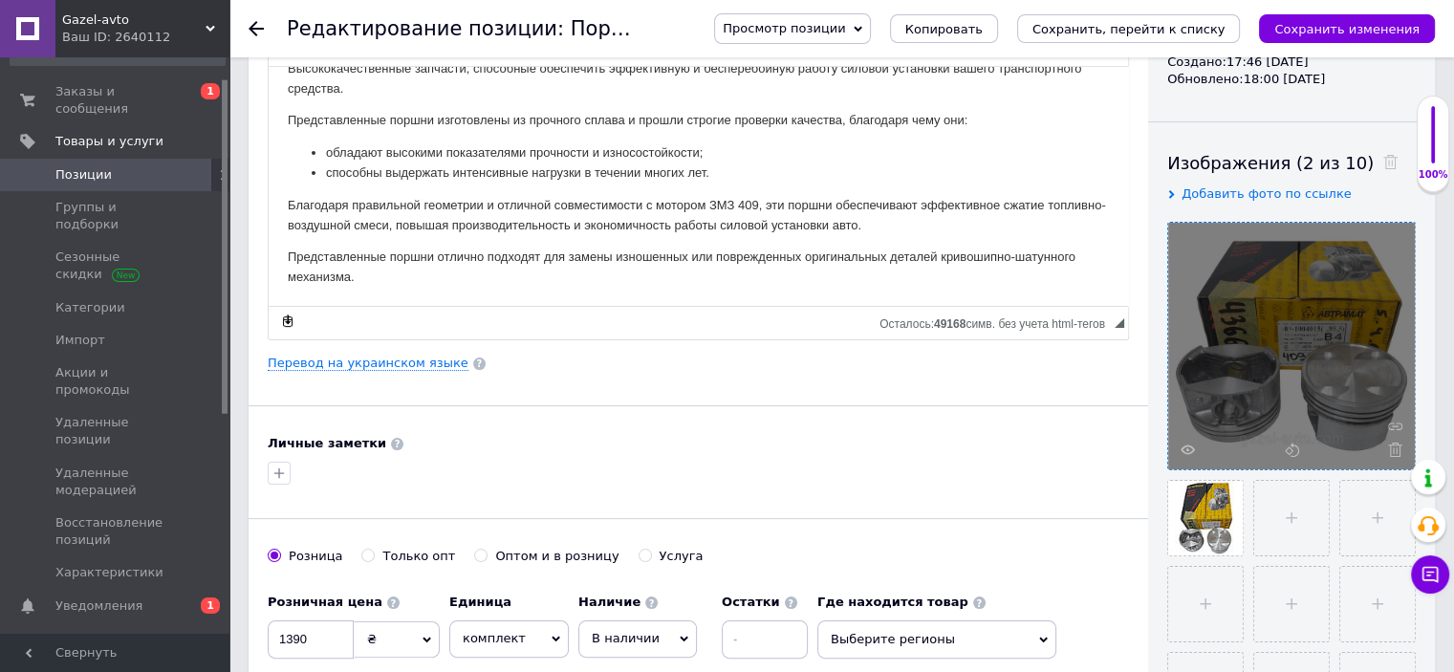
scroll to position [287, 0]
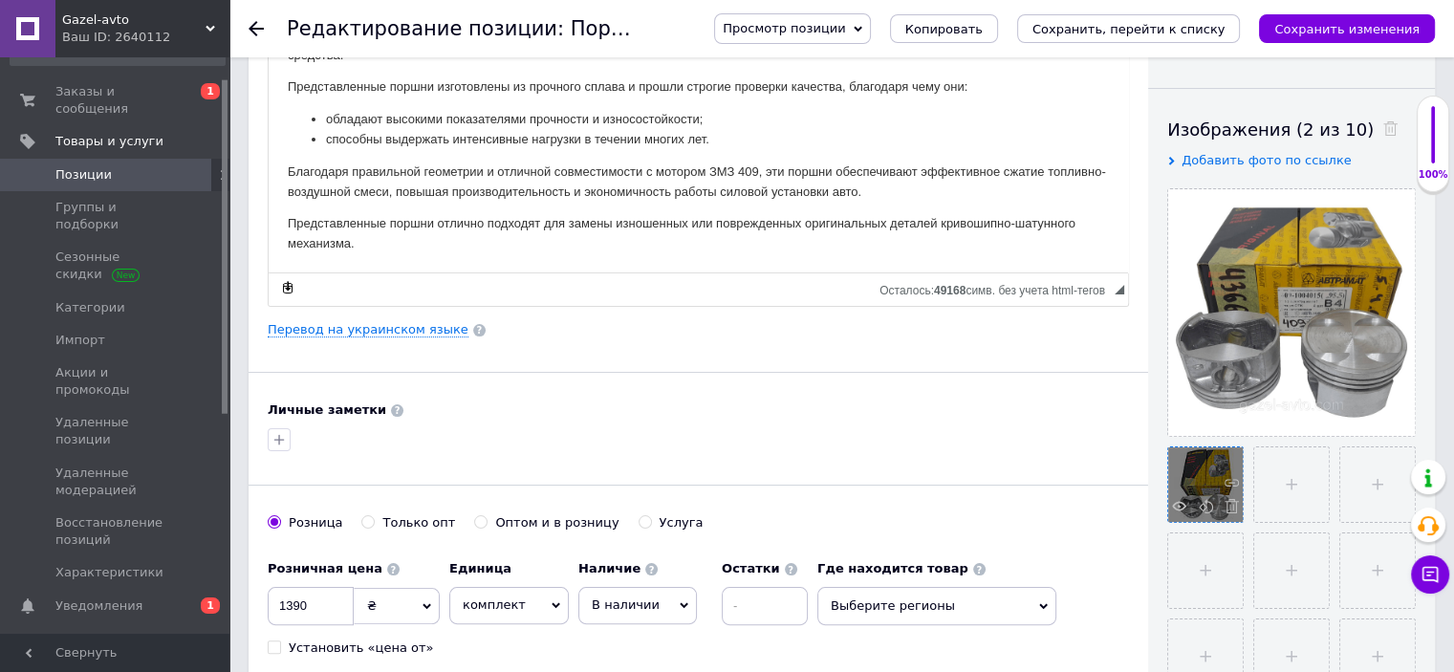
click at [1221, 474] on div at bounding box center [1205, 485] width 75 height 75
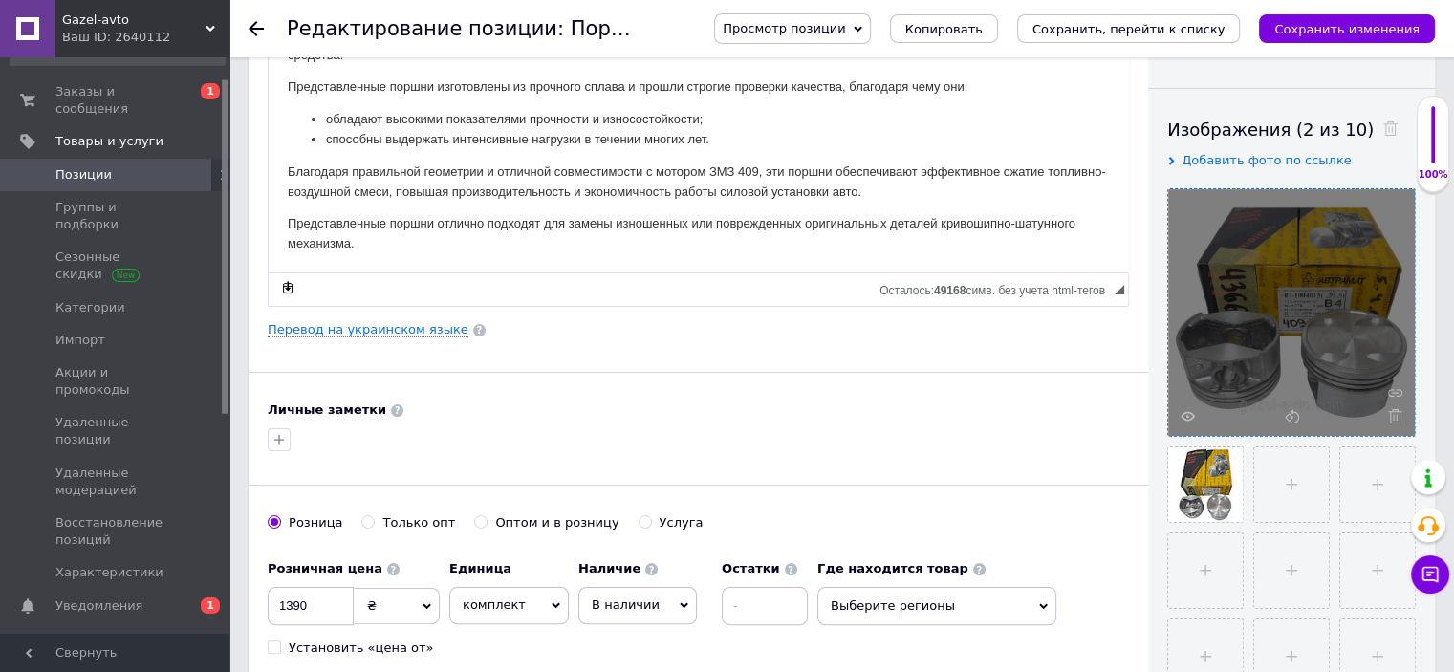
click at [1302, 382] on div at bounding box center [1291, 312] width 247 height 247
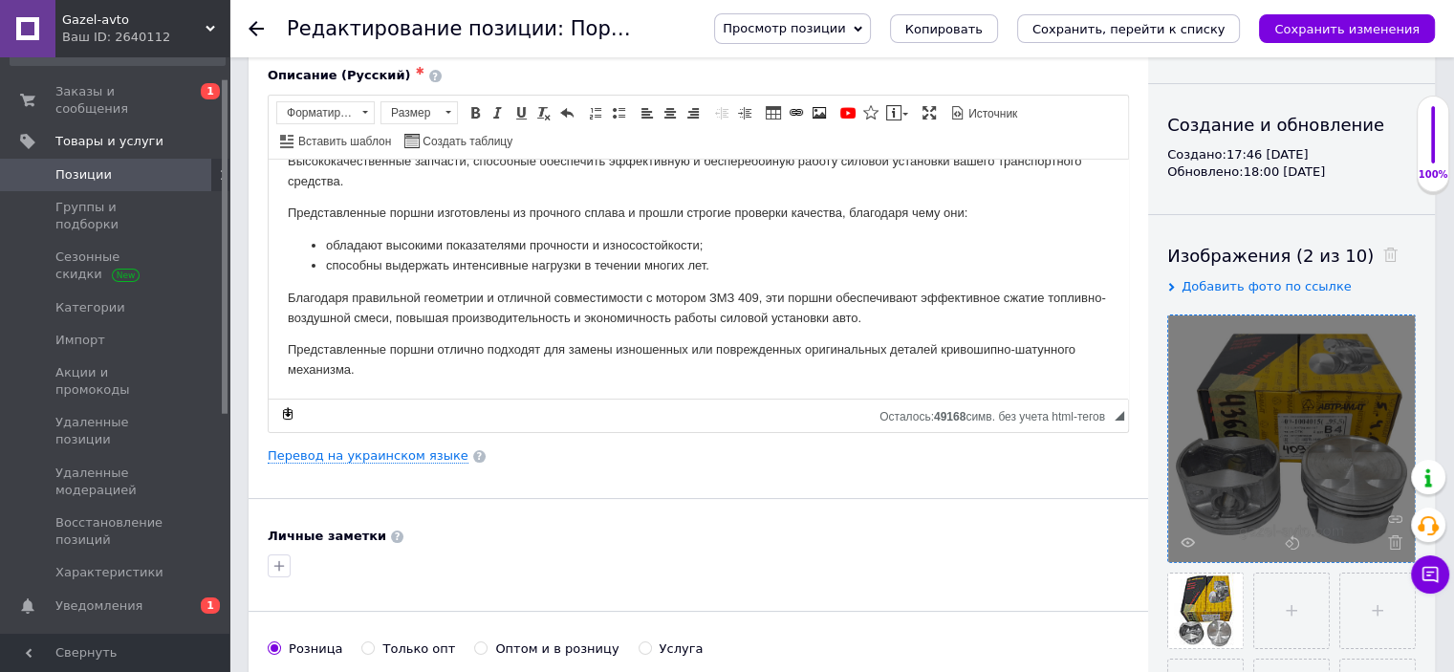
scroll to position [191, 0]
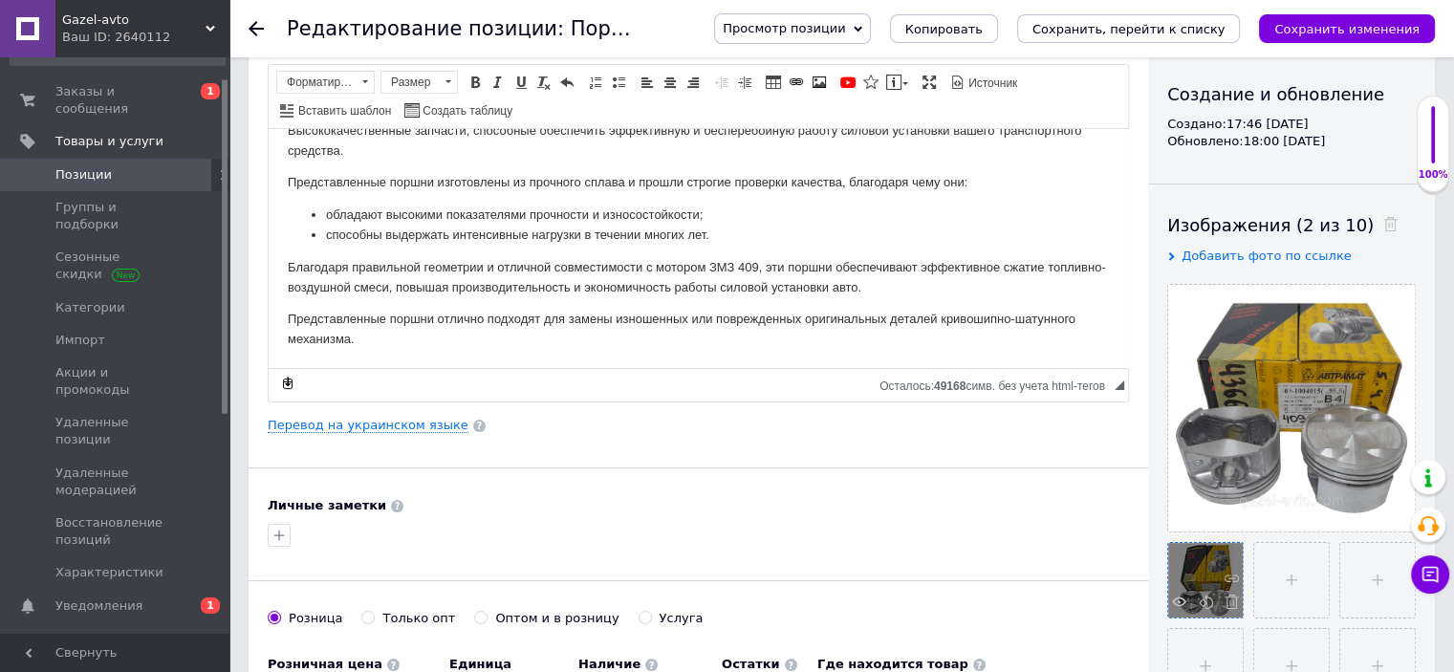
click at [1222, 578] on div at bounding box center [1205, 580] width 75 height 75
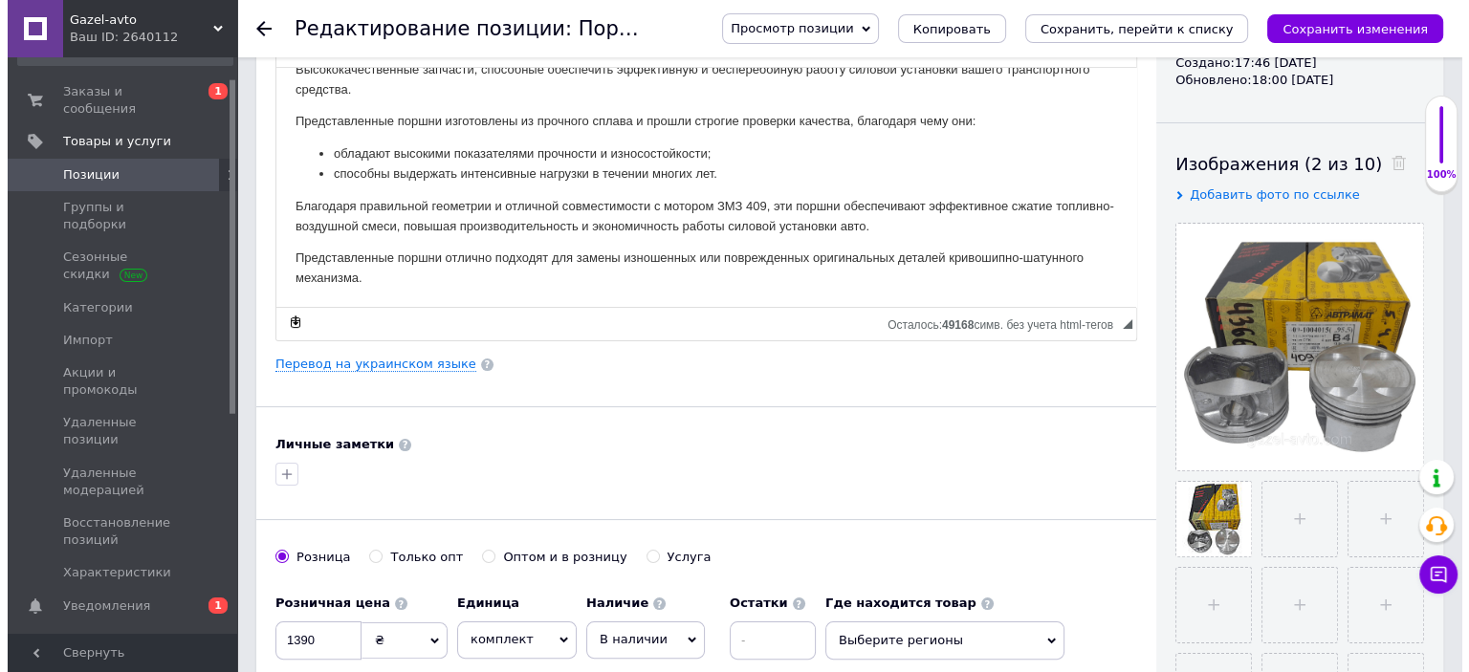
scroll to position [0, 0]
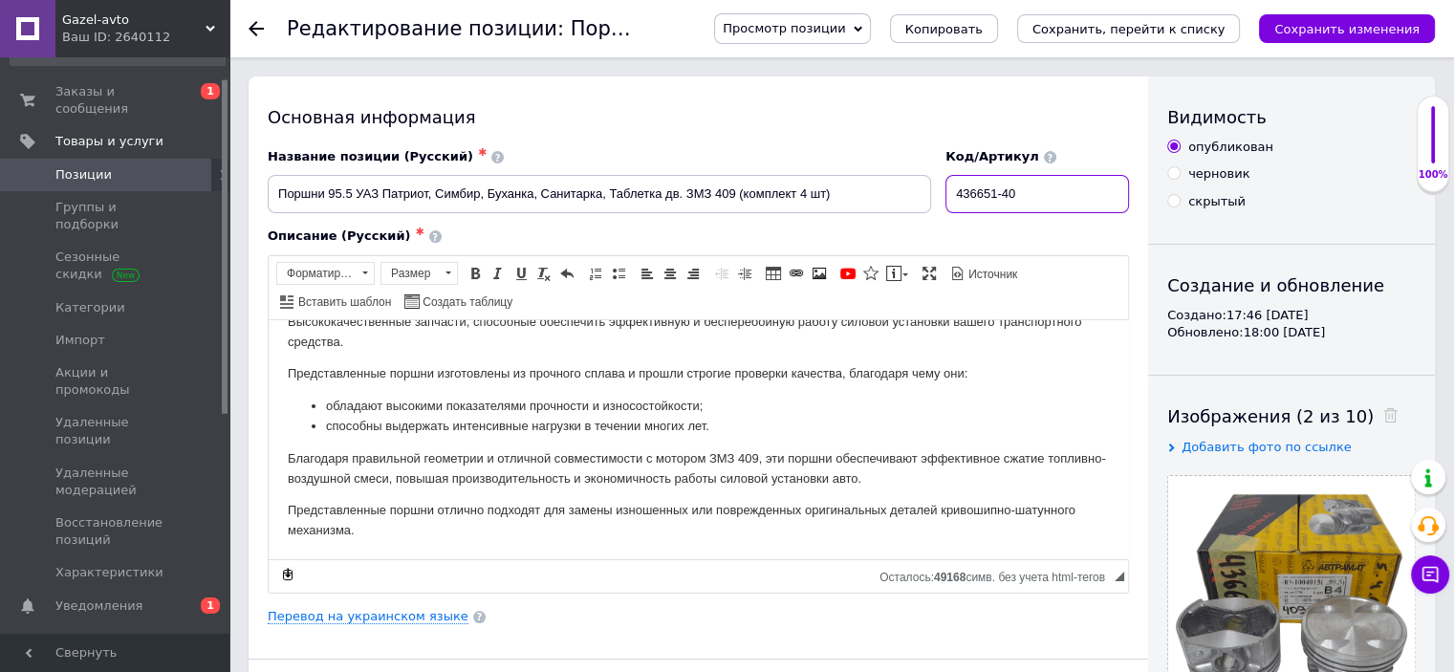
drag, startPoint x: 1044, startPoint y: 200, endPoint x: 964, endPoint y: 206, distance: 80.5
click at [964, 206] on input "436651-40" at bounding box center [1038, 194] width 184 height 38
drag, startPoint x: 248, startPoint y: 27, endPoint x: 246, endPoint y: 16, distance: 10.7
click at [246, 22] on div "Редактирование позиции: Поршни 95.5 УАЗ Патриот, Симбир, Буханка, Санитарка, Та…" at bounding box center [841, 28] width 1225 height 57
click at [250, 30] on icon at bounding box center [256, 28] width 15 height 15
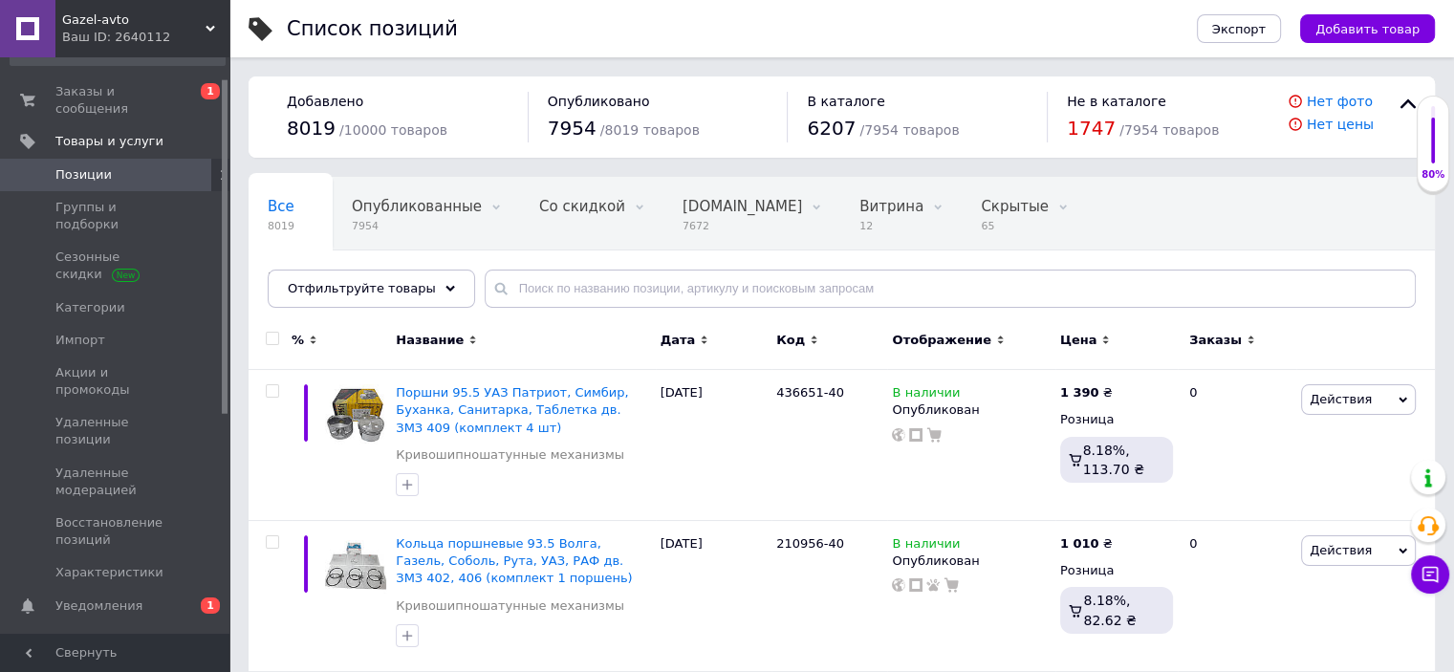
click at [104, 72] on div "Заказы и сообщения 0 1 Товары и услуги Позиции Группы и подборки Сезонные скидк…" at bounding box center [117, 348] width 235 height 582
click at [105, 79] on link "Заказы и сообщения 0 1" at bounding box center [117, 101] width 235 height 50
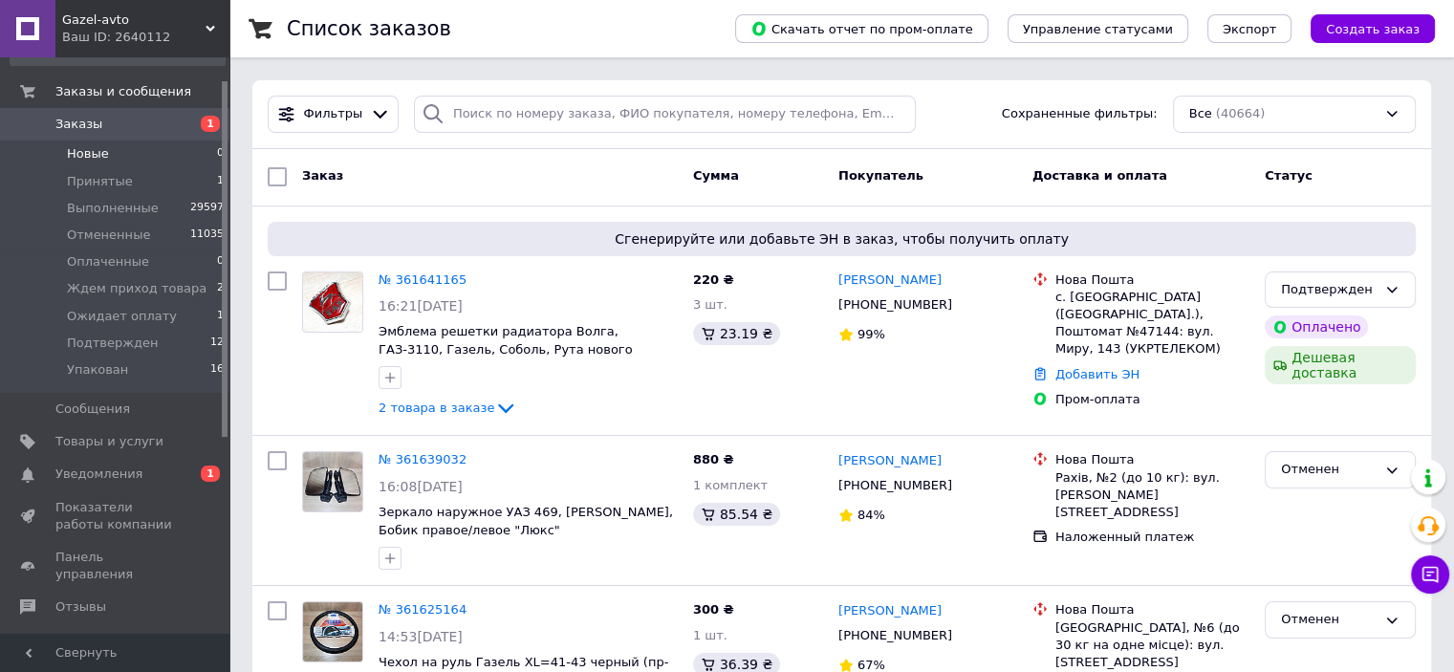
click at [98, 160] on span "Новые" at bounding box center [88, 153] width 42 height 17
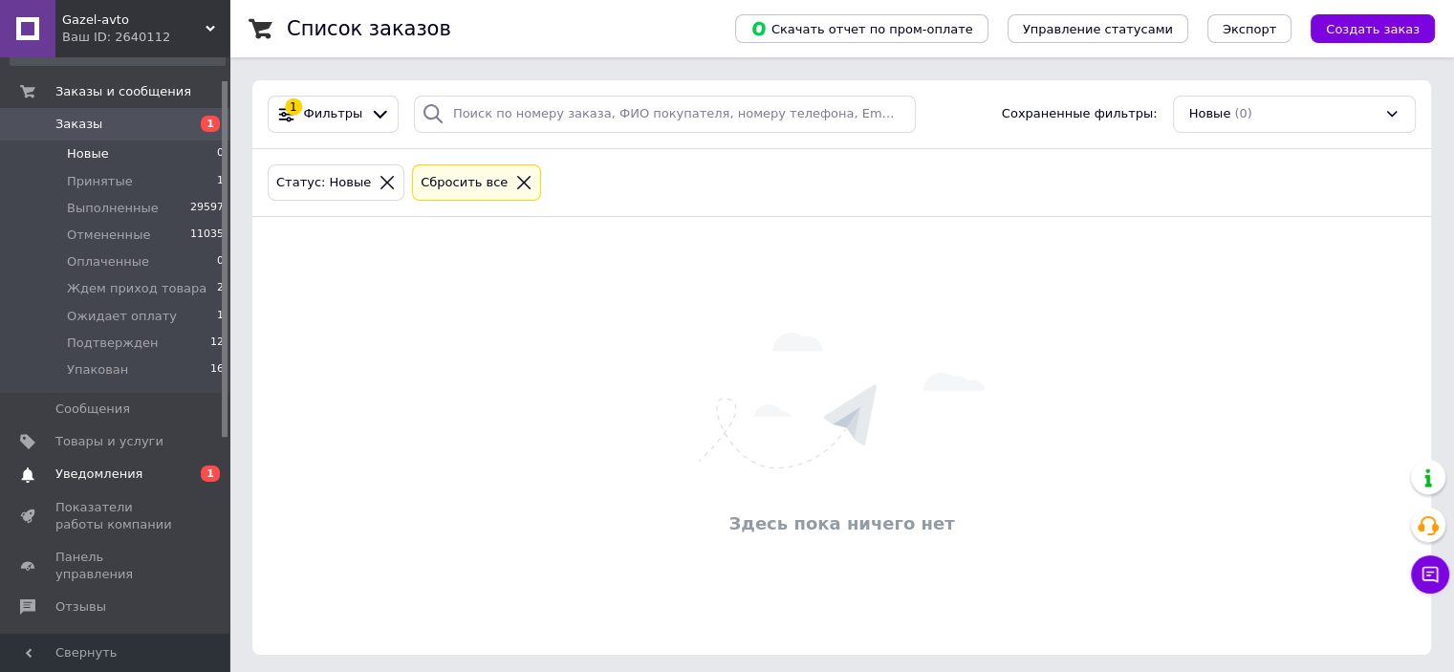
click at [115, 471] on span "Уведомления" at bounding box center [98, 474] width 87 height 17
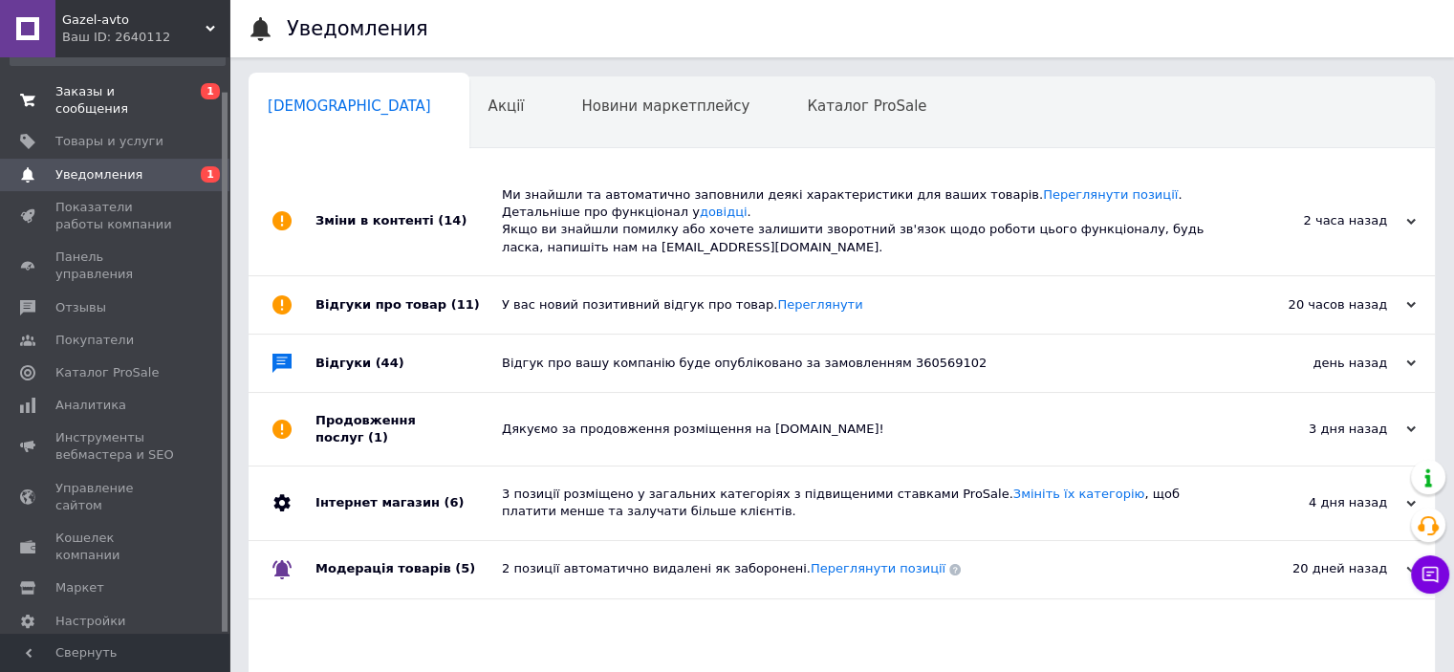
click at [135, 86] on span "Заказы и сообщения" at bounding box center [115, 100] width 121 height 34
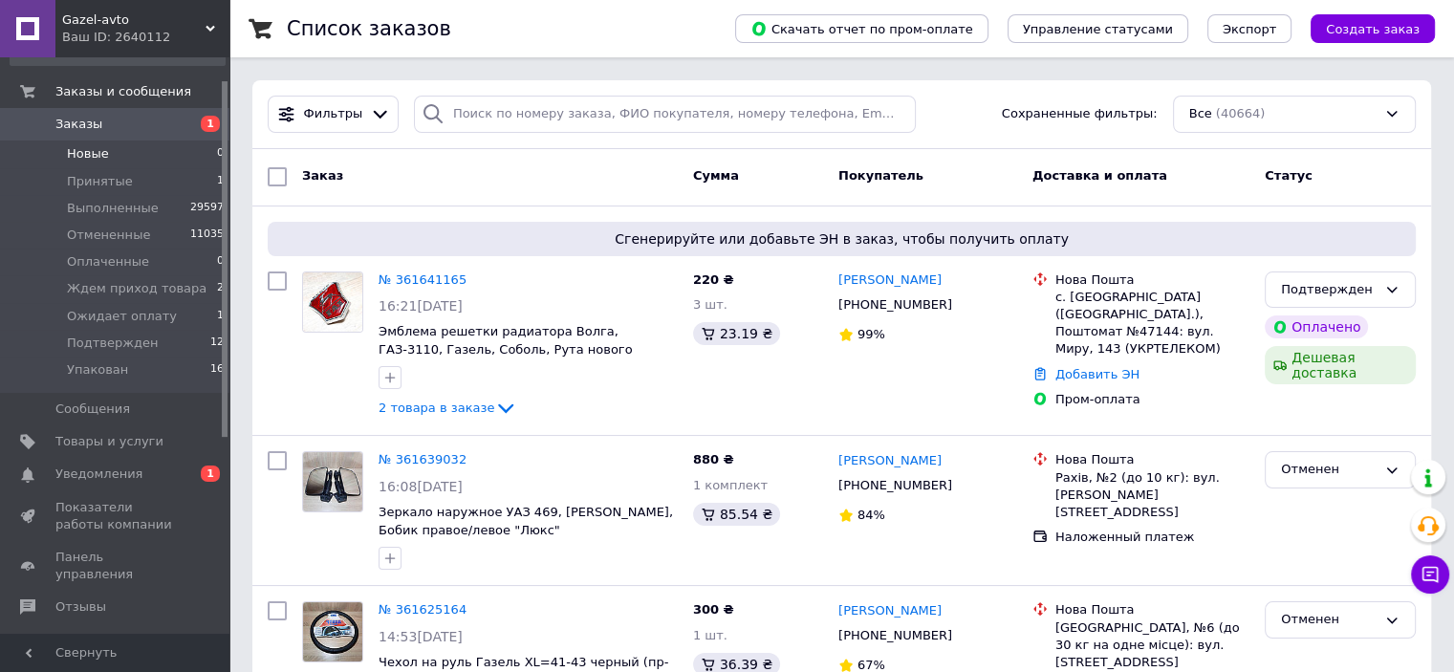
click at [88, 157] on span "Новые" at bounding box center [88, 153] width 42 height 17
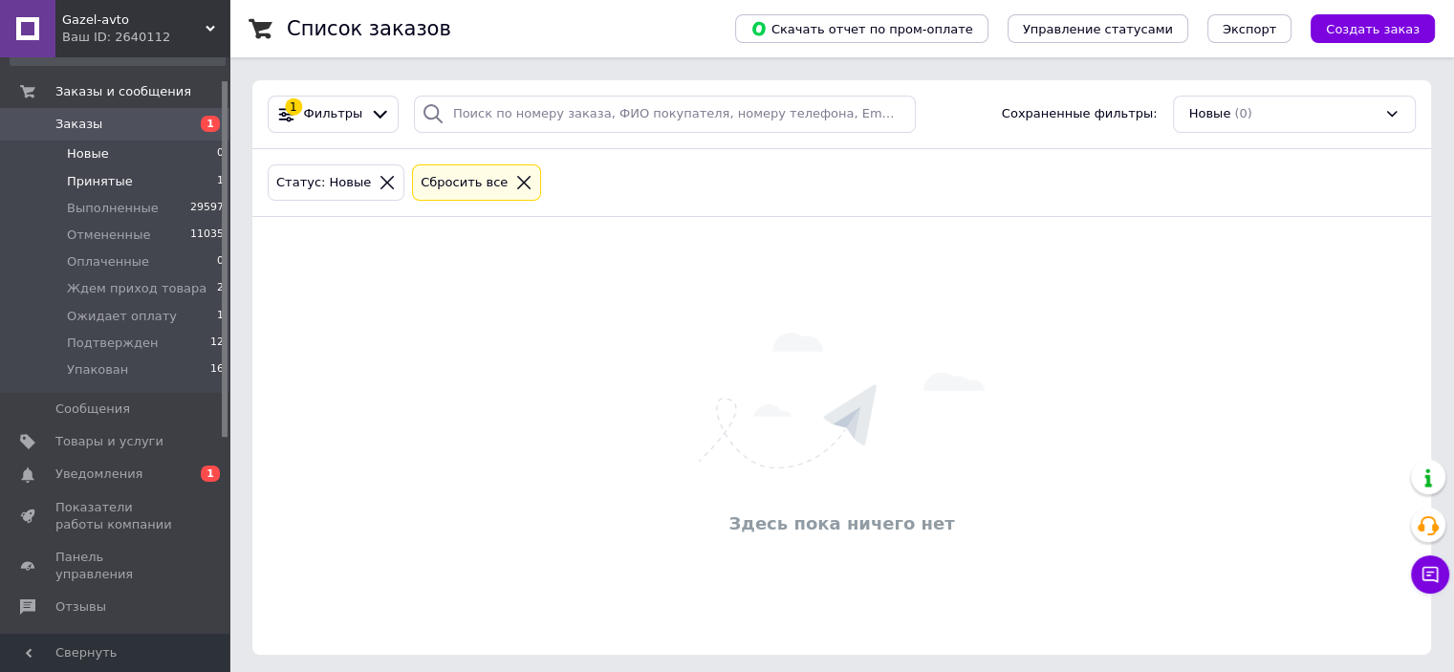
click at [111, 186] on span "Принятые" at bounding box center [100, 181] width 66 height 17
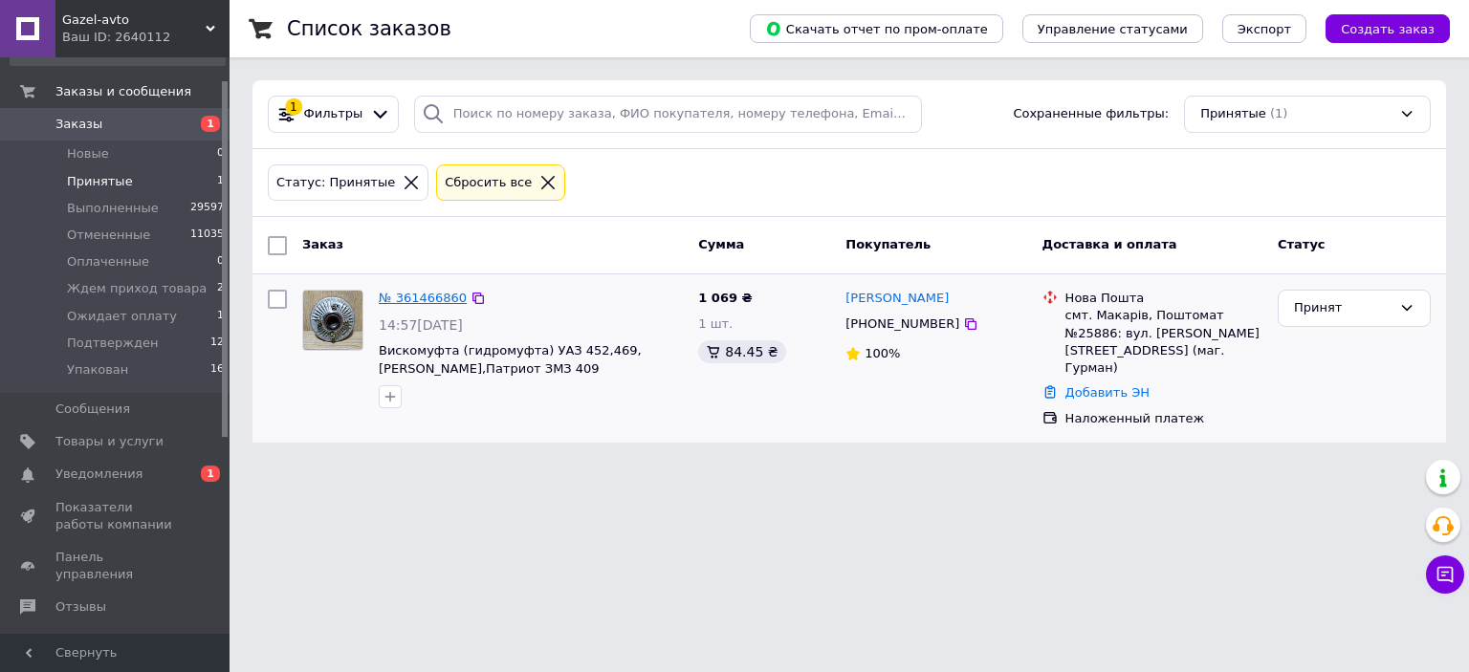
click at [404, 301] on link "№ 361466860" at bounding box center [423, 298] width 88 height 14
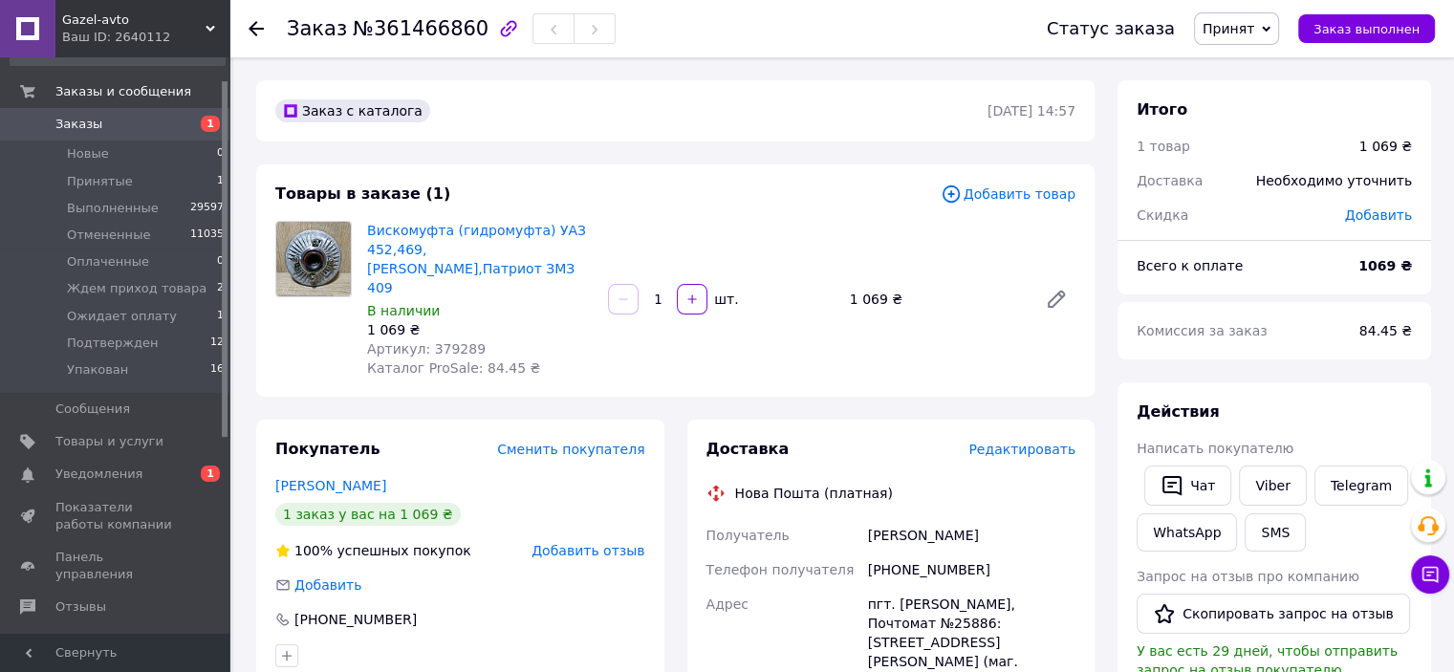
click at [608, 543] on span "Добавить отзыв" at bounding box center [588, 550] width 113 height 15
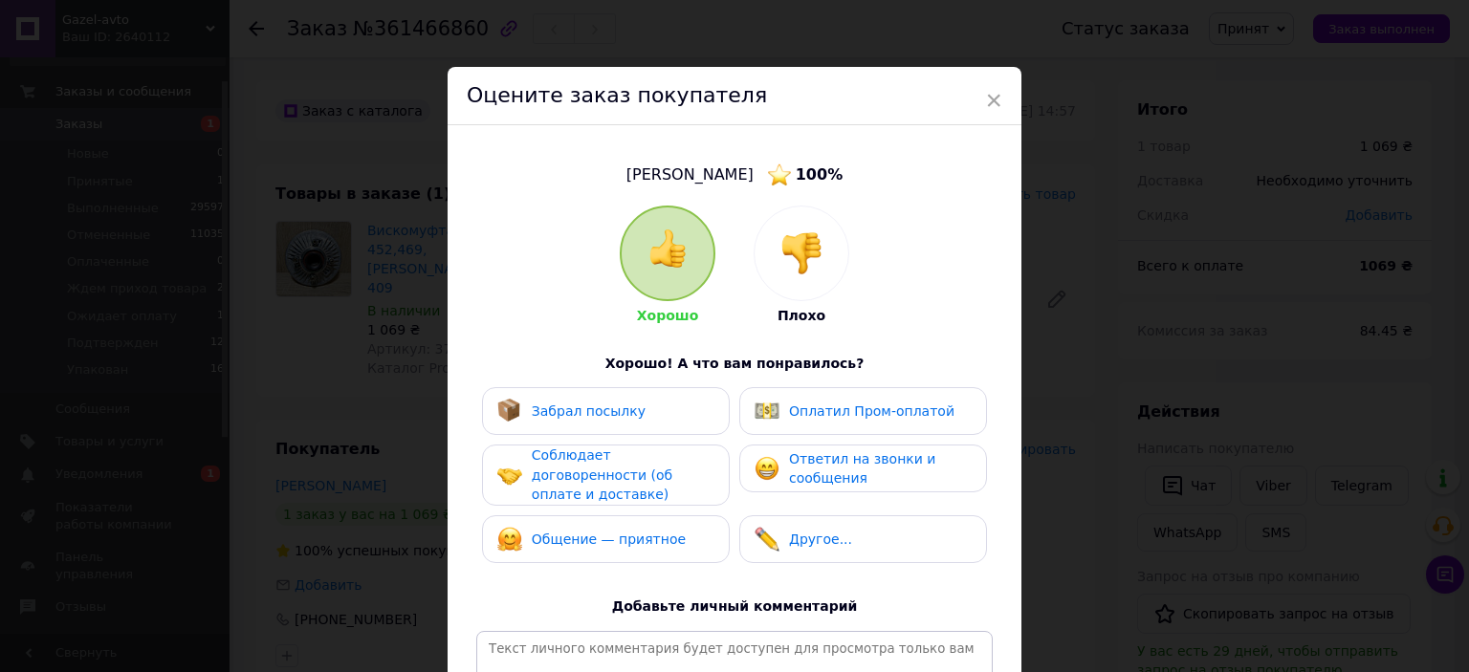
click at [790, 259] on img at bounding box center [801, 253] width 42 height 42
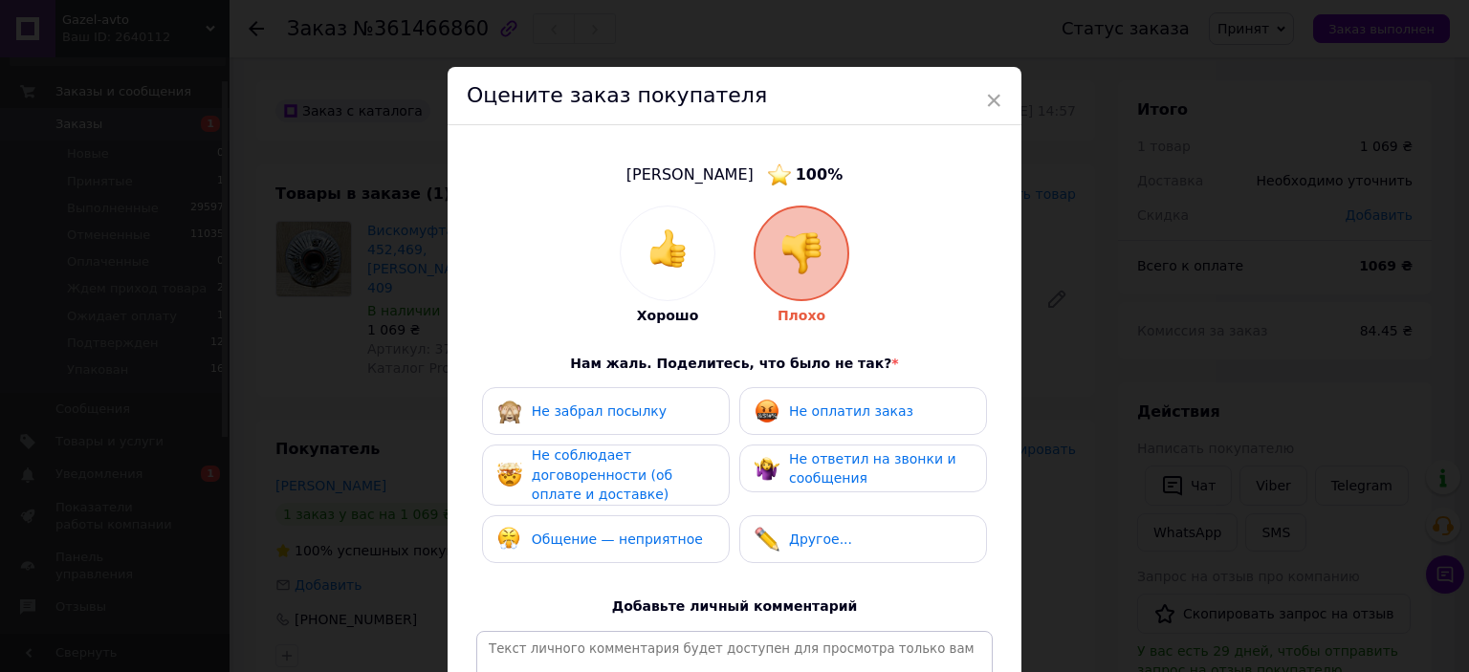
click at [845, 417] on span "Не оплатил заказ" at bounding box center [851, 411] width 124 height 15
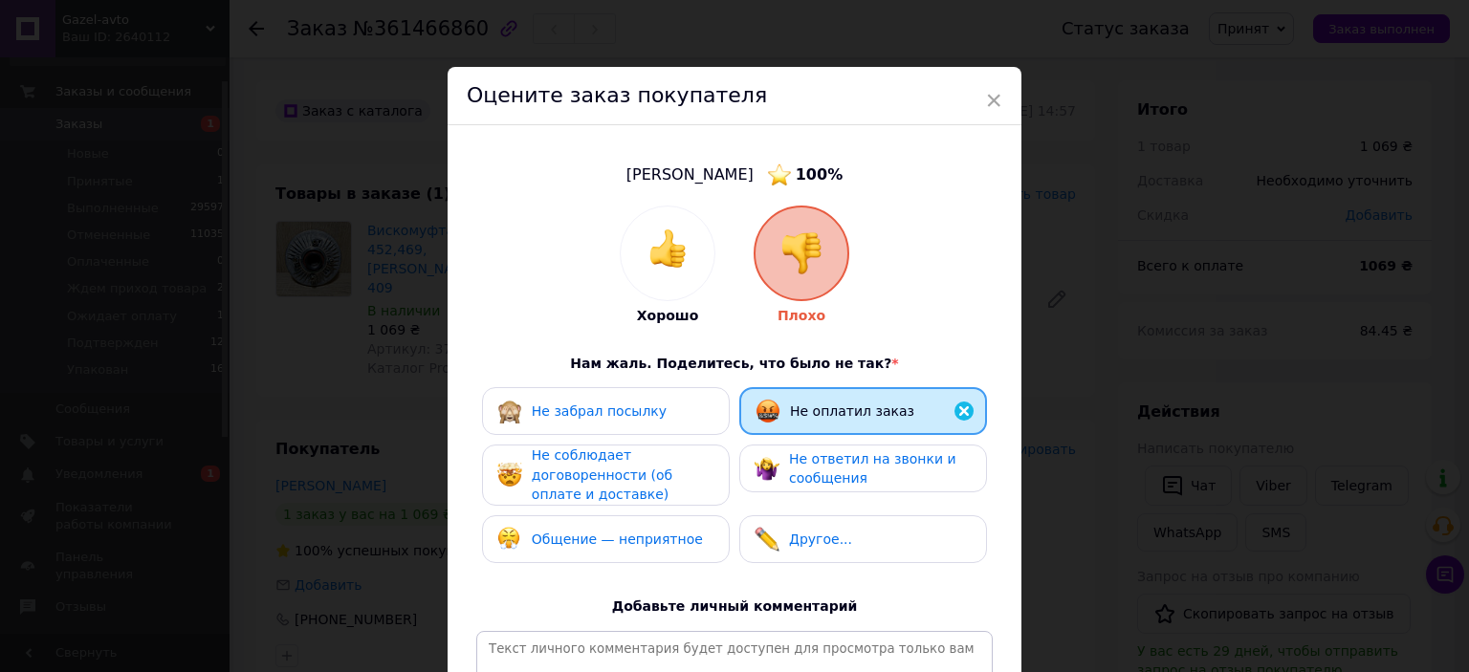
drag, startPoint x: 845, startPoint y: 465, endPoint x: 845, endPoint y: 554, distance: 88.9
click at [845, 465] on span "Не ответил на звонки и сообщения" at bounding box center [872, 468] width 167 height 35
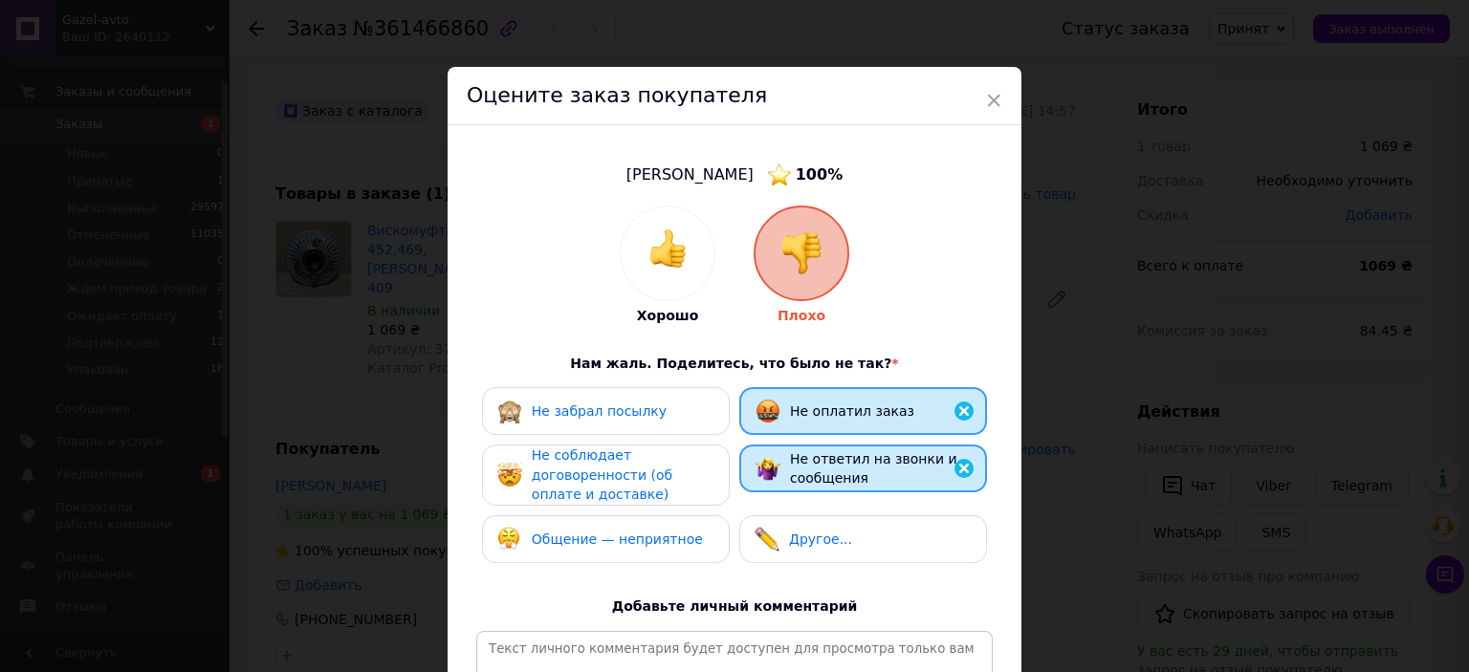
drag, startPoint x: 838, startPoint y: 534, endPoint x: 784, endPoint y: 546, distance: 55.0
click at [815, 540] on div "Другое..." at bounding box center [862, 539] width 217 height 25
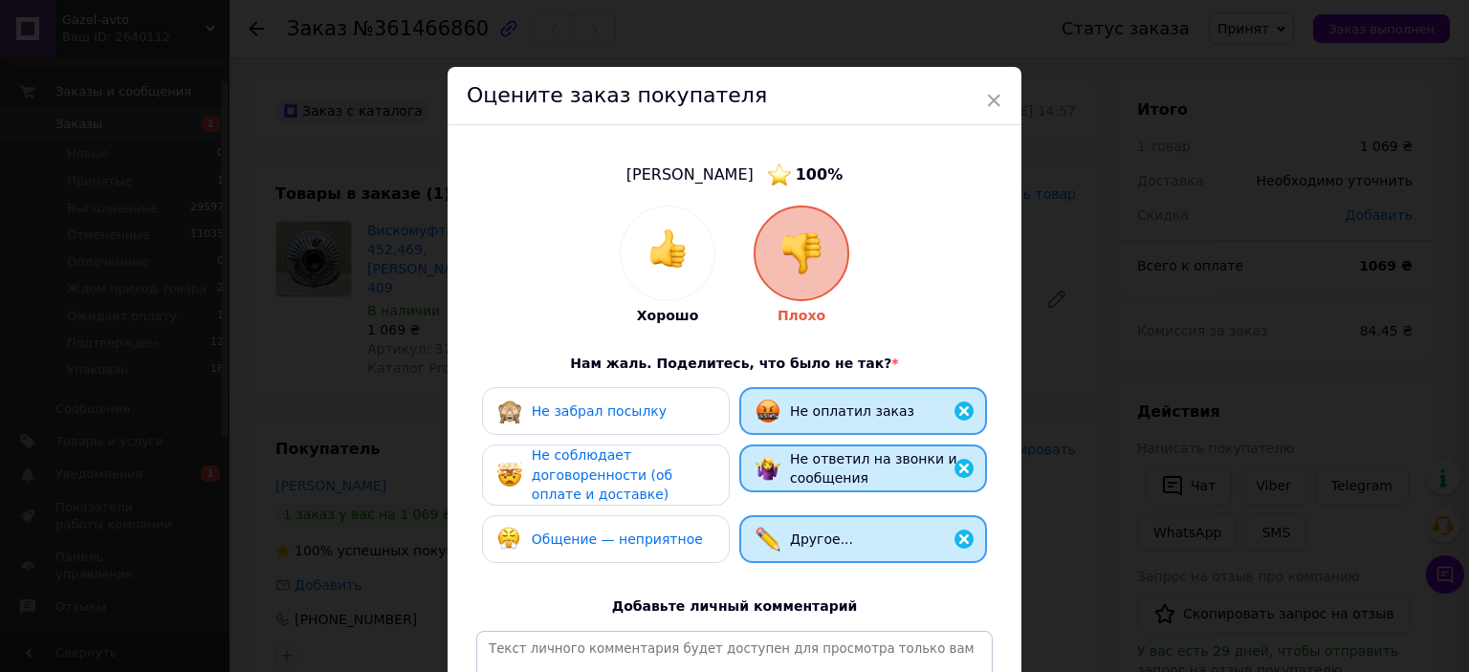
drag, startPoint x: 558, startPoint y: 542, endPoint x: 559, endPoint y: 528, distance: 14.4
click at [558, 540] on span "Общение — неприятное" at bounding box center [617, 539] width 171 height 15
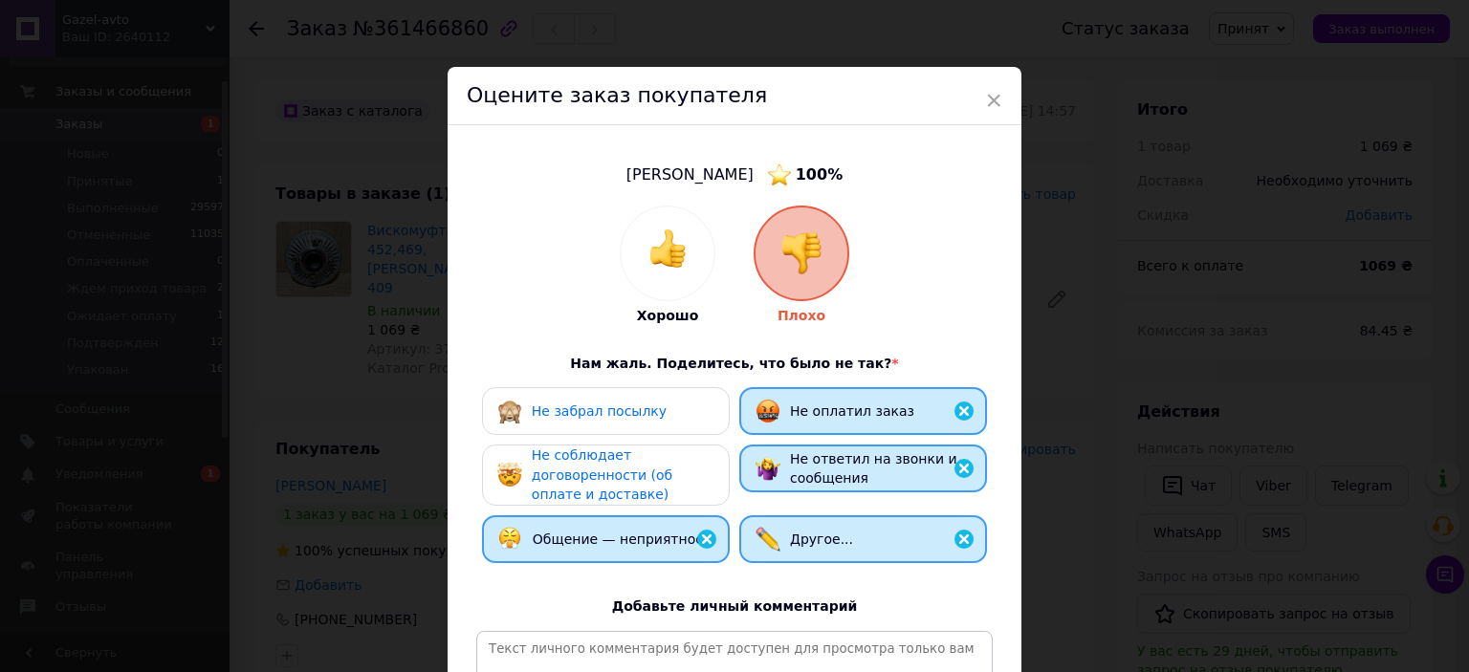
drag, startPoint x: 561, startPoint y: 480, endPoint x: 568, endPoint y: 443, distance: 37.9
click at [561, 479] on span "Не соблюдает договоренности (об оплате и доставке)" at bounding box center [602, 475] width 141 height 55
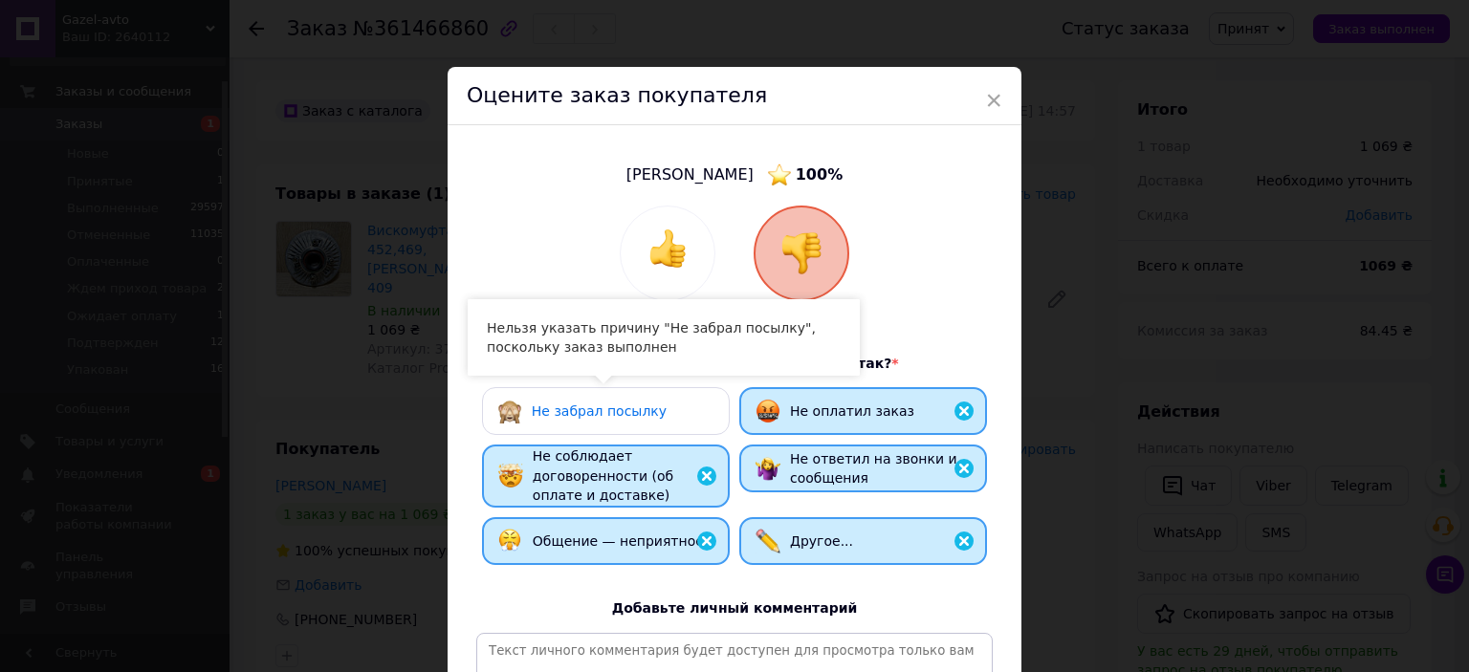
click at [574, 418] on span "Не забрал посылку" at bounding box center [599, 411] width 135 height 15
click at [634, 506] on div "Не забрал посылку Не оплатил заказ Не соблюдает договоренности (об оплате и дос…" at bounding box center [734, 480] width 516 height 187
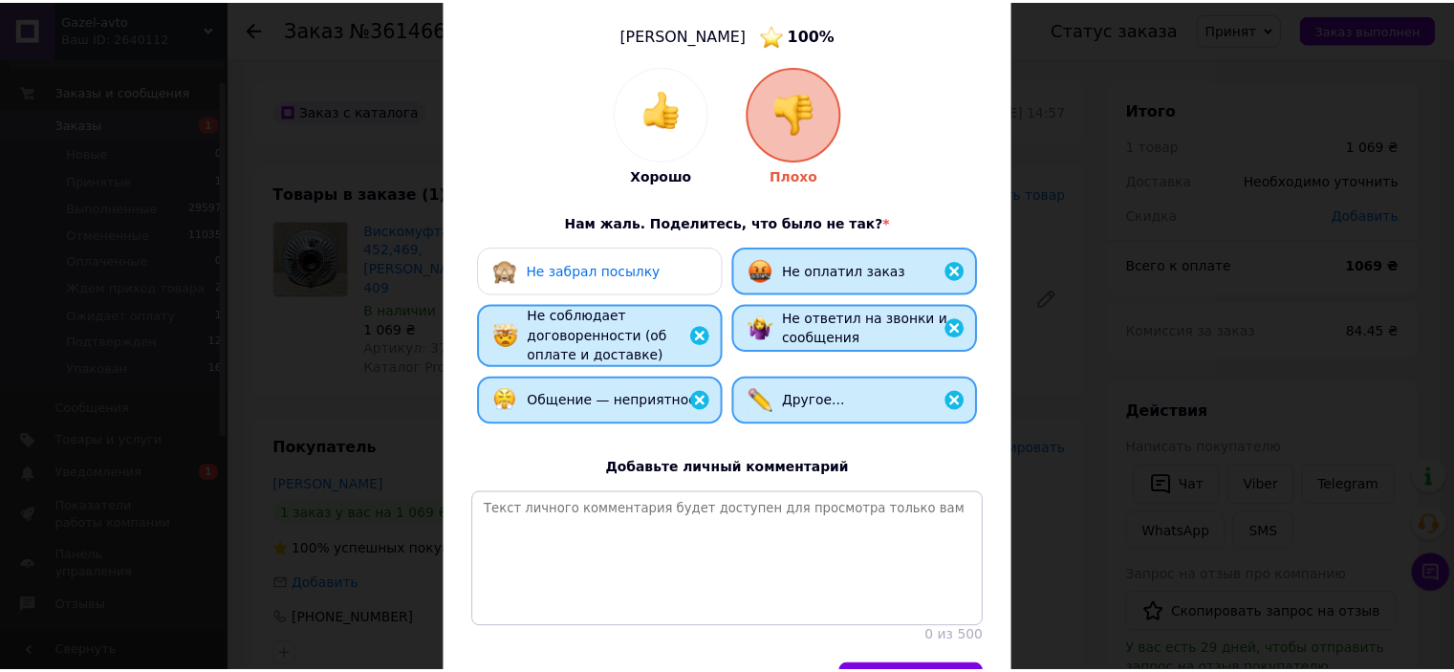
scroll to position [275, 0]
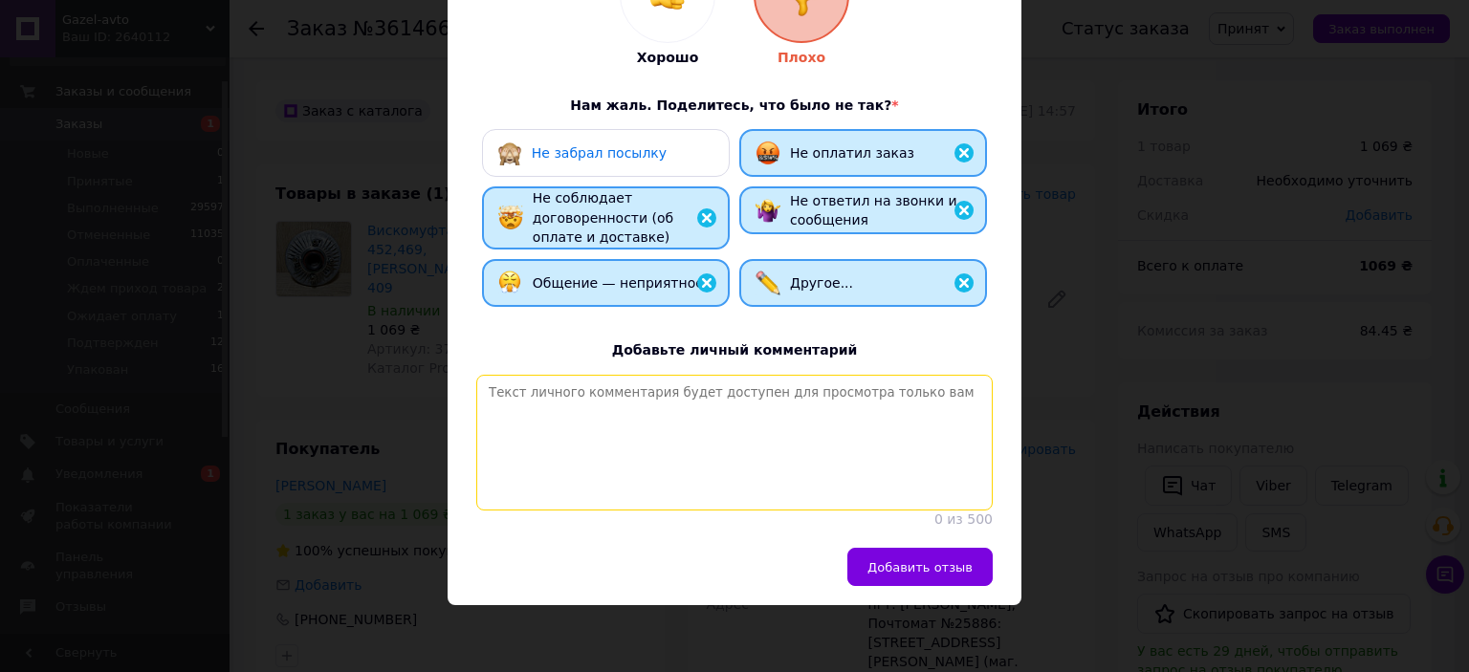
drag, startPoint x: 633, startPoint y: 412, endPoint x: 1468, endPoint y: 134, distance: 879.9
click at [649, 406] on textarea at bounding box center [734, 443] width 516 height 136
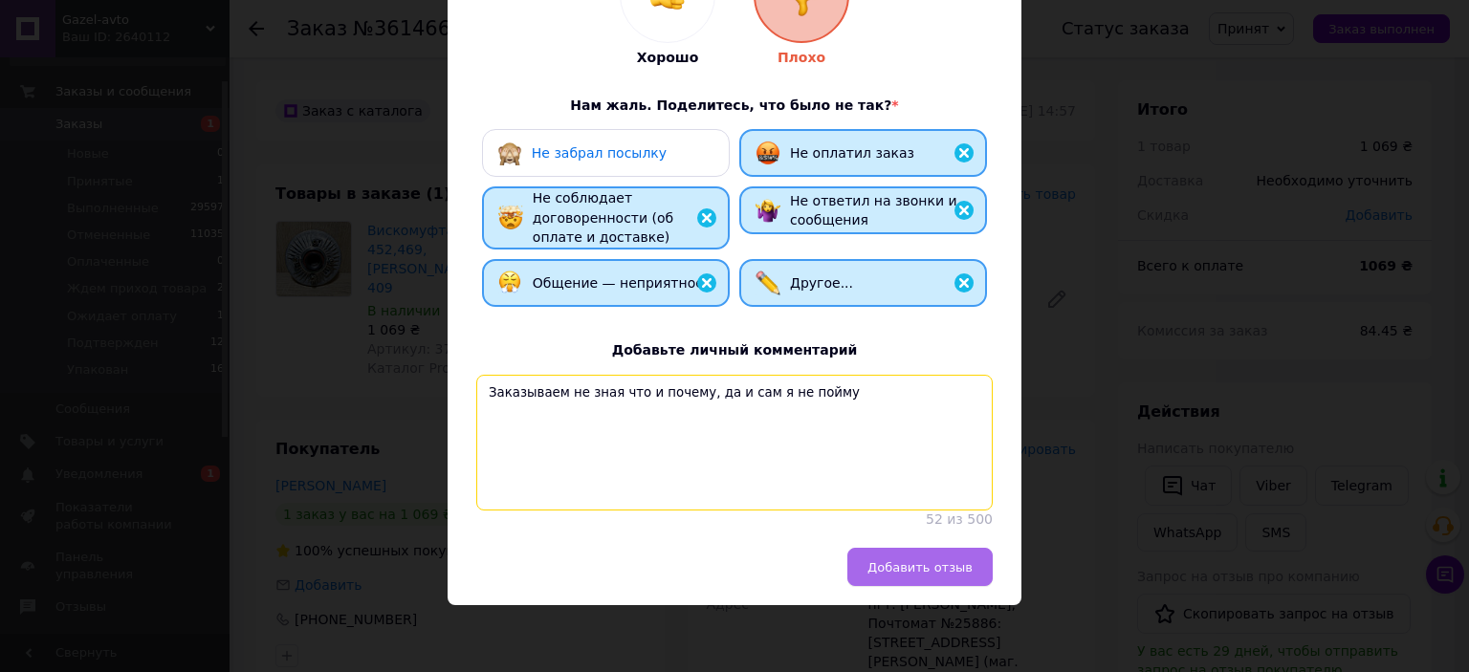
type textarea "Заказываем не зная что и почему, да и сам я не пойму"
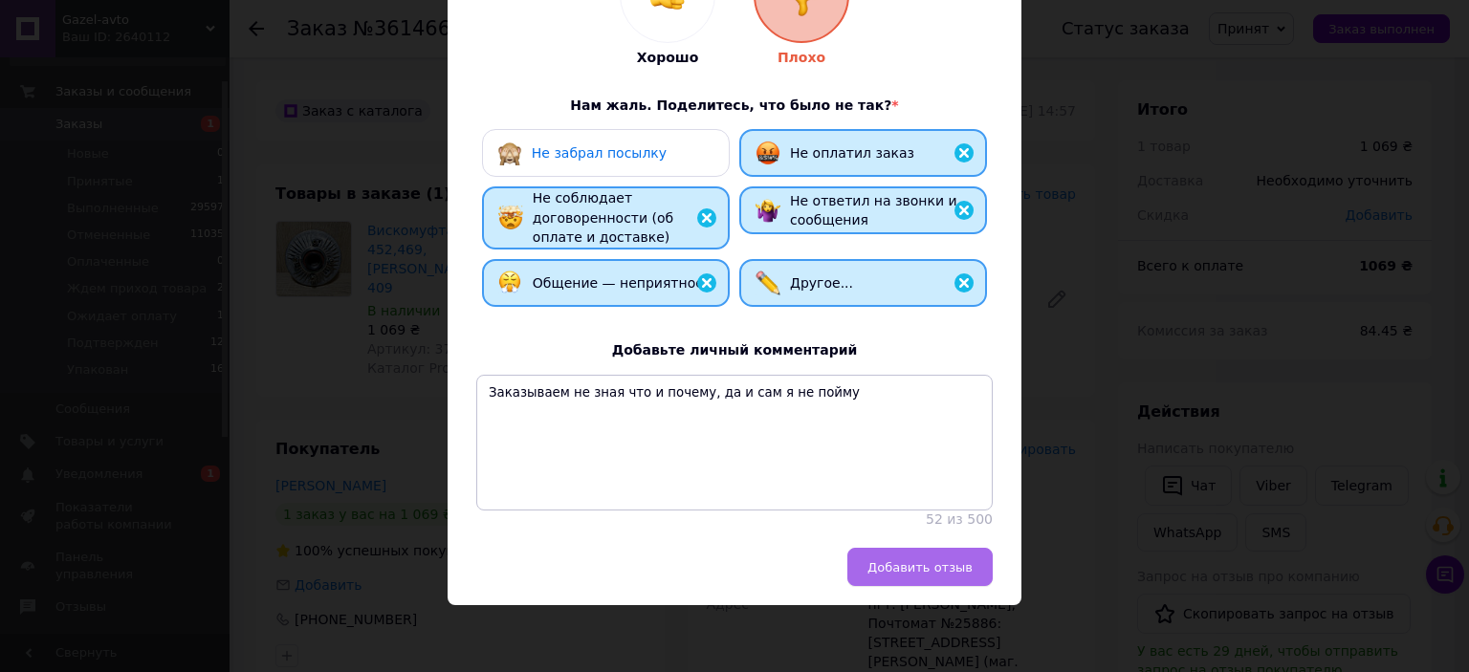
click at [945, 573] on span "Добавить отзыв" at bounding box center [919, 567] width 105 height 14
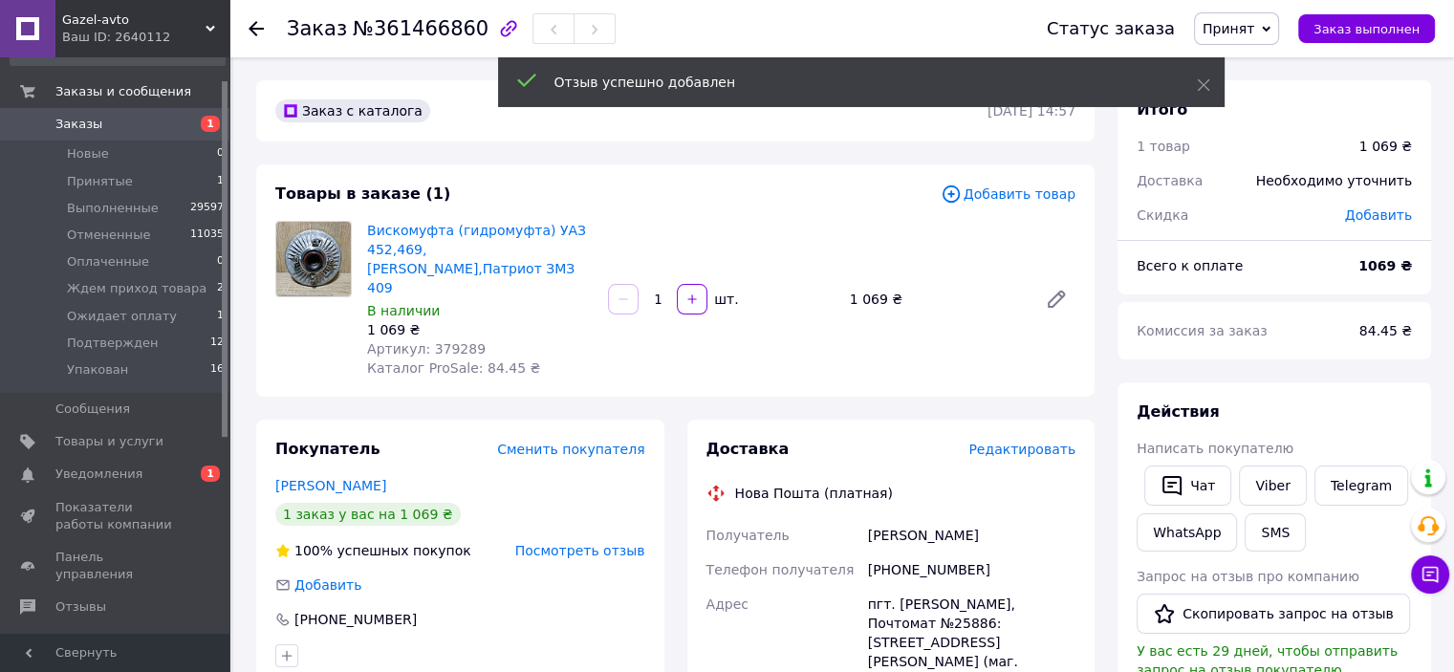
click at [551, 543] on span "Посмотреть отзыв" at bounding box center [580, 550] width 130 height 15
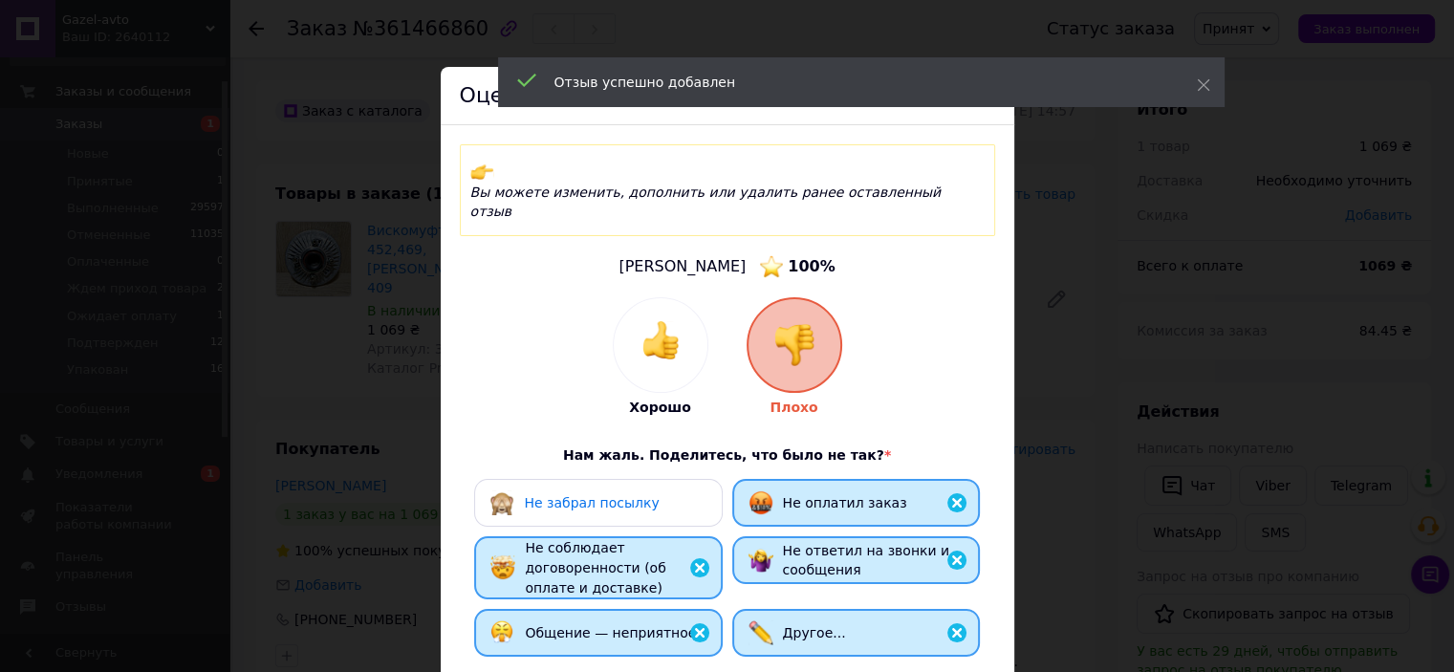
click at [612, 495] on span "Не забрал посылку" at bounding box center [591, 502] width 135 height 15
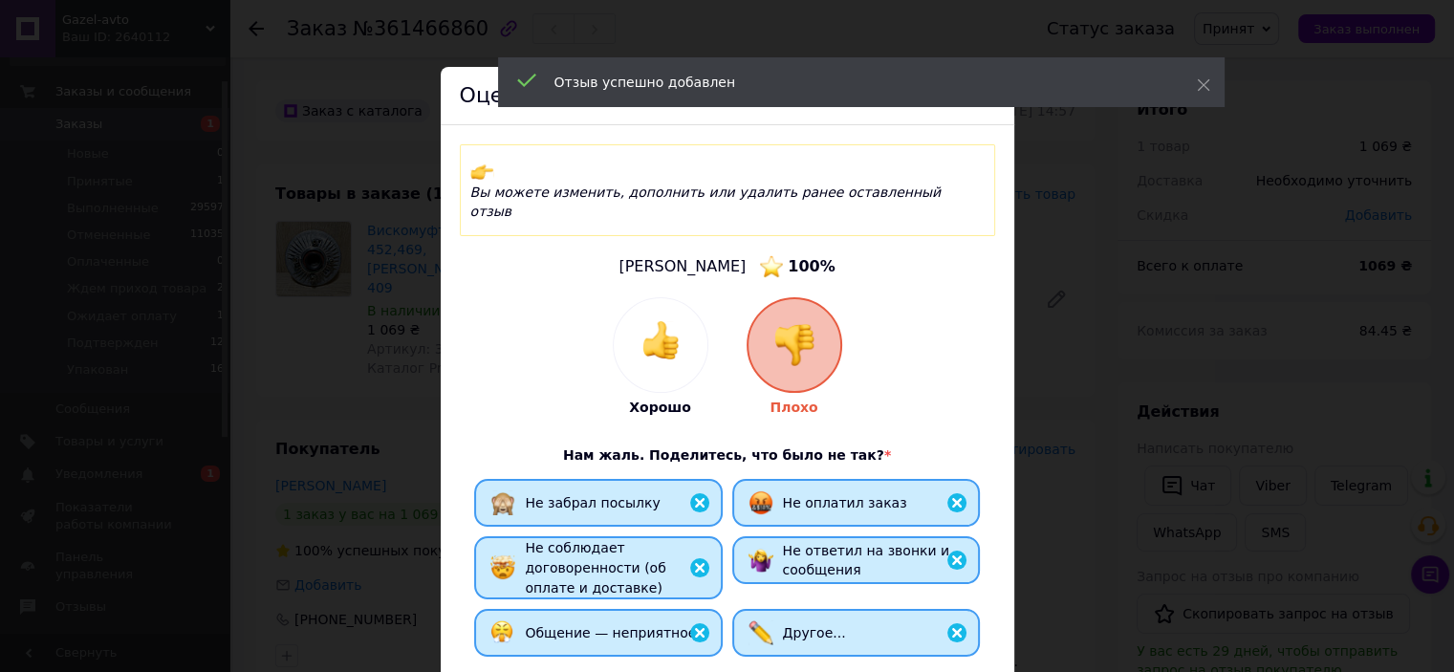
scroll to position [330, 0]
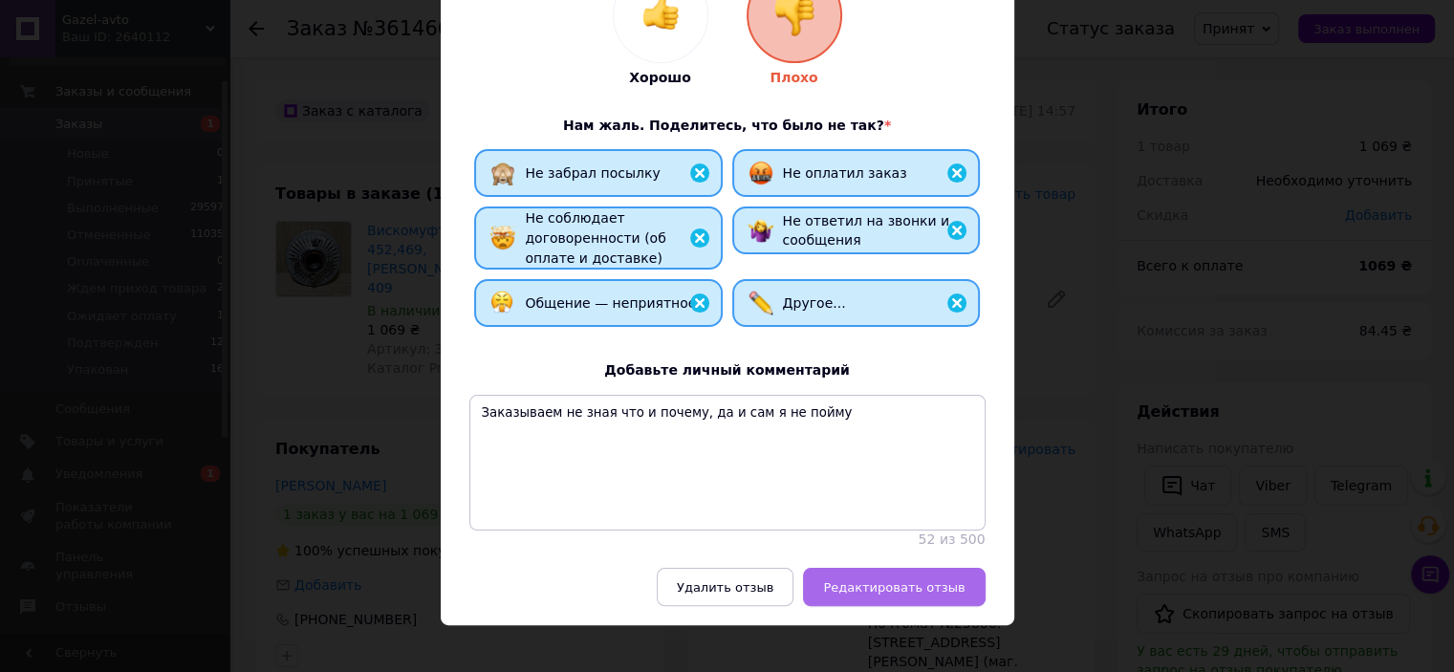
click at [897, 568] on button "Редактировать отзыв" at bounding box center [894, 587] width 182 height 38
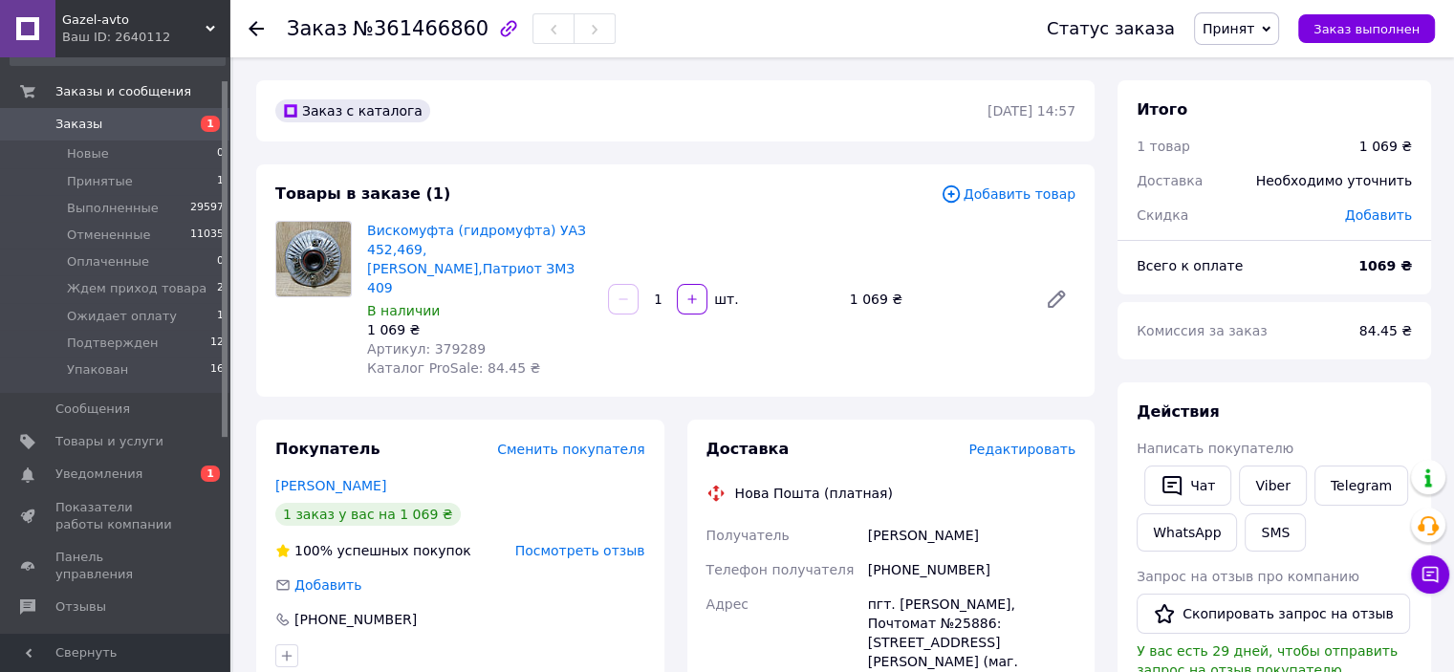
click at [1253, 27] on span "Принят" at bounding box center [1229, 28] width 52 height 15
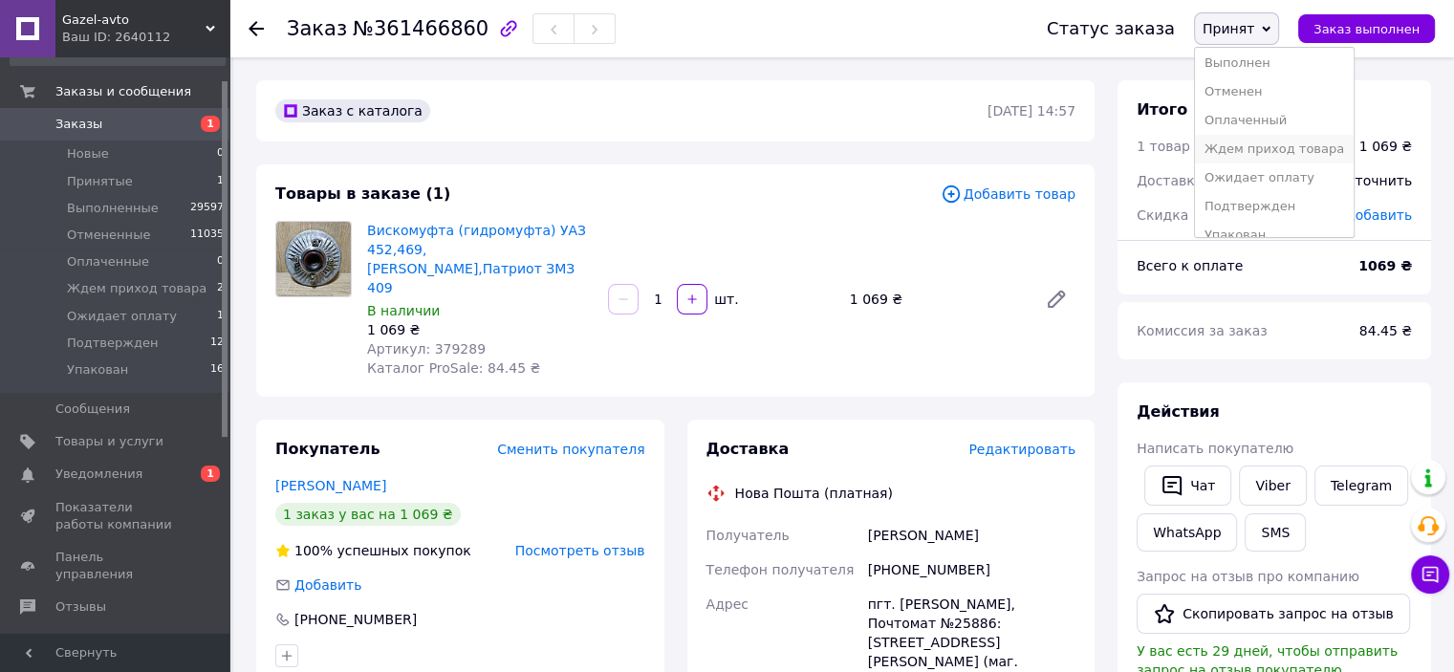
scroll to position [0, 0]
click at [1278, 98] on li "Отменен" at bounding box center [1274, 95] width 159 height 29
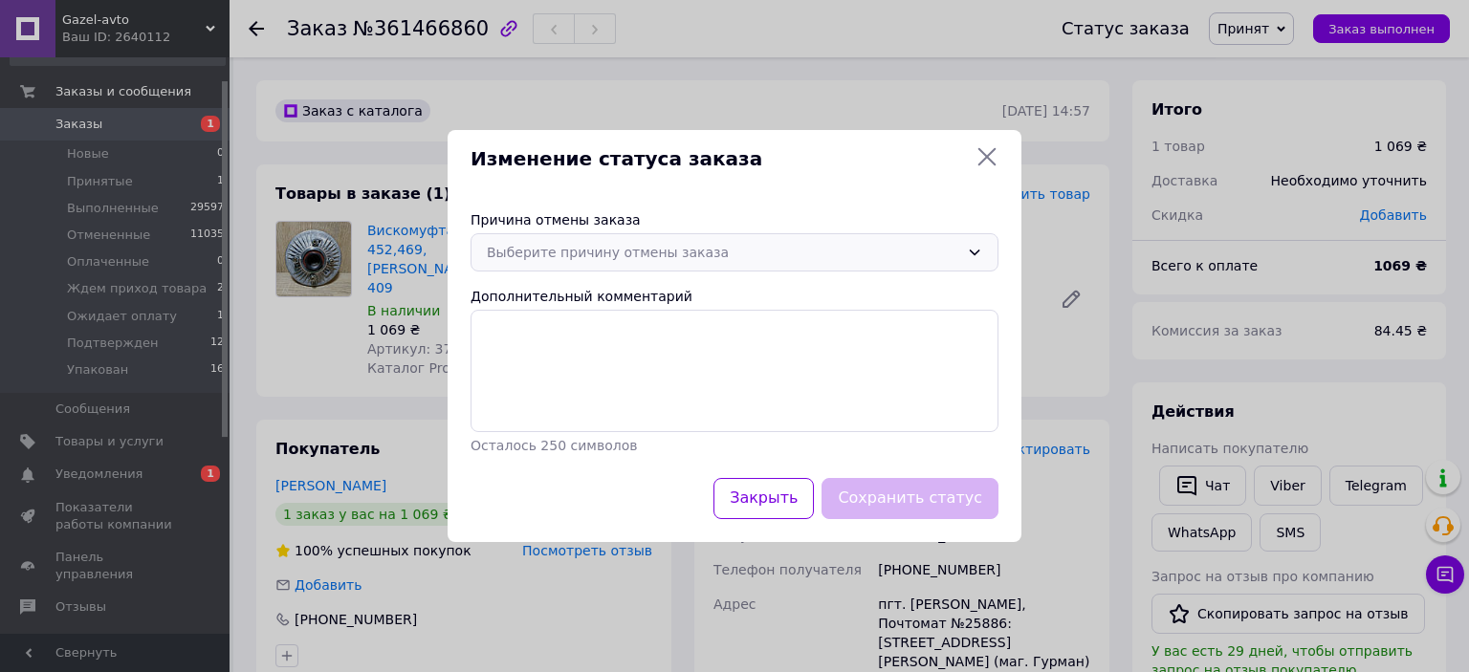
click at [753, 248] on div "Выберите причину отмены заказа" at bounding box center [723, 252] width 472 height 21
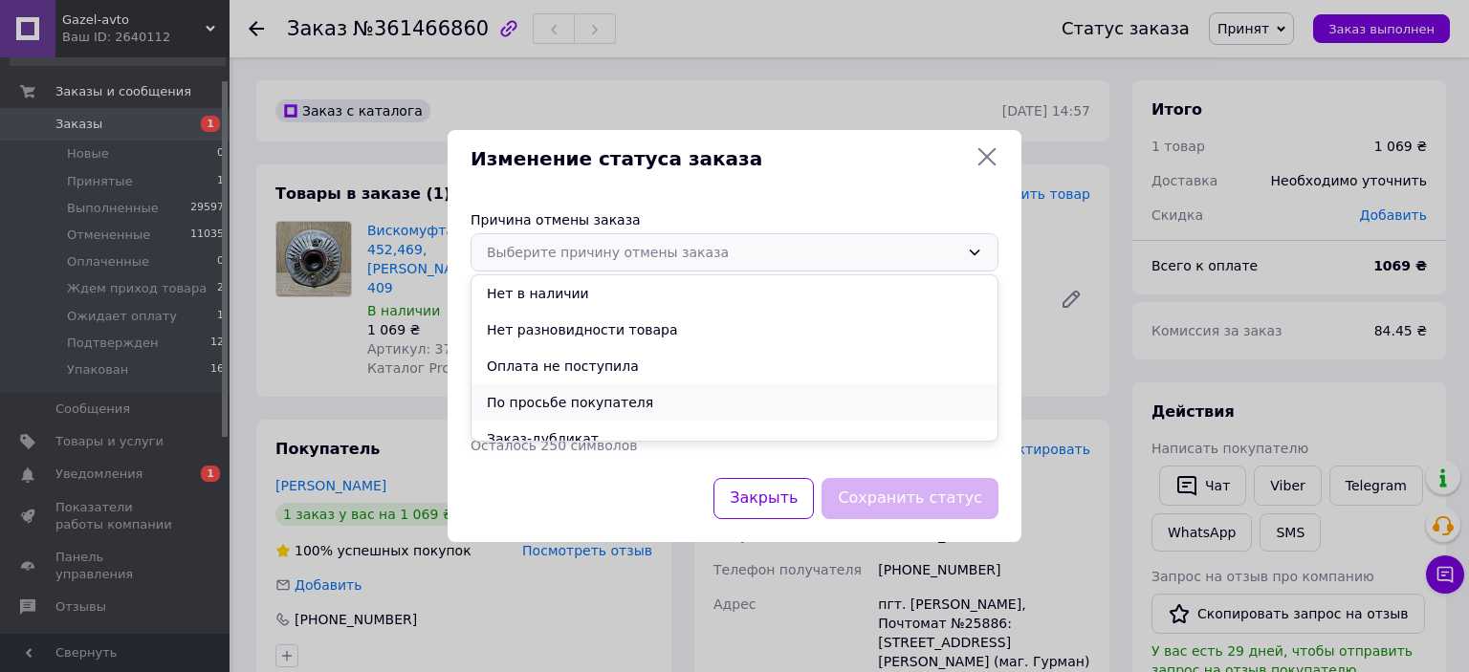
click at [623, 414] on li "По просьбе покупателя" at bounding box center [734, 402] width 526 height 36
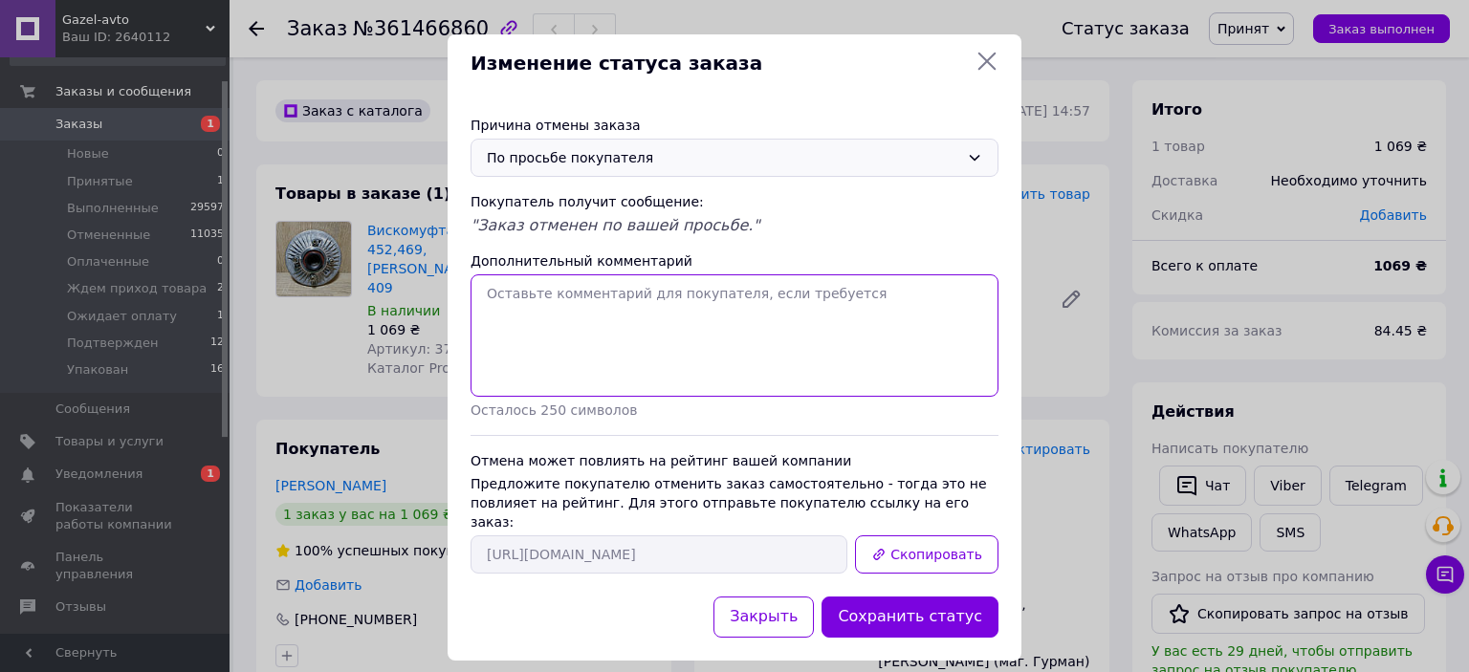
drag, startPoint x: 621, startPoint y: 349, endPoint x: 874, endPoint y: 292, distance: 259.8
click at [621, 347] on textarea "Дополнительный комментарий" at bounding box center [734, 335] width 528 height 122
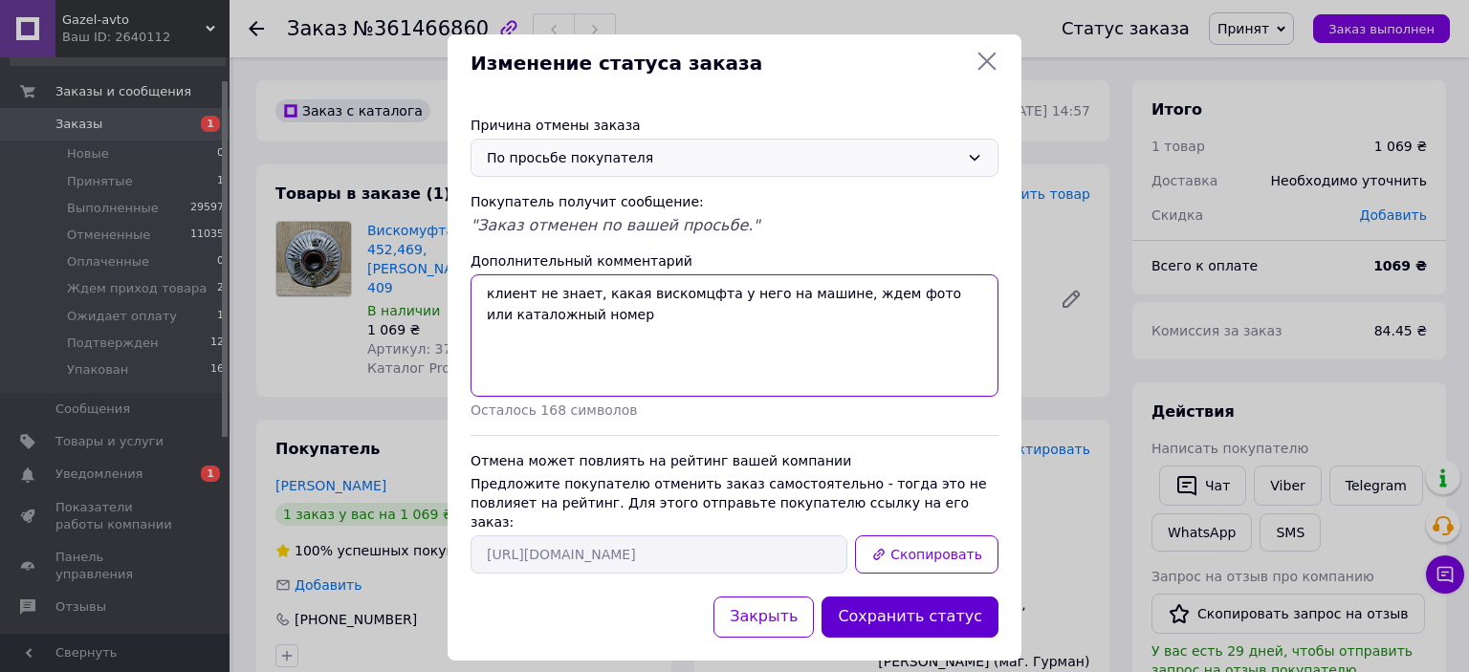
type textarea "клиент не знает, какая вискомцфта у него на машине, ждем фото или каталожный но…"
click at [928, 606] on button "Сохранить статус" at bounding box center [909, 617] width 177 height 41
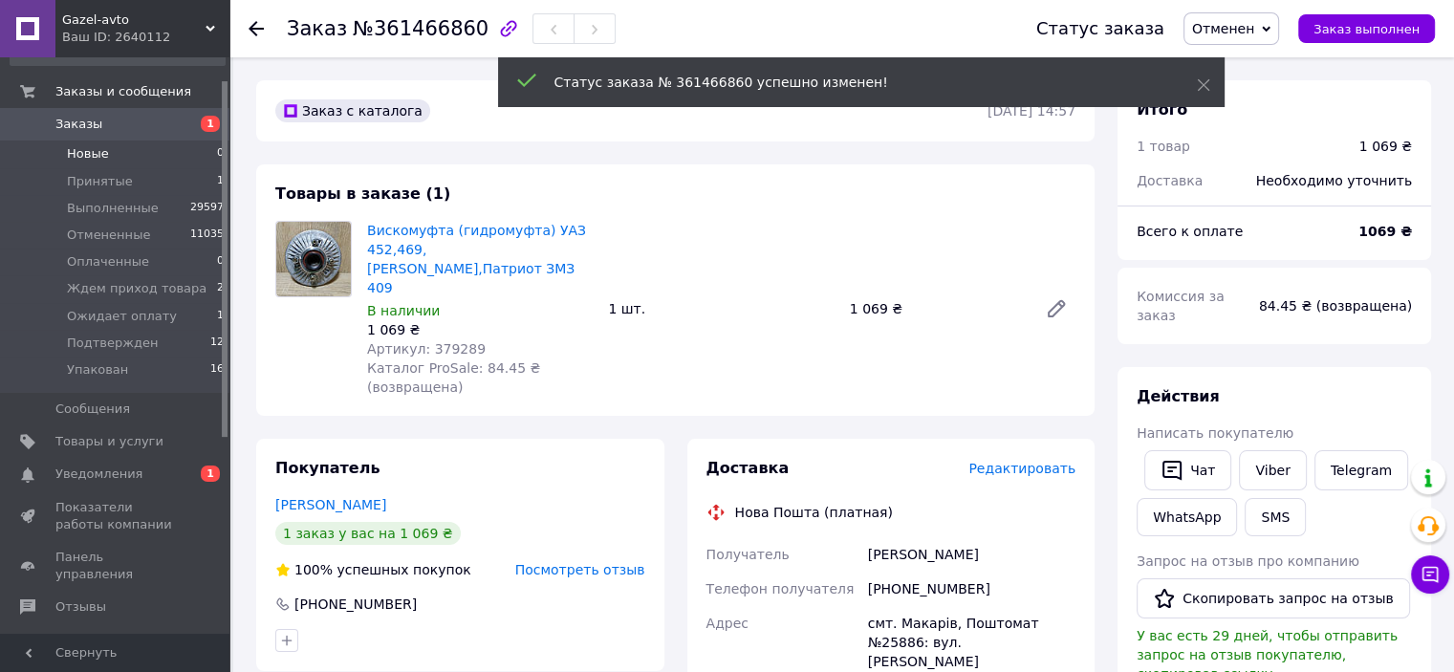
click at [67, 156] on span "Новые" at bounding box center [88, 153] width 42 height 17
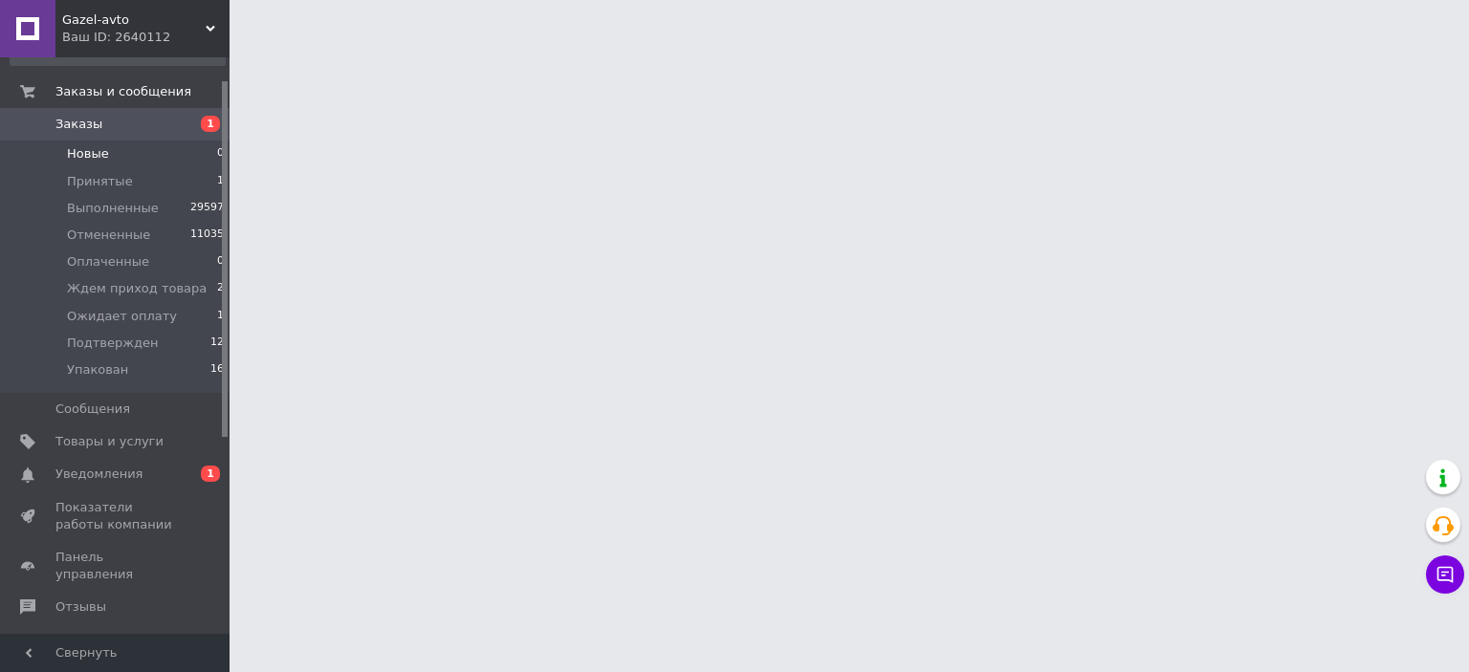
click at [88, 156] on span "Новые" at bounding box center [88, 153] width 42 height 17
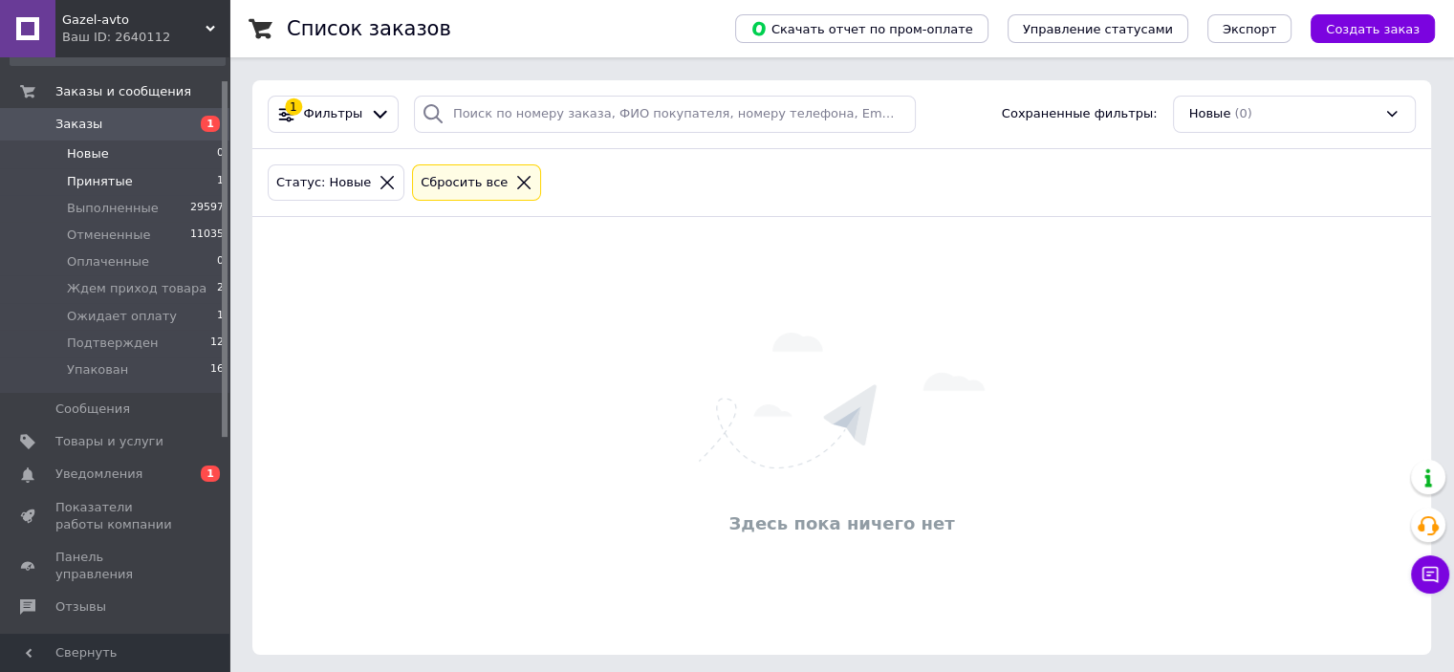
click at [100, 192] on li "Принятые 1" at bounding box center [117, 181] width 235 height 27
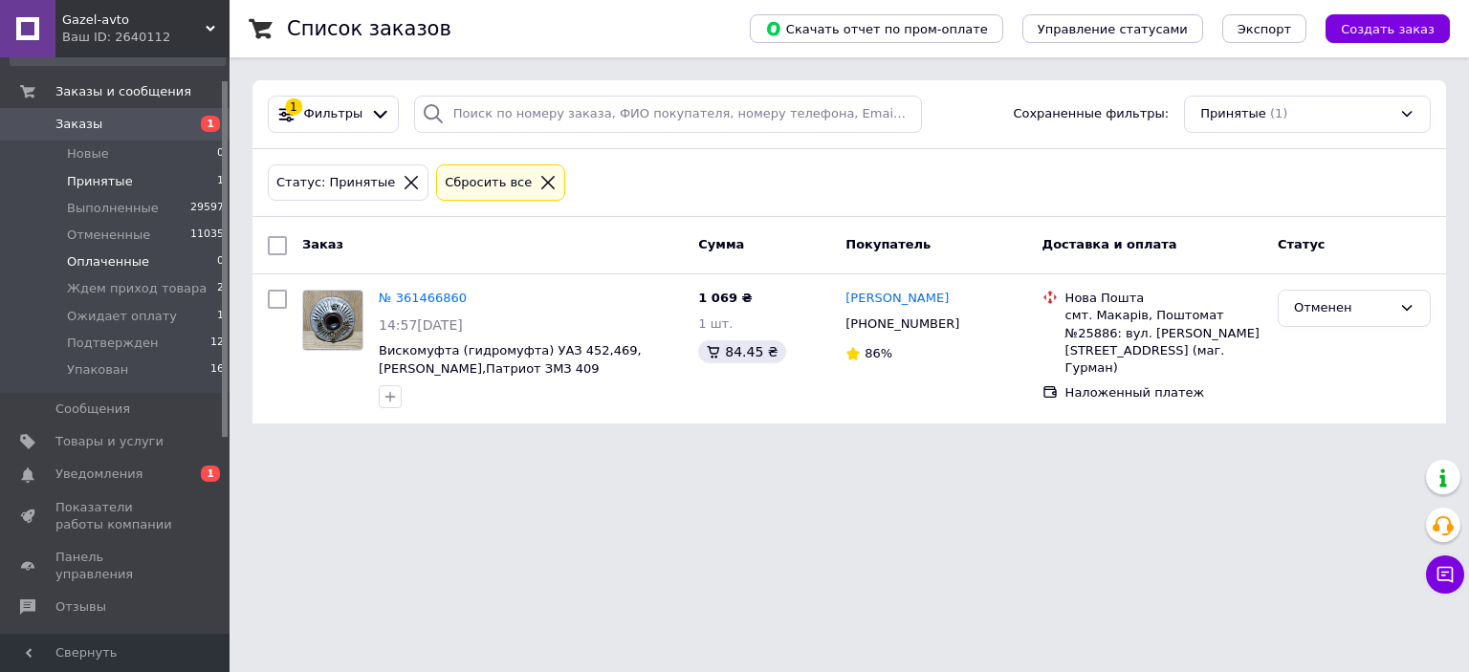
click at [125, 265] on span "Оплаченные" at bounding box center [108, 261] width 82 height 17
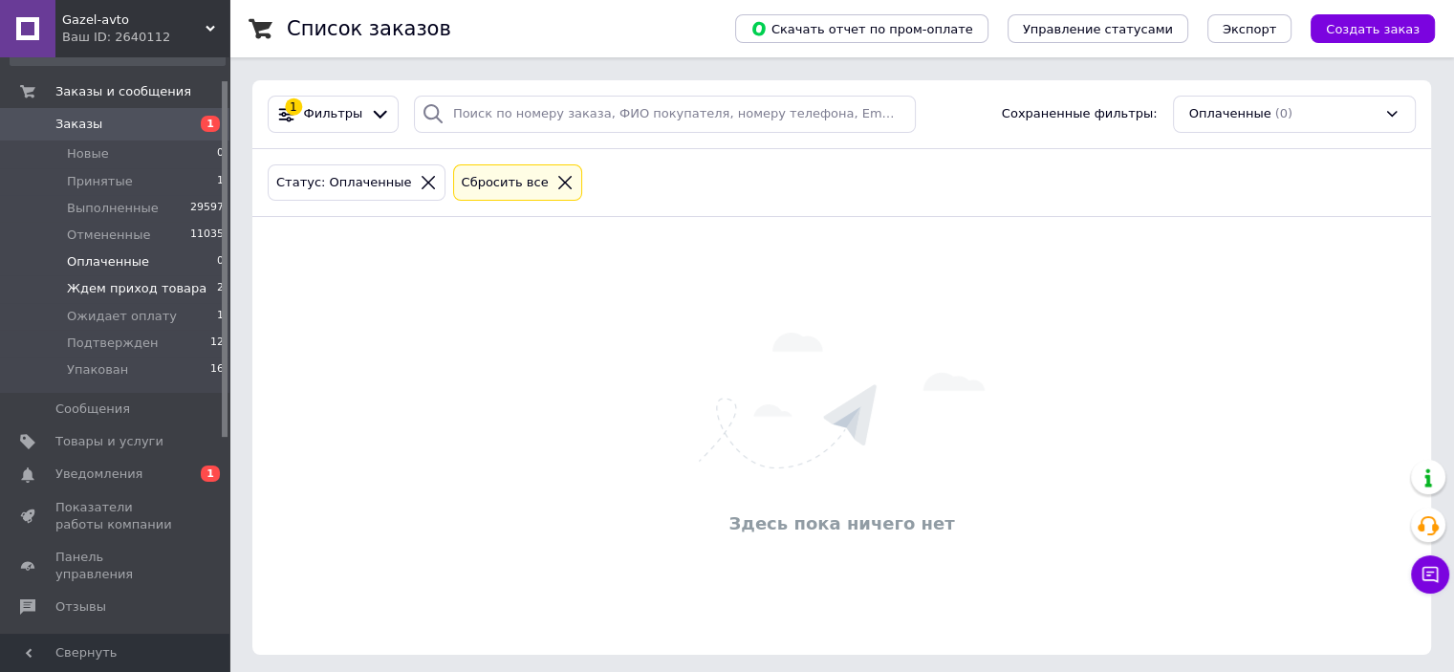
click at [126, 294] on span "Ждем приход товара" at bounding box center [137, 288] width 140 height 17
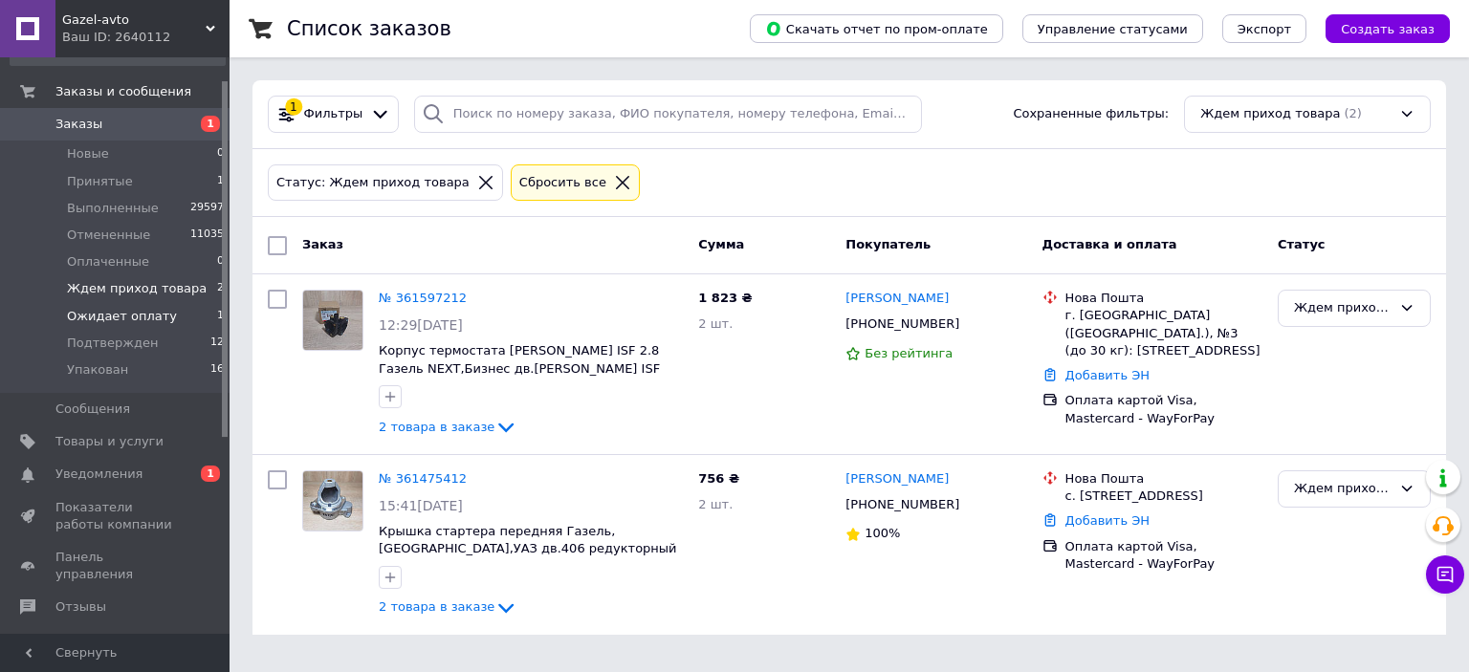
click at [126, 308] on span "Ожидает оплату" at bounding box center [122, 316] width 110 height 17
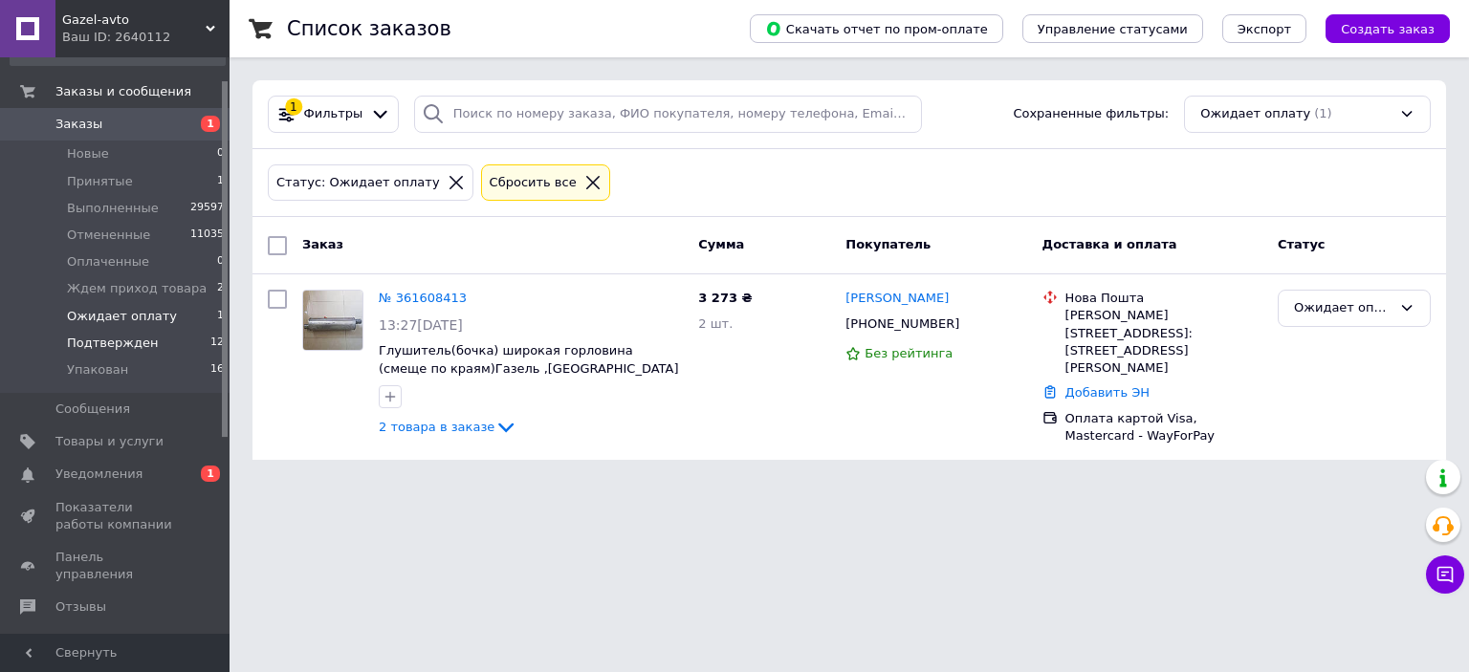
click at [84, 347] on span "Подтвержден" at bounding box center [112, 343] width 91 height 17
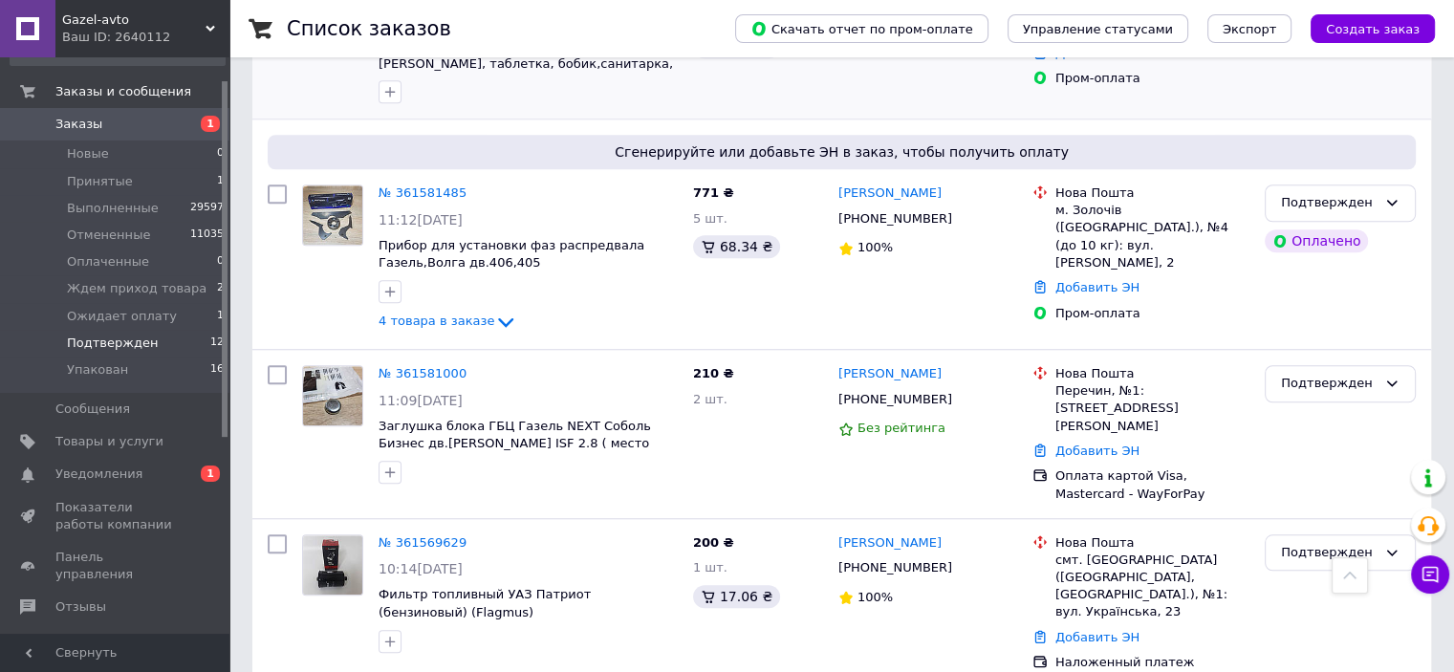
scroll to position [1232, 0]
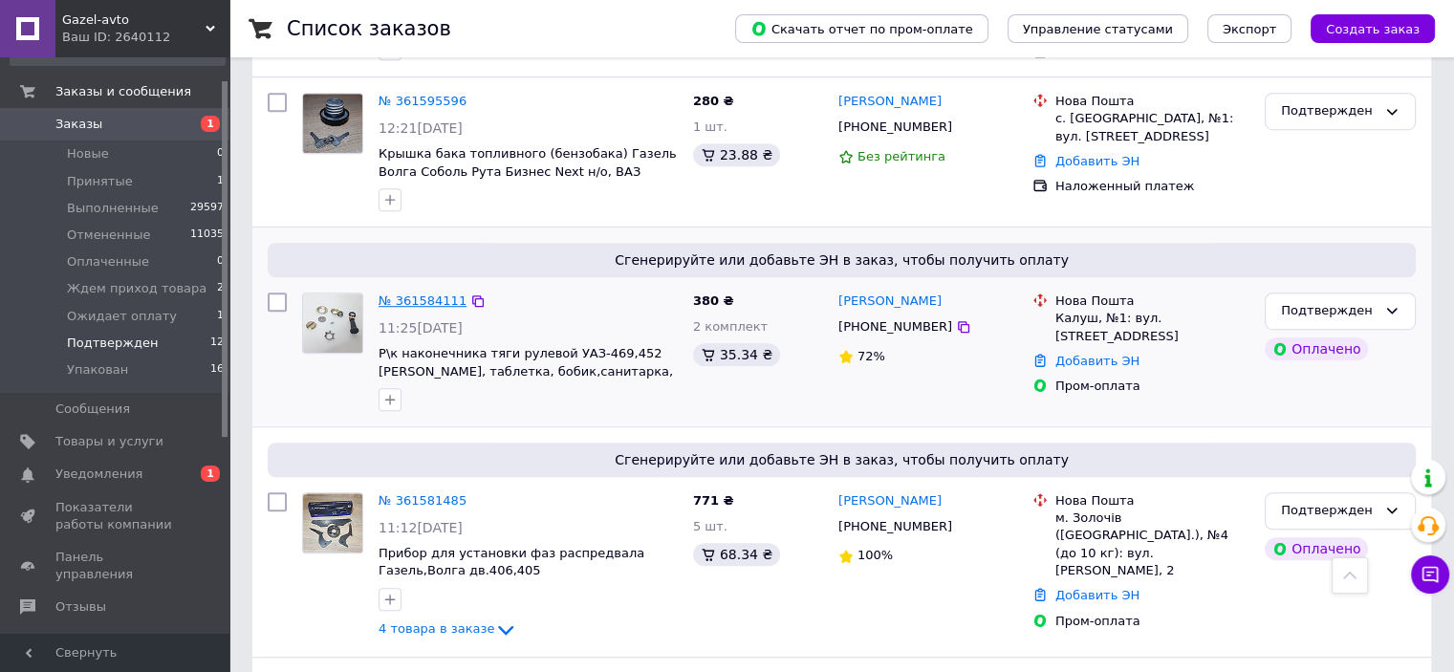
click at [405, 294] on link "№ 361584111" at bounding box center [423, 301] width 88 height 14
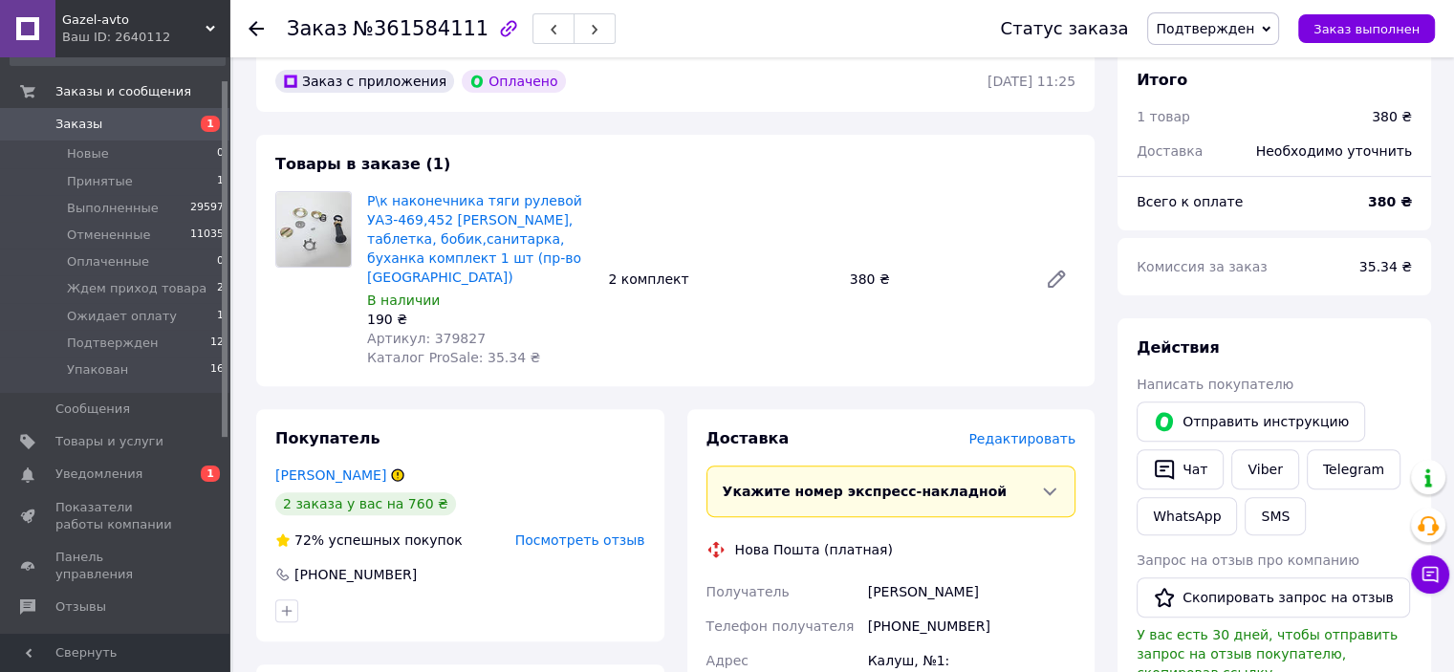
scroll to position [371, 0]
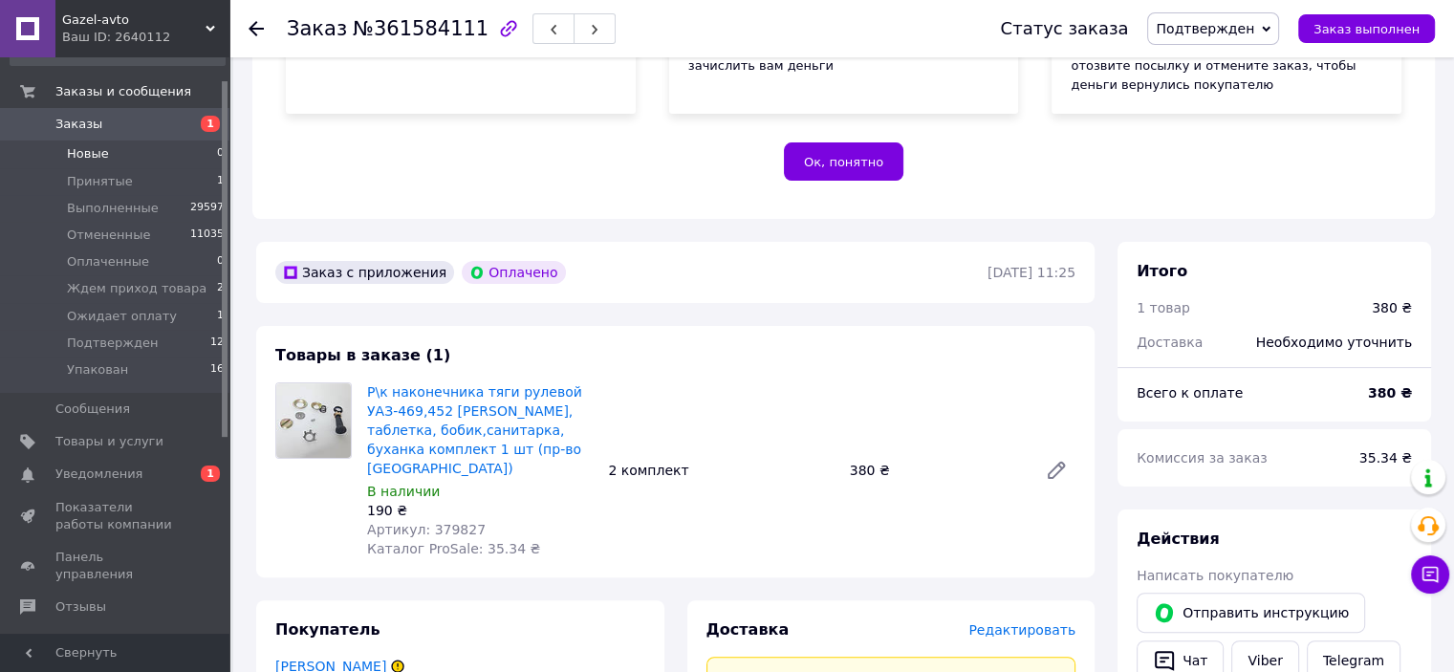
click at [84, 155] on span "Новые" at bounding box center [88, 153] width 42 height 17
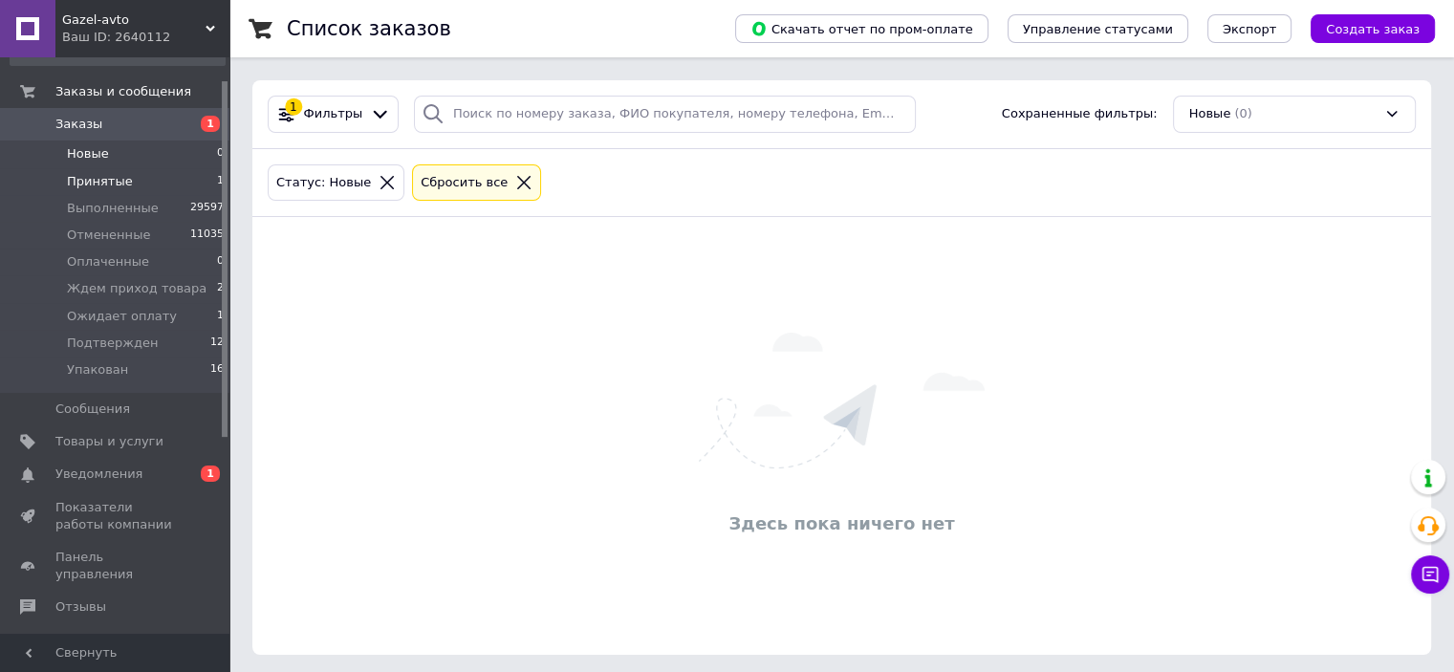
click at [90, 179] on span "Принятые" at bounding box center [100, 181] width 66 height 17
click at [103, 370] on span "Упакован" at bounding box center [97, 369] width 61 height 17
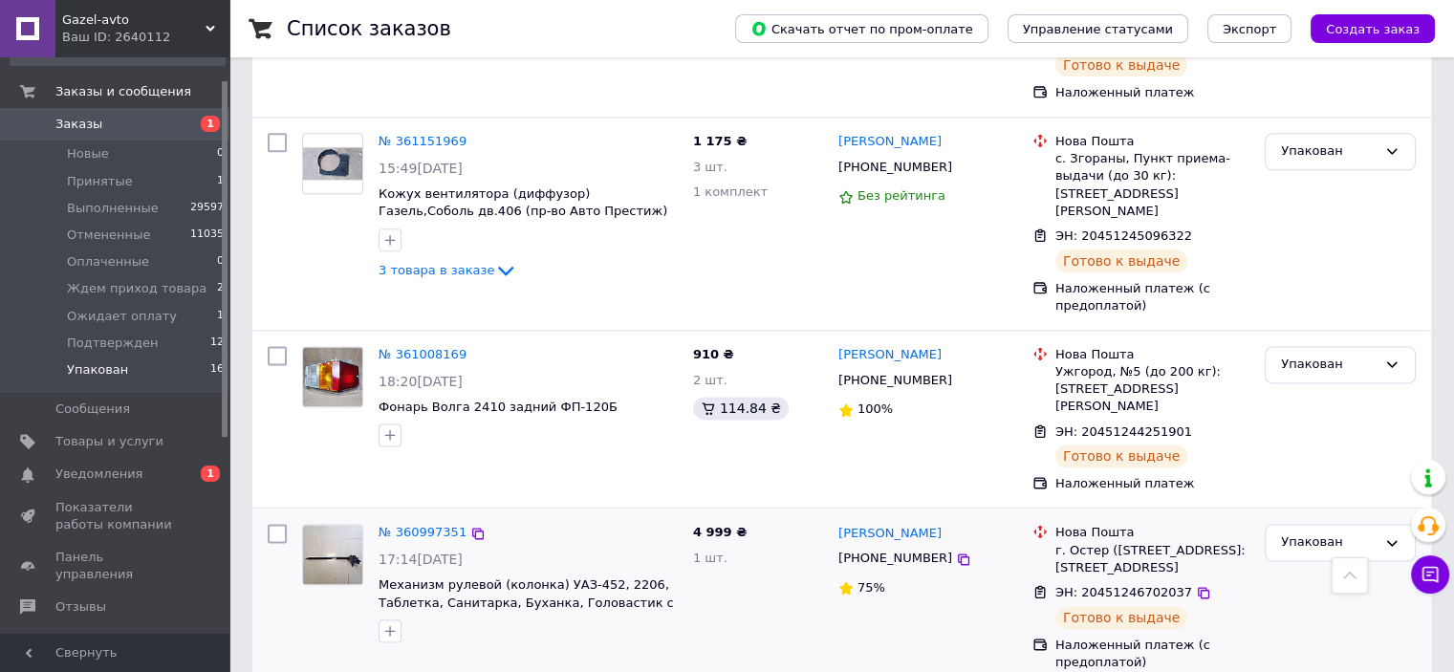
scroll to position [2467, 0]
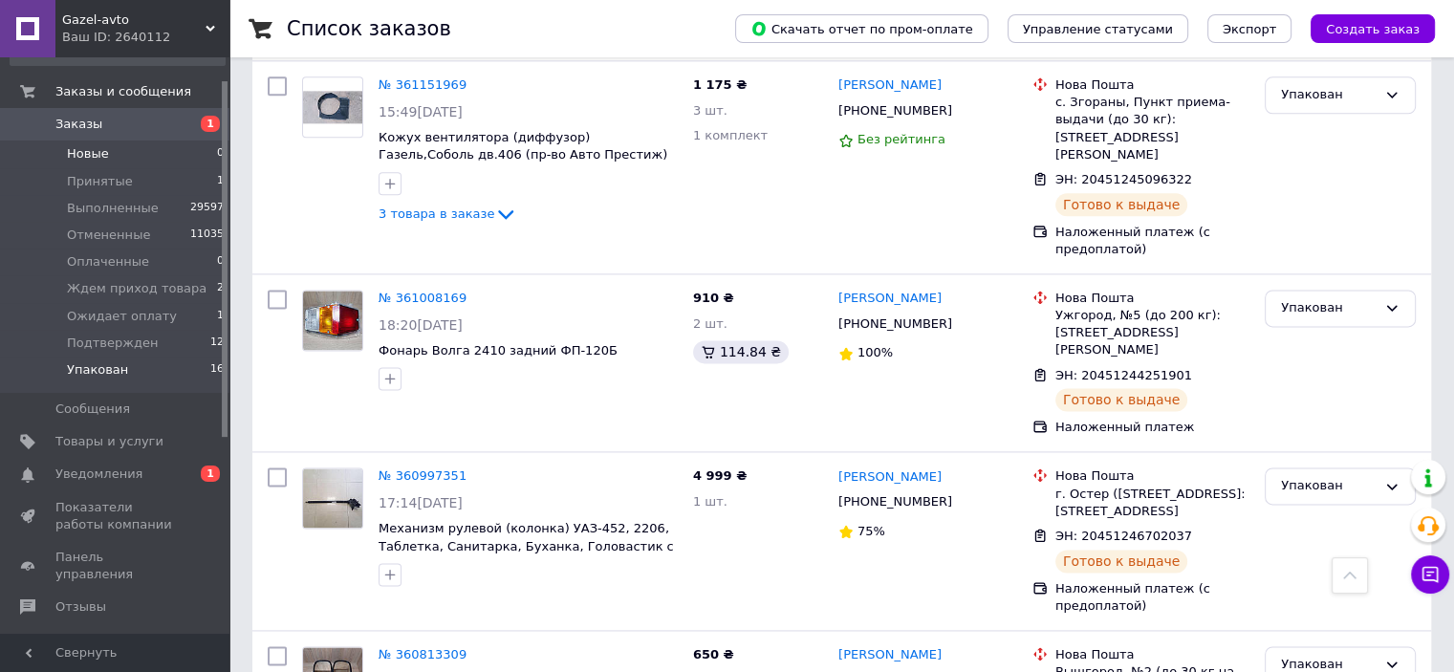
click at [92, 156] on span "Новые" at bounding box center [88, 153] width 42 height 17
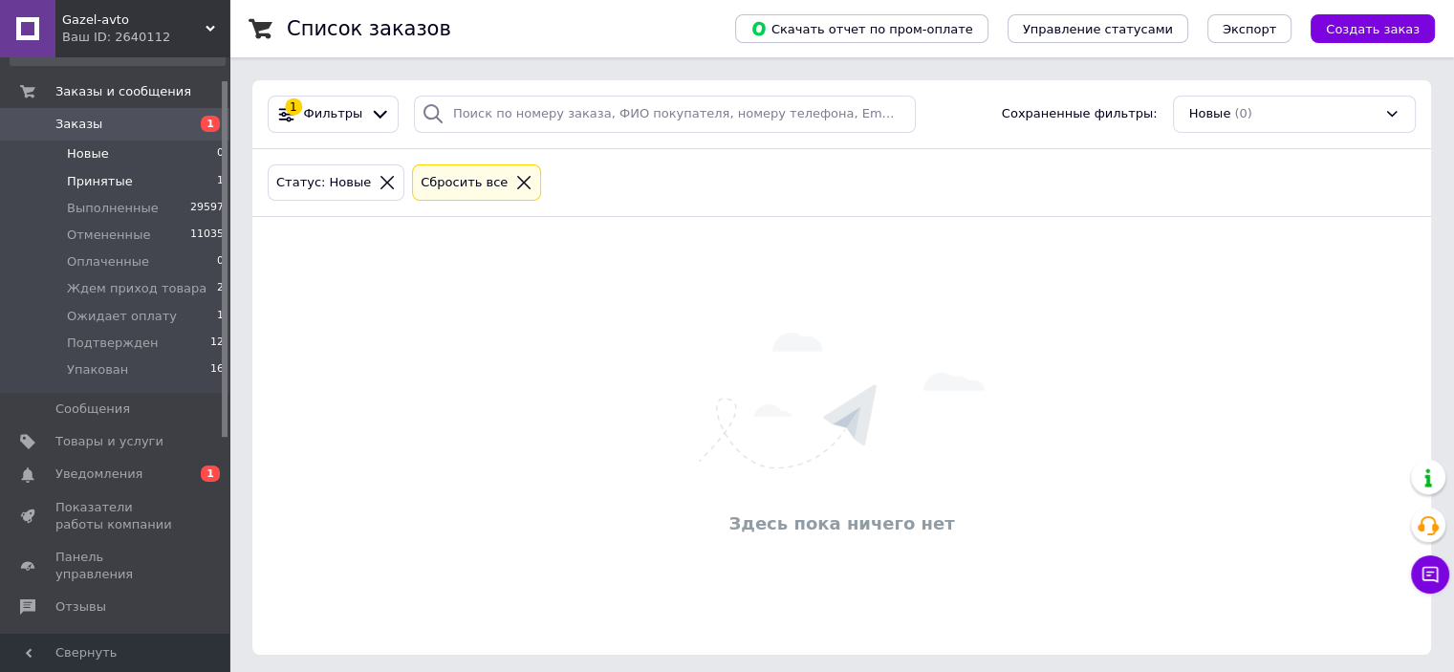
click at [95, 174] on span "Принятые" at bounding box center [100, 181] width 66 height 17
click at [103, 261] on span "Оплаченные" at bounding box center [108, 261] width 82 height 17
click at [129, 281] on span "Ждем приход товара" at bounding box center [137, 288] width 140 height 17
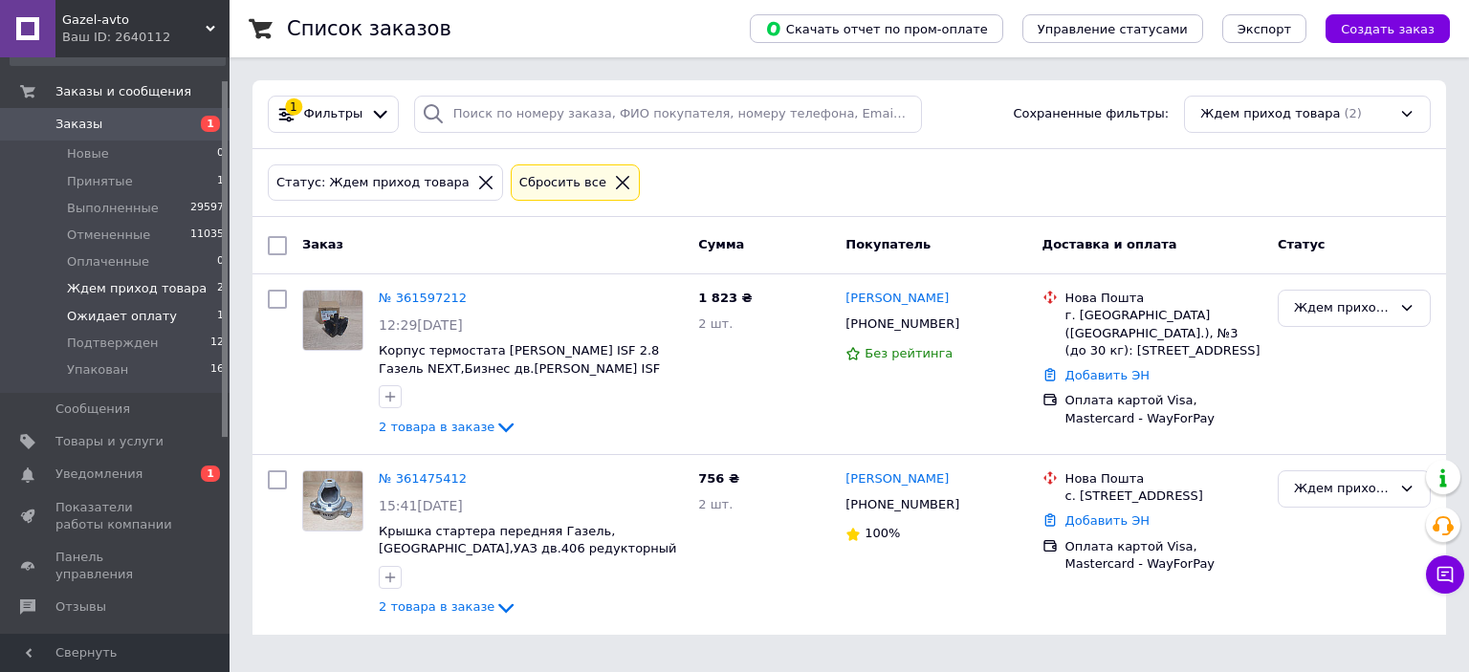
click at [132, 316] on span "Ожидает оплату" at bounding box center [122, 316] width 110 height 17
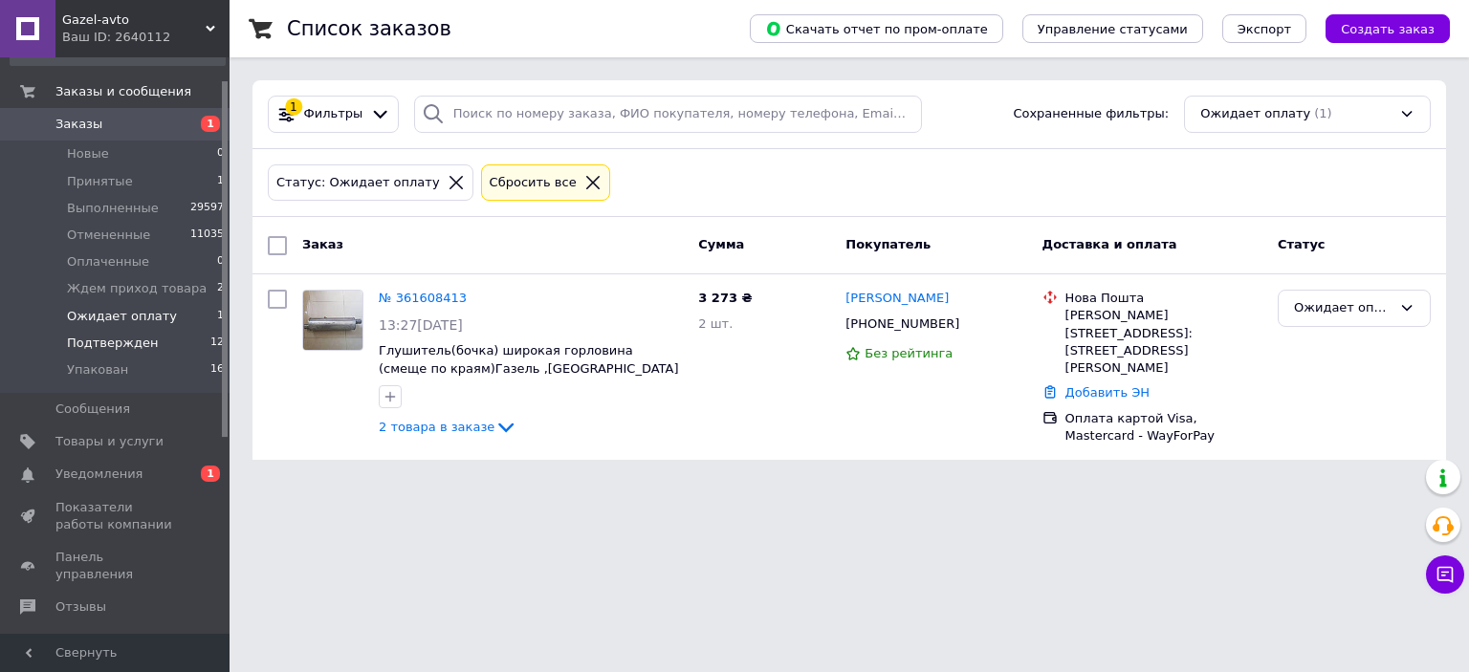
click at [124, 339] on span "Подтвержден" at bounding box center [112, 343] width 91 height 17
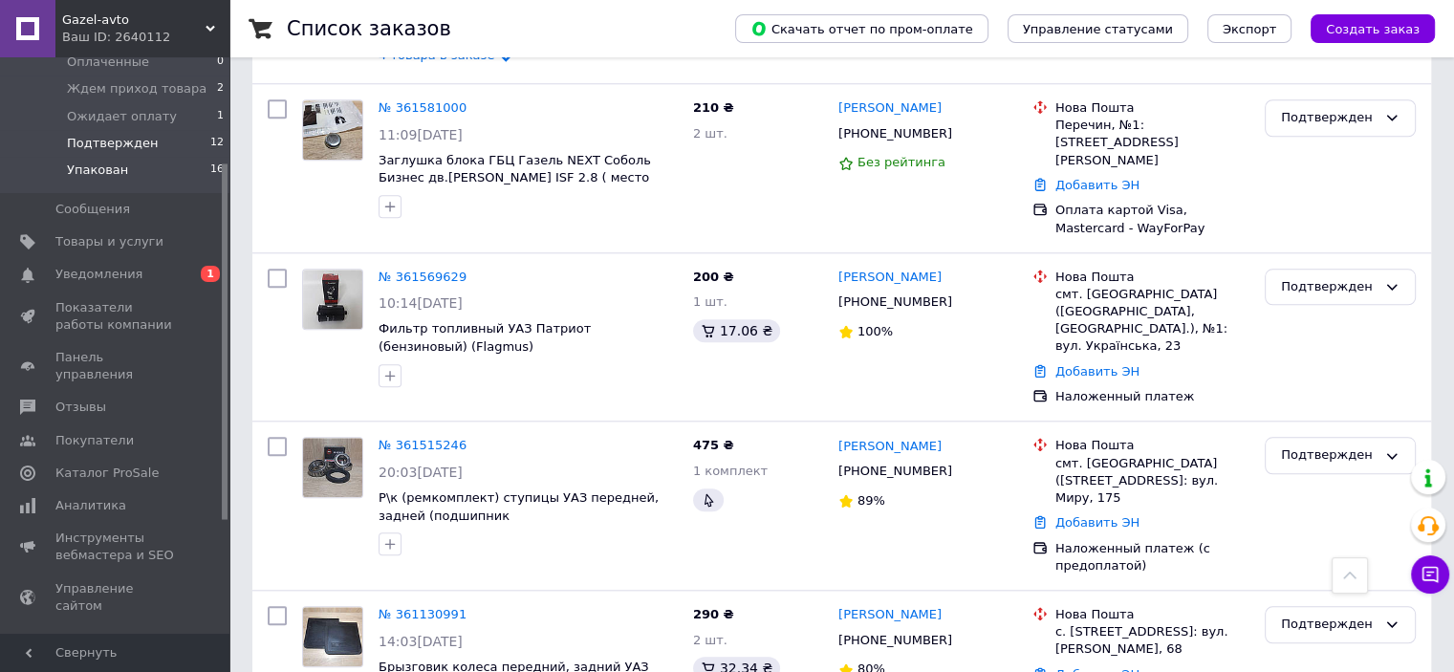
scroll to position [163, 0]
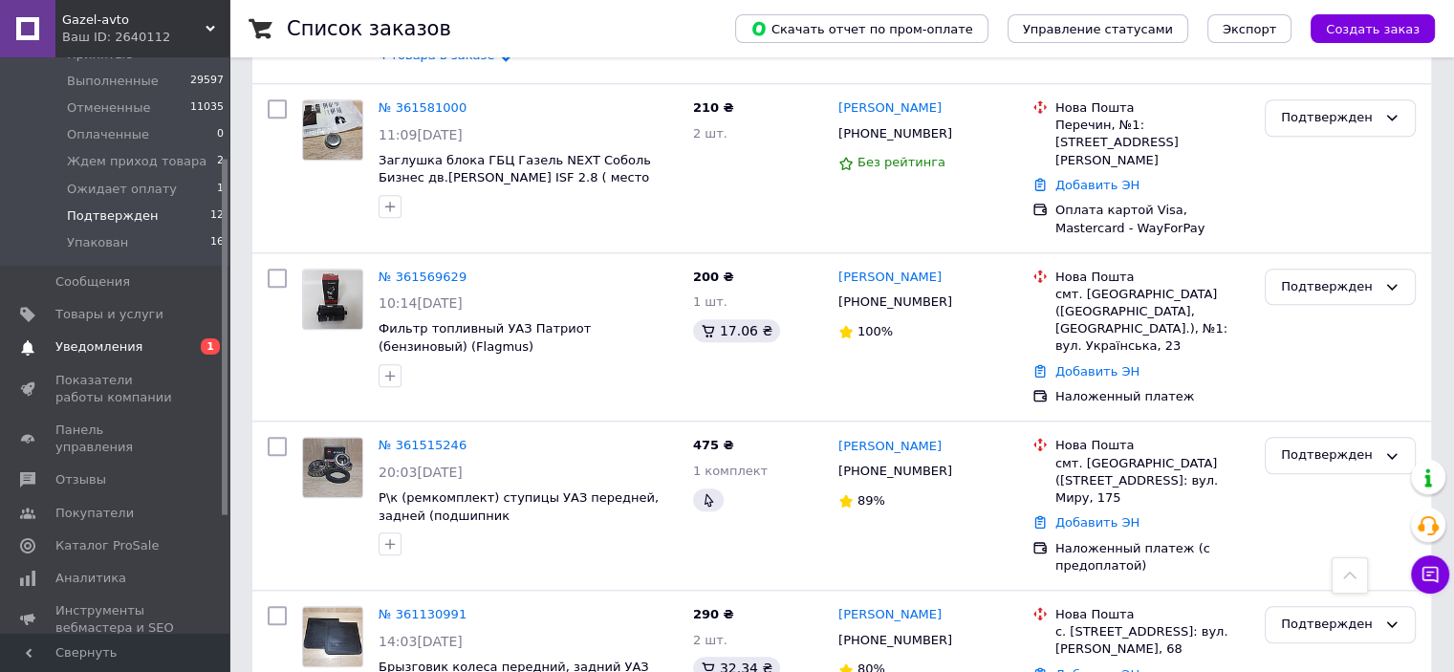
click at [94, 357] on link "Уведомления 0 1" at bounding box center [117, 347] width 235 height 33
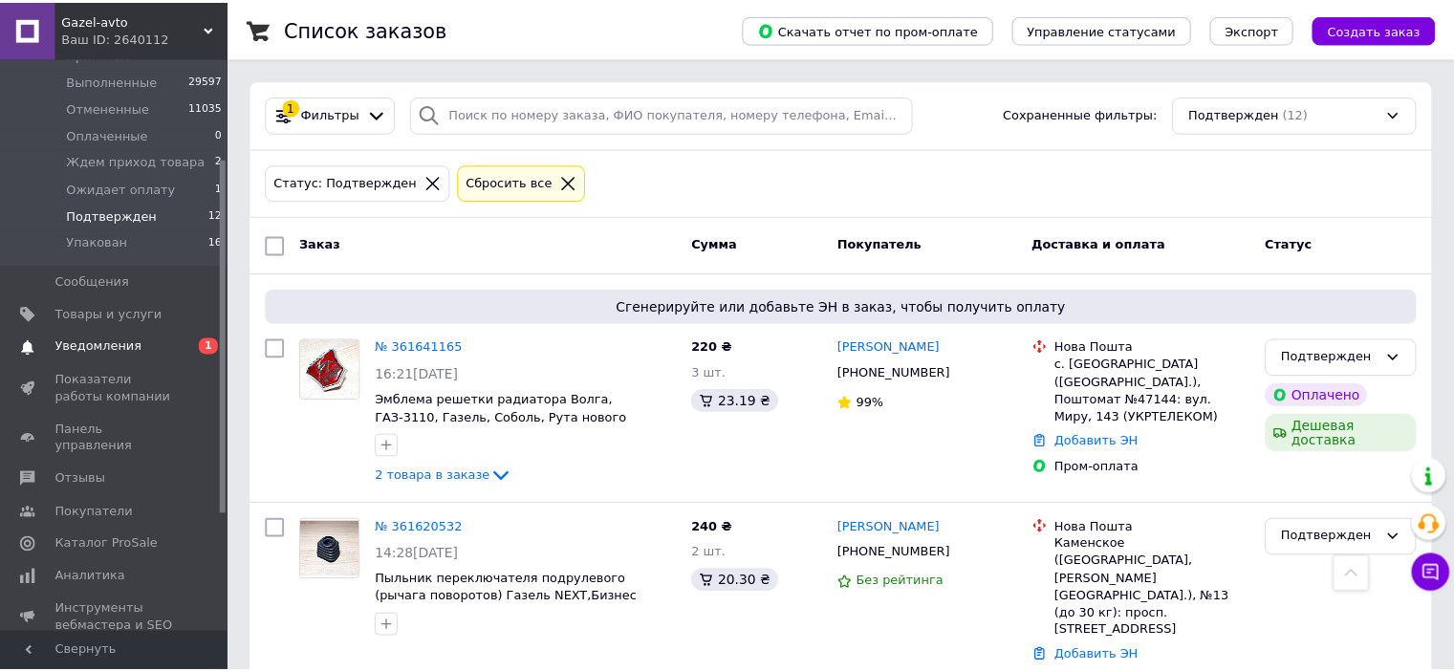
scroll to position [35, 0]
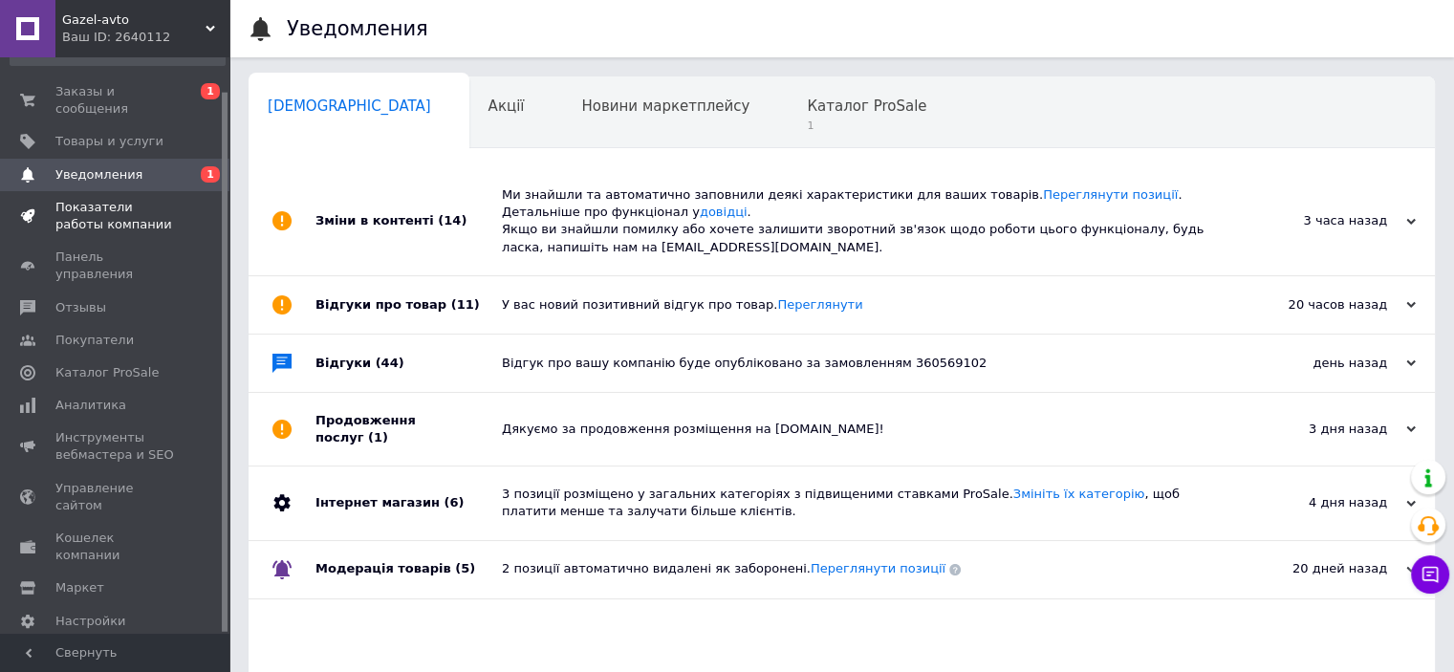
click at [122, 201] on span "Показатели работы компании" at bounding box center [115, 216] width 121 height 34
